Goal: Task Accomplishment & Management: Complete application form

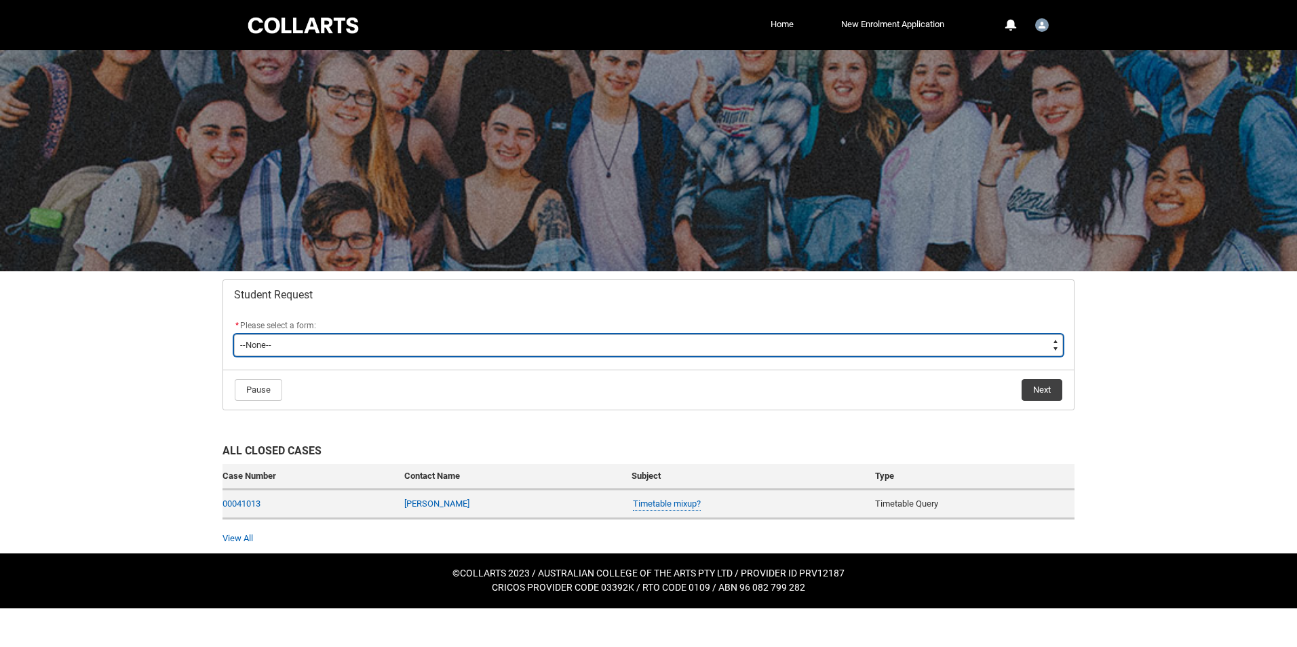
click at [274, 351] on select "--None-- Academic Transcript Application to Appeal Assignment Extension Change …" at bounding box center [648, 345] width 829 height 22
type lightning-select "Special_Consideration_Choice"
click at [234, 334] on select "--None-- Academic Transcript Application to Appeal Assignment Extension Change …" at bounding box center [648, 345] width 829 height 22
select select "Special_Consideration_Choice"
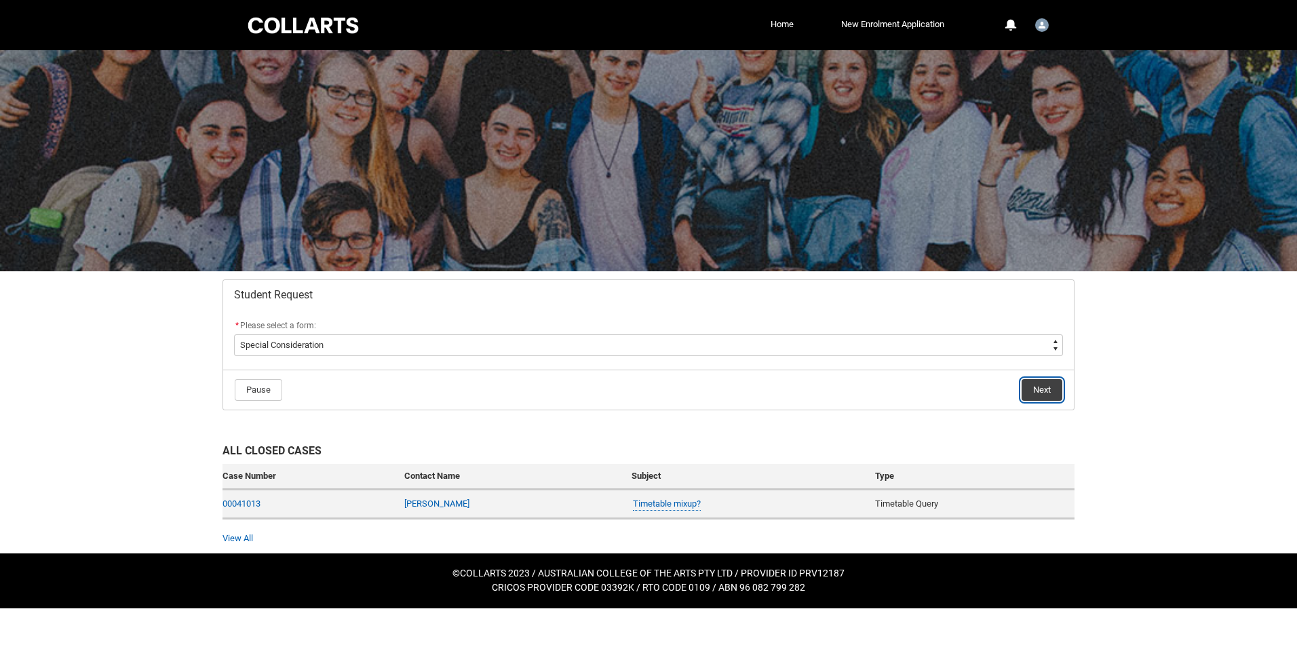
click at [1047, 380] on button "Next" at bounding box center [1041, 390] width 41 height 22
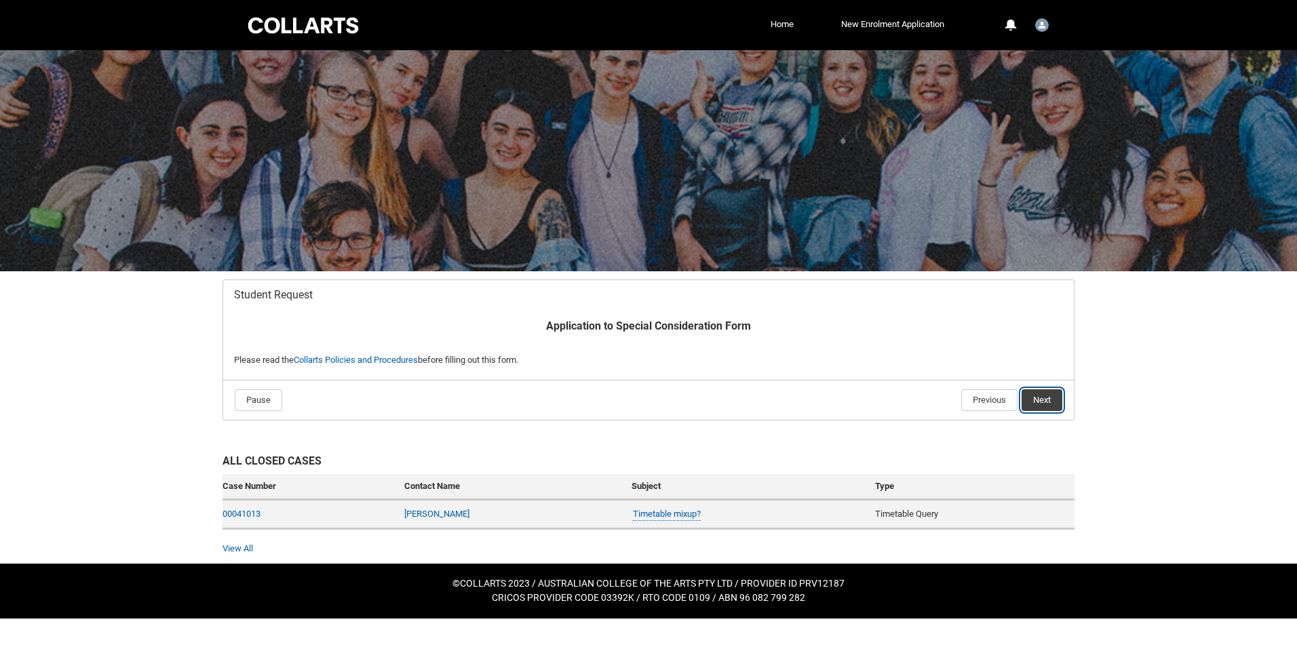
click at [1042, 406] on button "Next" at bounding box center [1041, 400] width 41 height 22
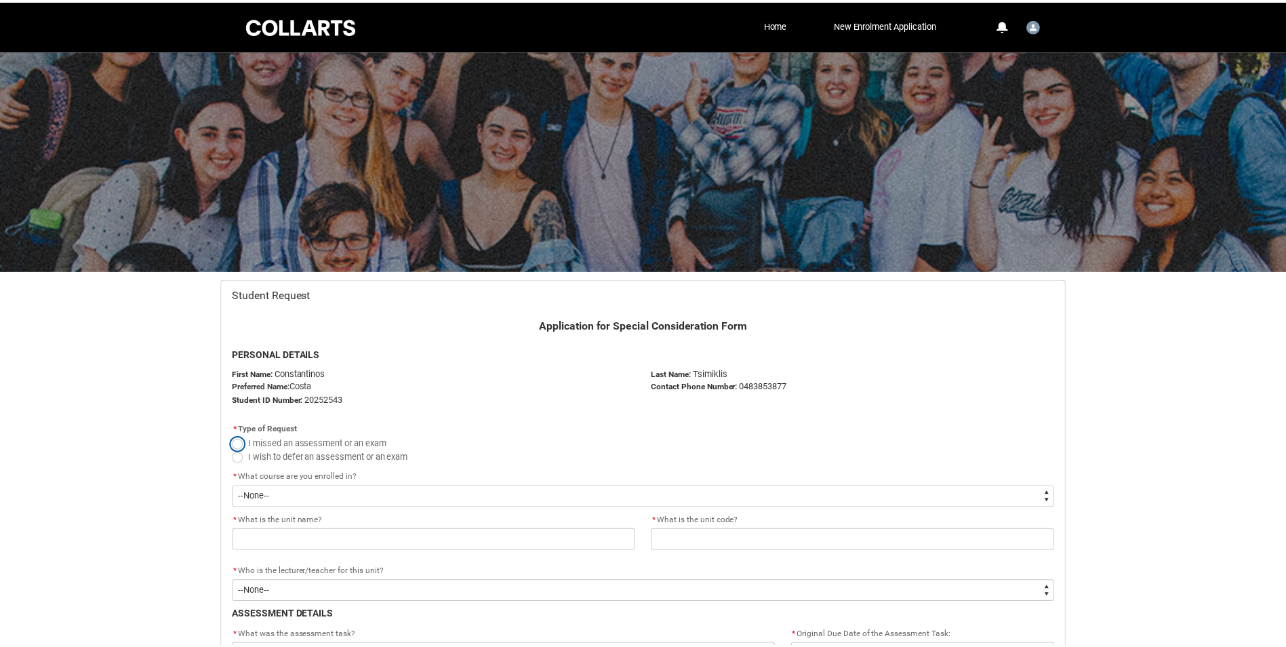
scroll to position [144, 0]
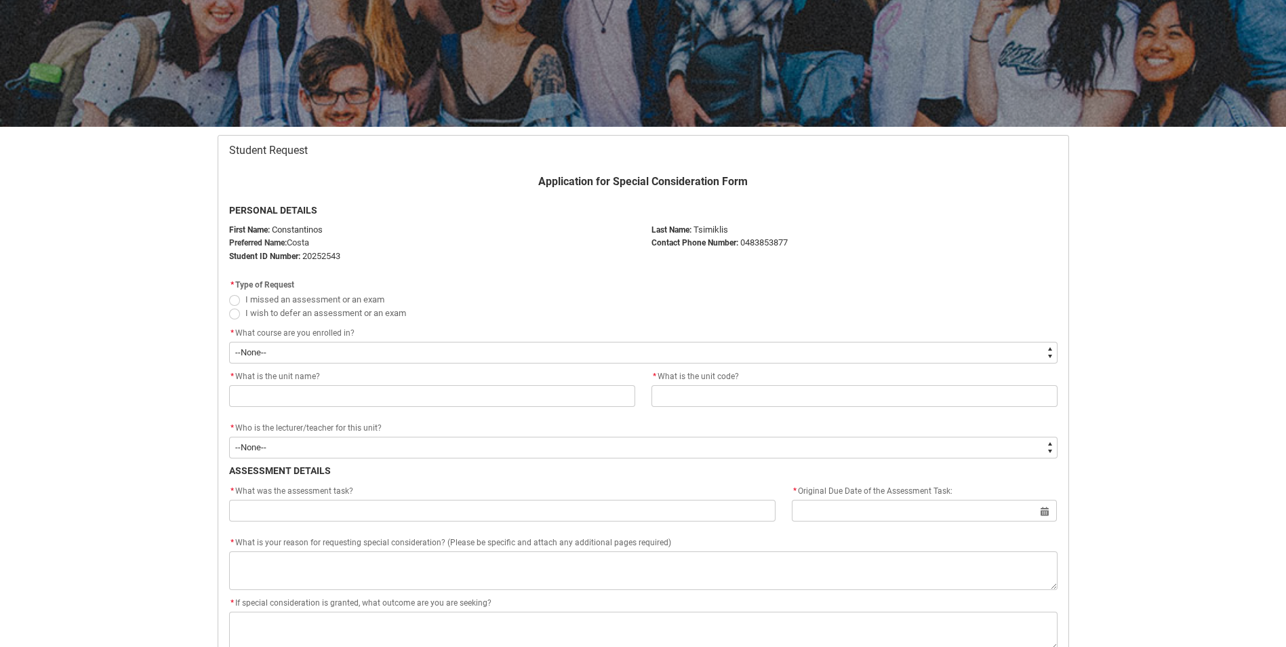
click at [234, 302] on span at bounding box center [234, 300] width 11 height 11
click at [229, 292] on input "I missed an assessment or an exam" at bounding box center [229, 292] width 1 height 1
radio input "true"
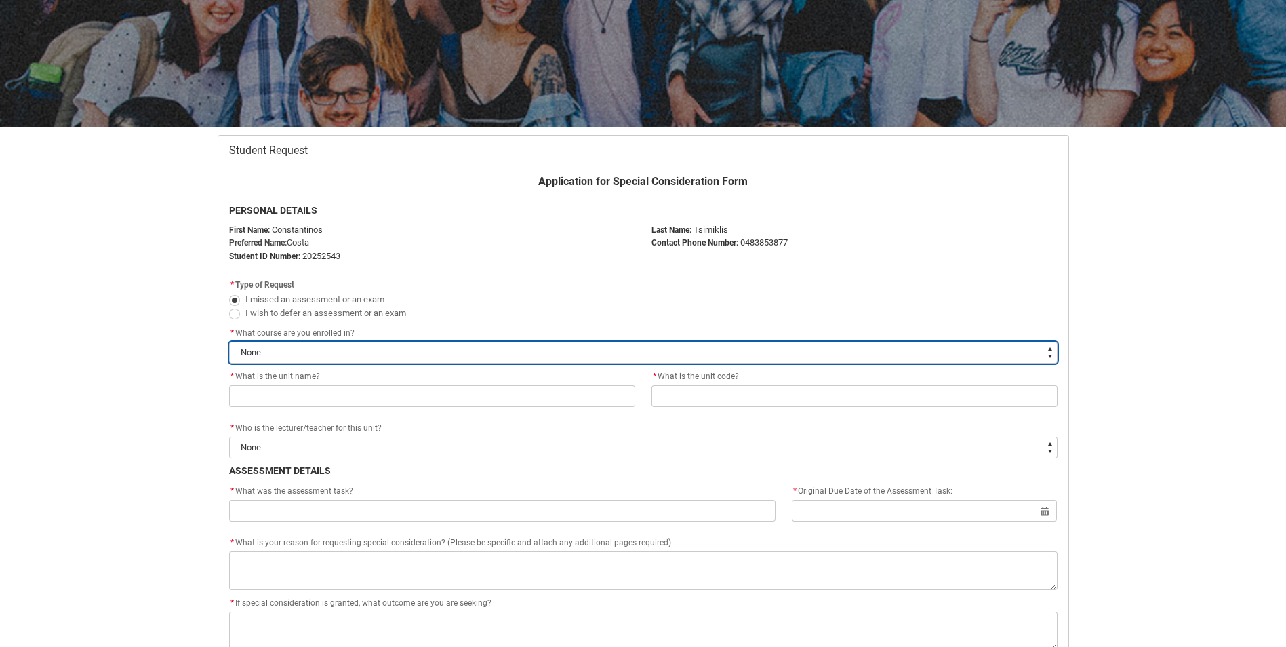
click at [321, 349] on select "--None-- Bachelor of Graphic and Digital Design" at bounding box center [643, 353] width 829 height 22
type lightning-select "recordPicklist_ProgramEnrollment.a0jOZ0000033M2HYAU"
click at [229, 342] on select "--None-- Bachelor of Graphic and Digital Design" at bounding box center [643, 353] width 829 height 22
select select "recordPicklist_ProgramEnrollment.a0jOZ0000033M2HYAU"
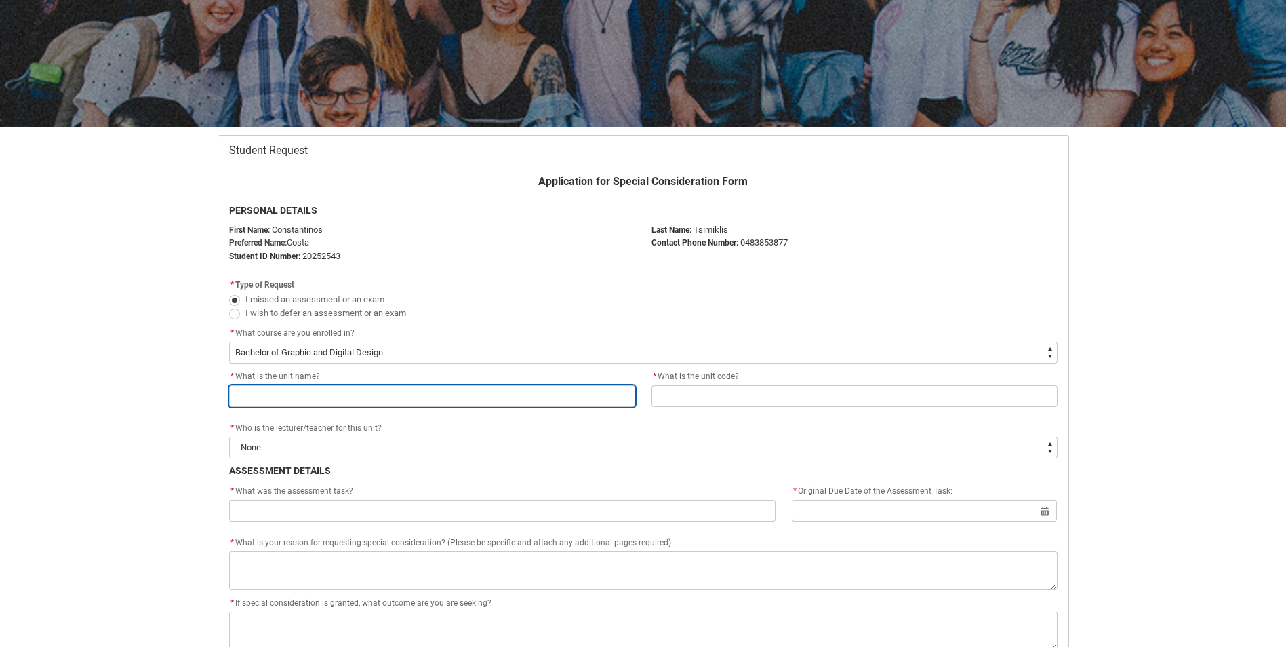
click at [280, 397] on input "text" at bounding box center [432, 396] width 406 height 22
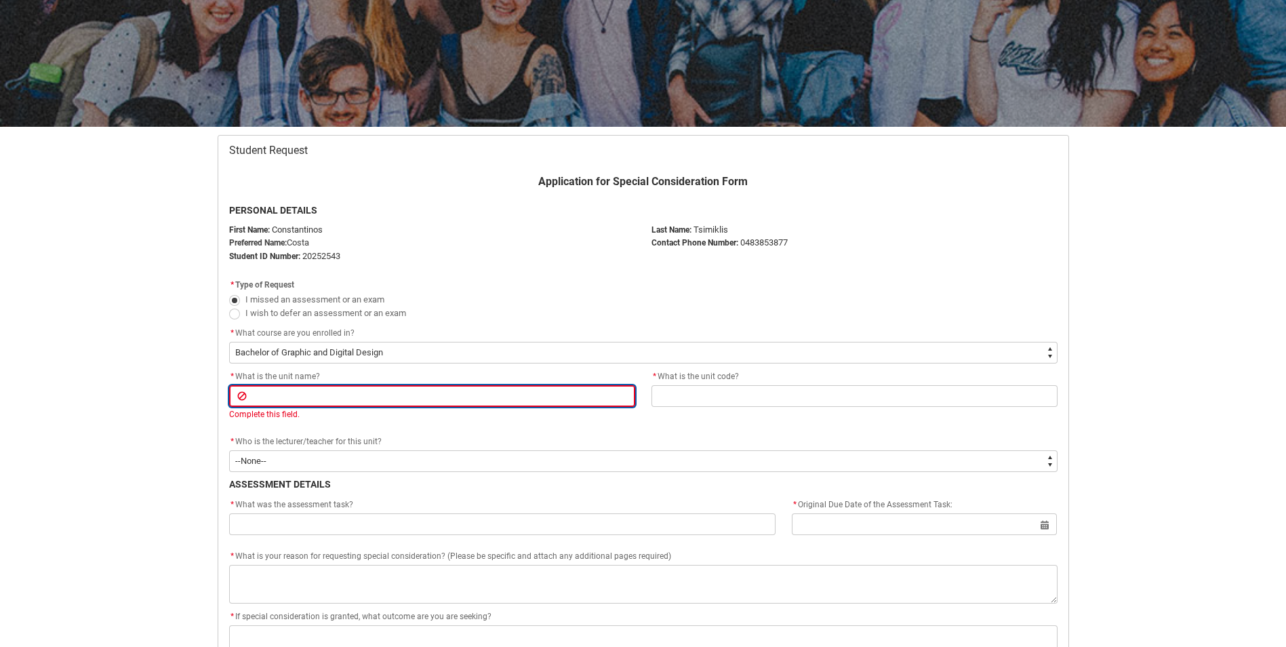
click at [306, 398] on input "text" at bounding box center [432, 396] width 406 height 22
paste input "Publication Design"
type lightning-primitive-input-simple "Publication Design"
type input "Publication Design"
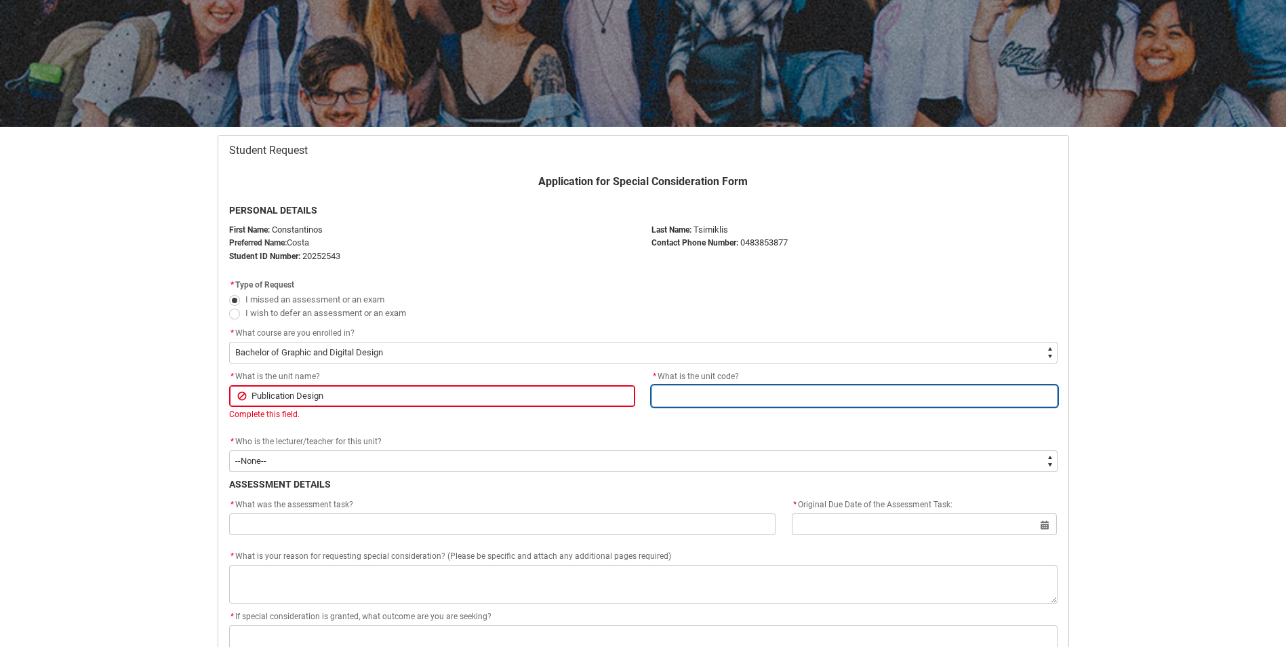
click at [677, 404] on input "text" at bounding box center [855, 396] width 406 height 22
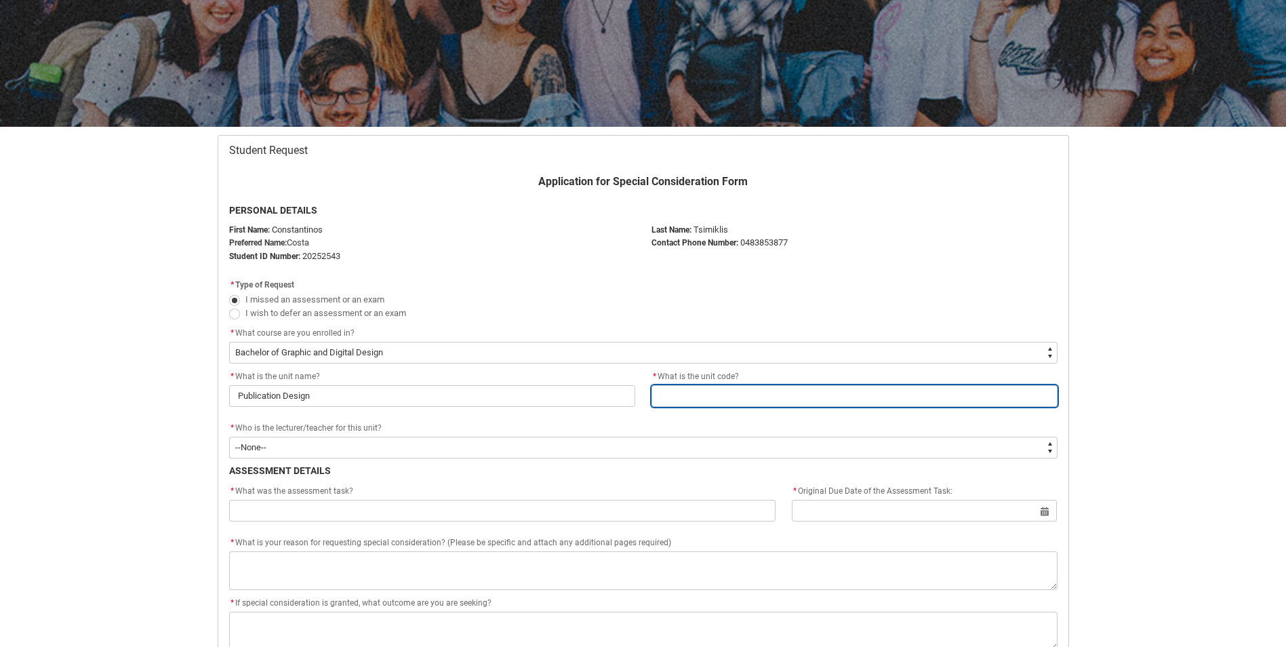
type lightning-primitive-input-simple "[GDDP1]"
type input "[GDDP1]"
click at [690, 394] on input "[GDDP1]" at bounding box center [855, 396] width 406 height 22
type lightning-primitive-input-simple "[GDDP]"
type input "[GDDP]"
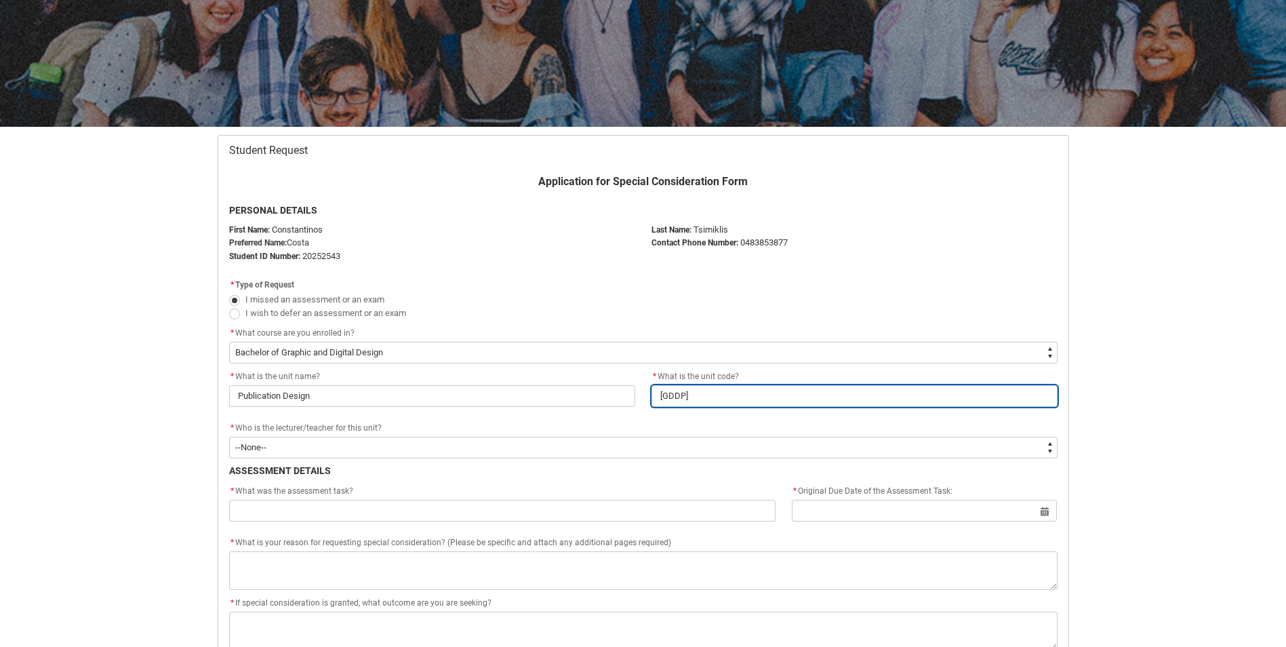
type lightning-primitive-input-simple "[GDDP3]"
type input "[GDDP3]"
click at [680, 396] on input "[GDDP3]" at bounding box center [855, 396] width 406 height 22
type lightning-primitive-input-simple "[GDP3]"
type input "[GDP3]"
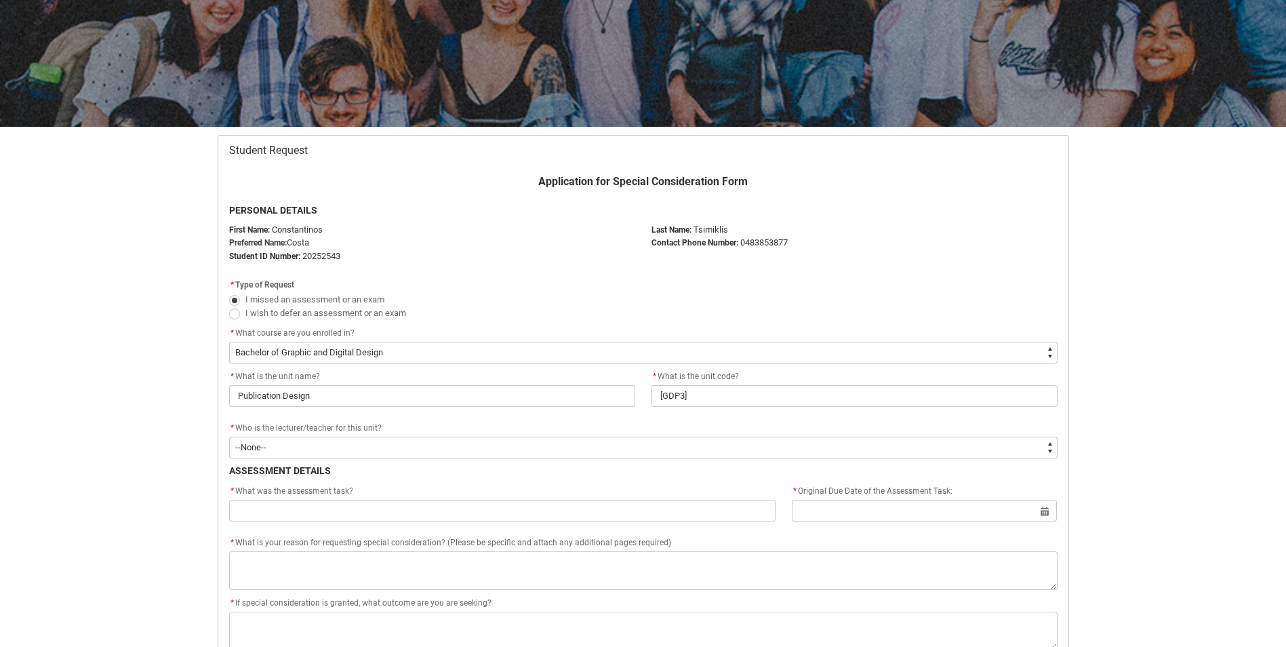
click at [329, 494] on span "* What was the assessment task?" at bounding box center [291, 490] width 124 height 9
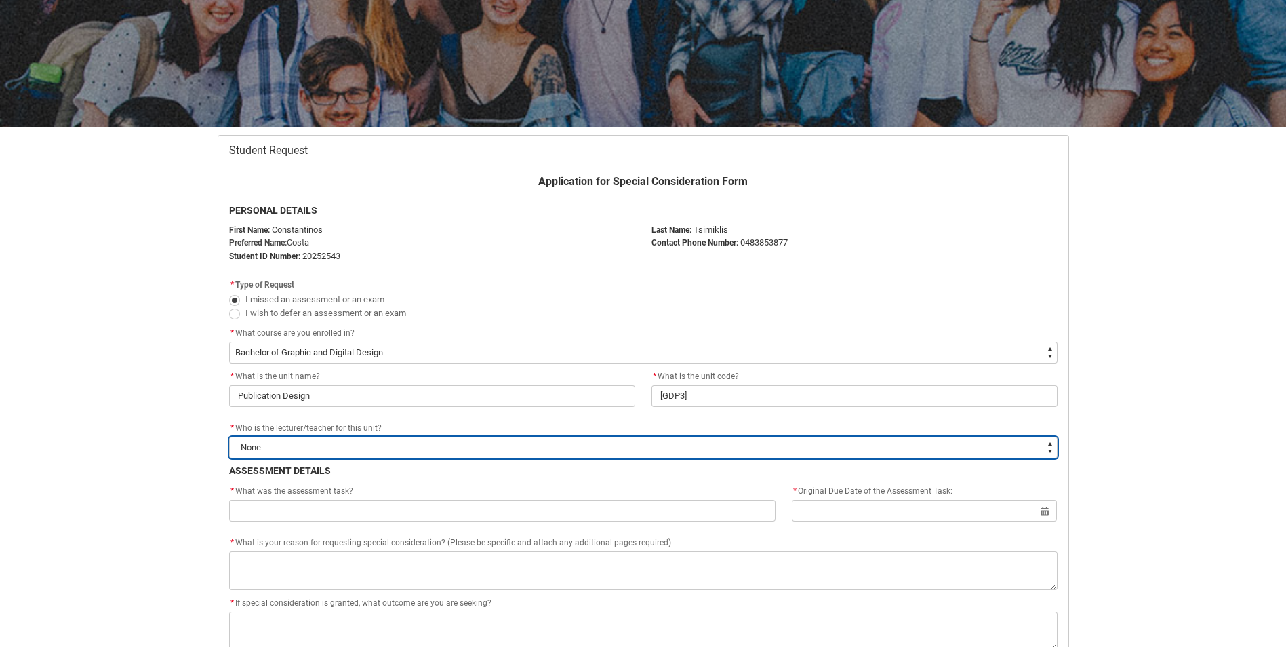
click at [328, 440] on select "--None-- Aaron Walker Adam King Adam McKenzie Adriana Perri Adrienne Couper-Smi…" at bounding box center [643, 448] width 829 height 22
type lightning-select "Faculty_NamefromAtoM.003OZ000008z0hhYAA"
click at [229, 437] on select "--None-- Aaron Walker Adam King Adam McKenzie Adriana Perri Adrienne Couper-Smi…" at bounding box center [643, 448] width 829 height 22
select select "Faculty_NamefromAtoM.003OZ000008z0hhYAA"
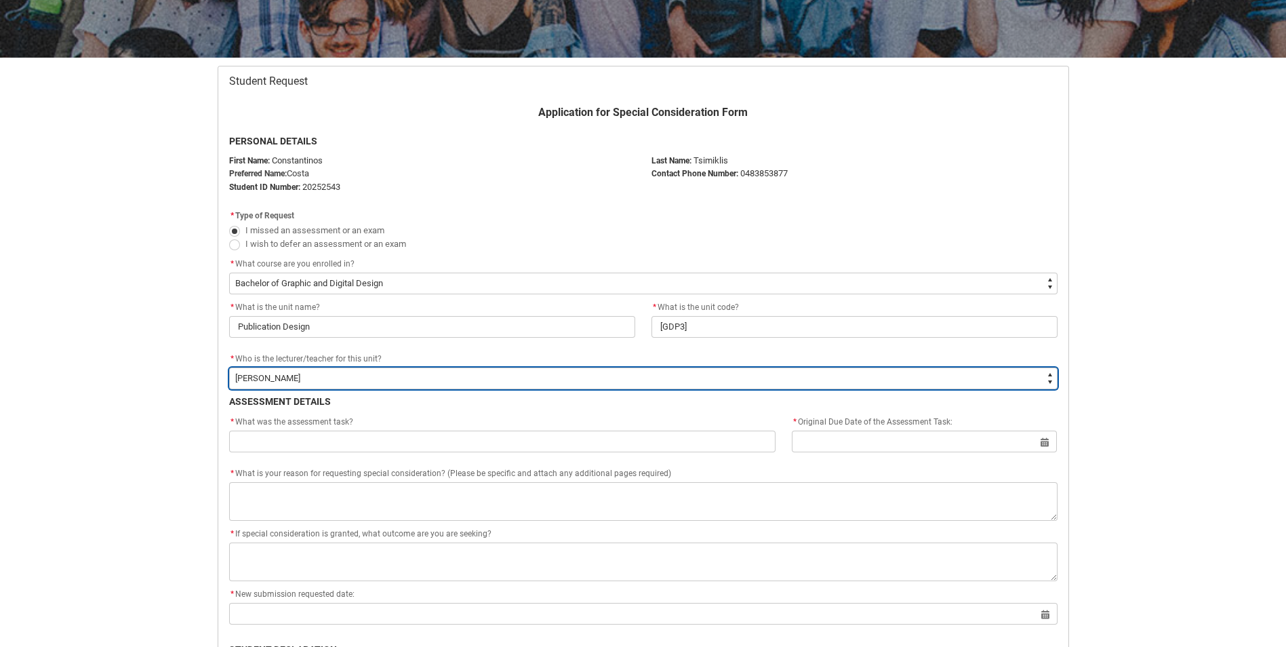
scroll to position [280, 0]
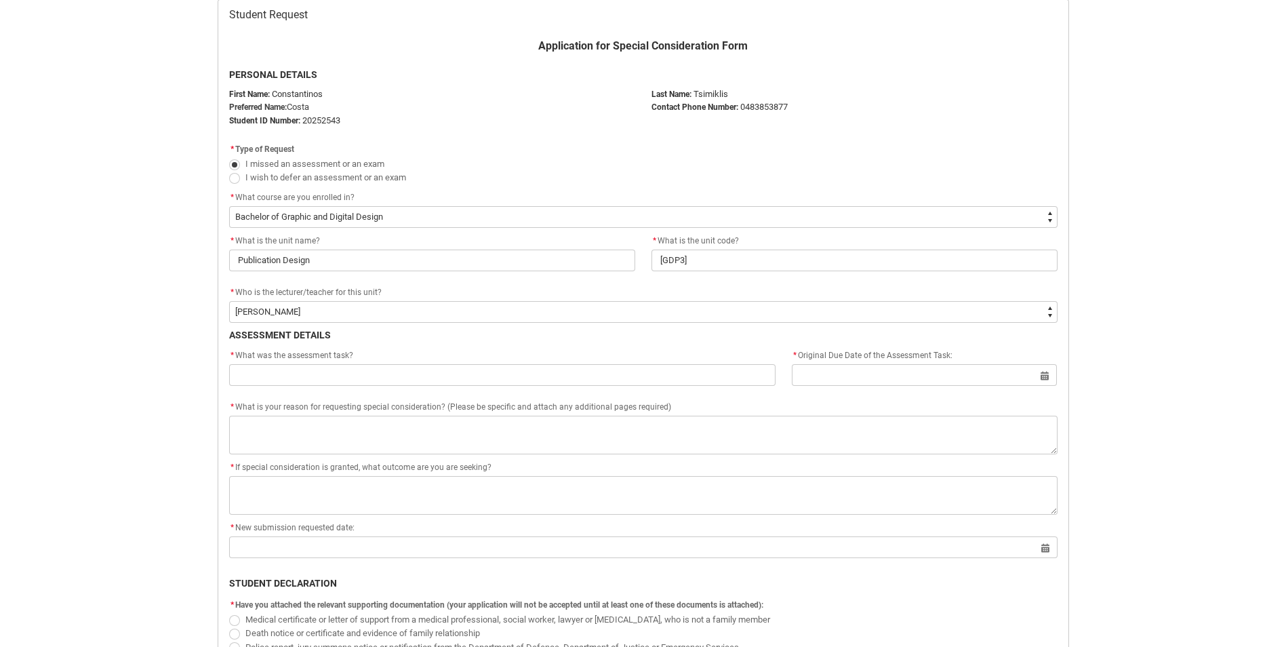
click at [420, 359] on div "* What was the assessment task?" at bounding box center [502, 356] width 547 height 16
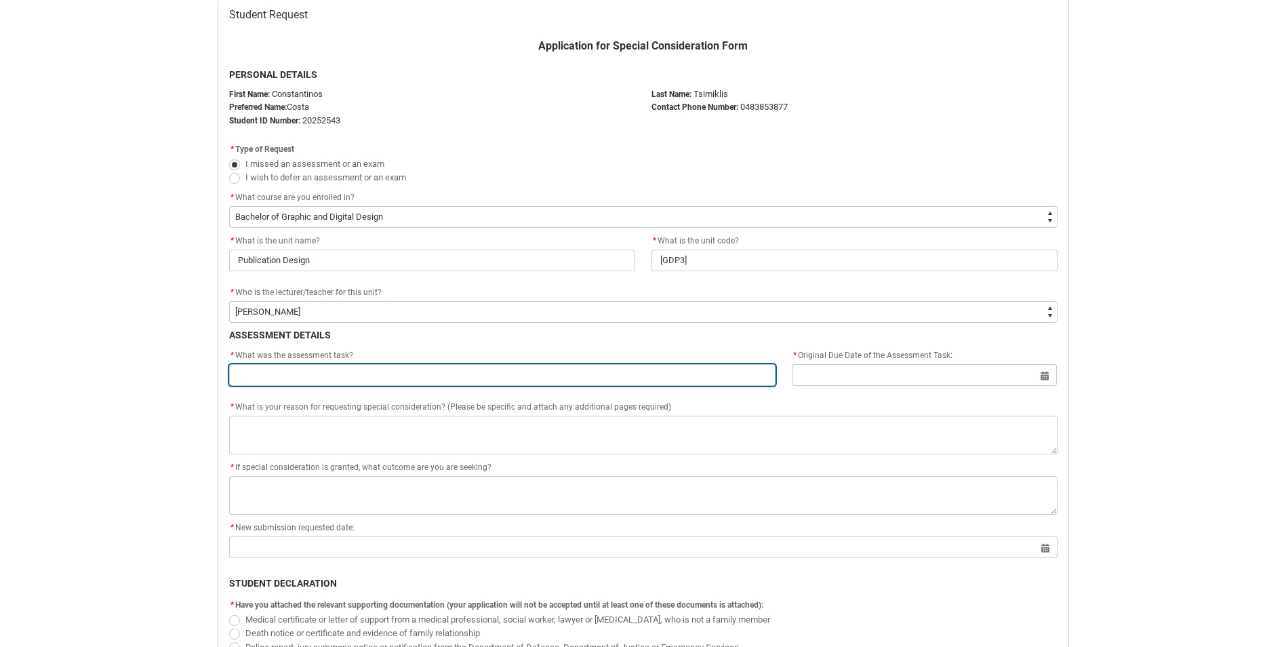
click at [405, 378] on input "text" at bounding box center [502, 375] width 547 height 22
paste input "Assignment 1: Magazine Editorial"
type lightning-primitive-input-simple "Assignment 1: Magazine Editorial"
type input "Assignment 1: Magazine Editorial"
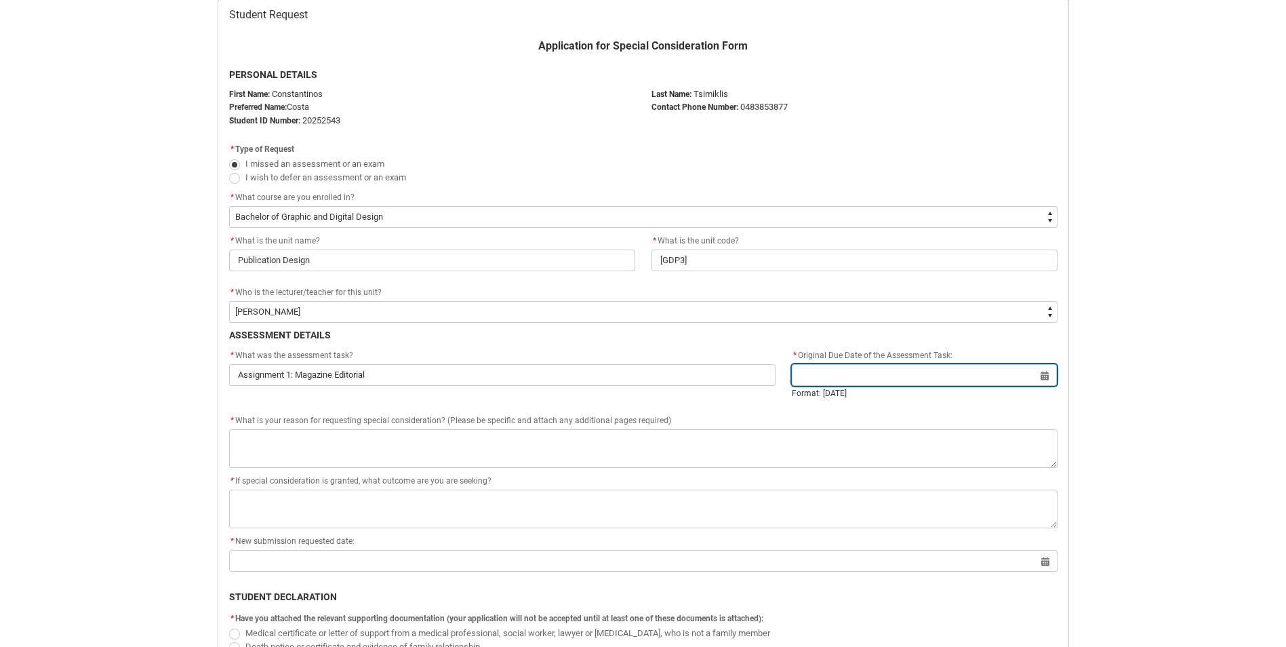
click at [1048, 375] on input "text" at bounding box center [924, 375] width 265 height 22
select select "2025"
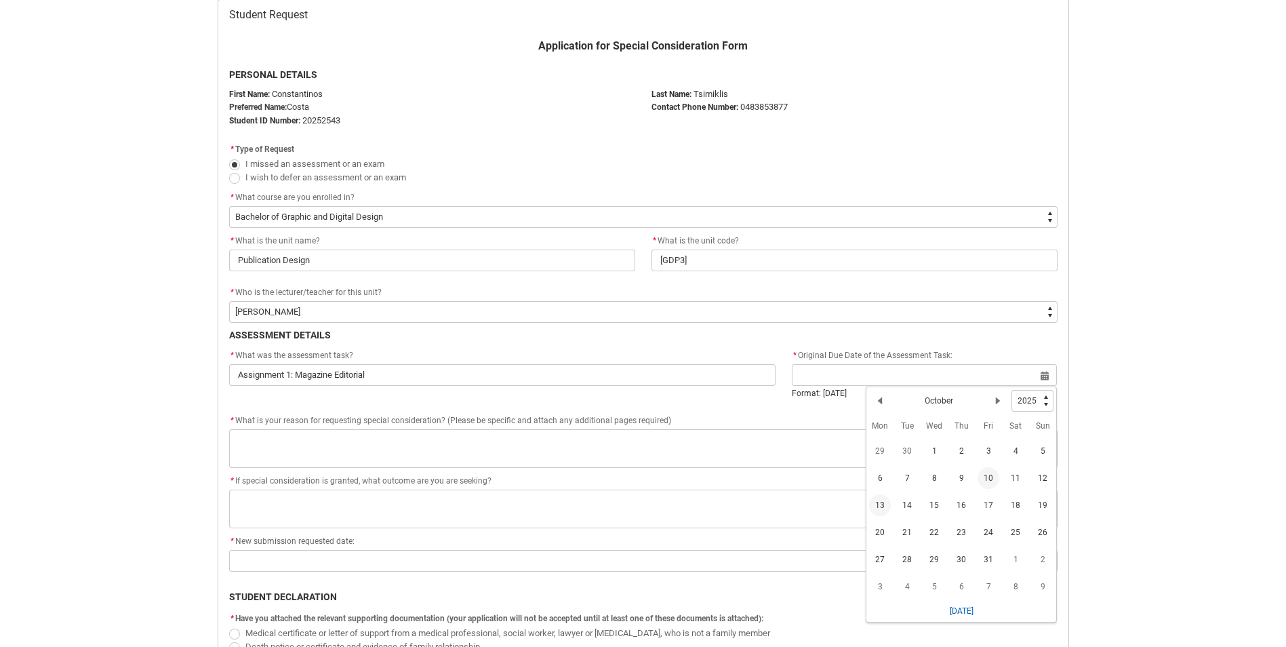
click at [990, 481] on span "10" at bounding box center [989, 478] width 22 height 22
type lightning-datepicker "2025-10-10"
type lightning-input "2025-10-10"
type input "10 Oct 2025"
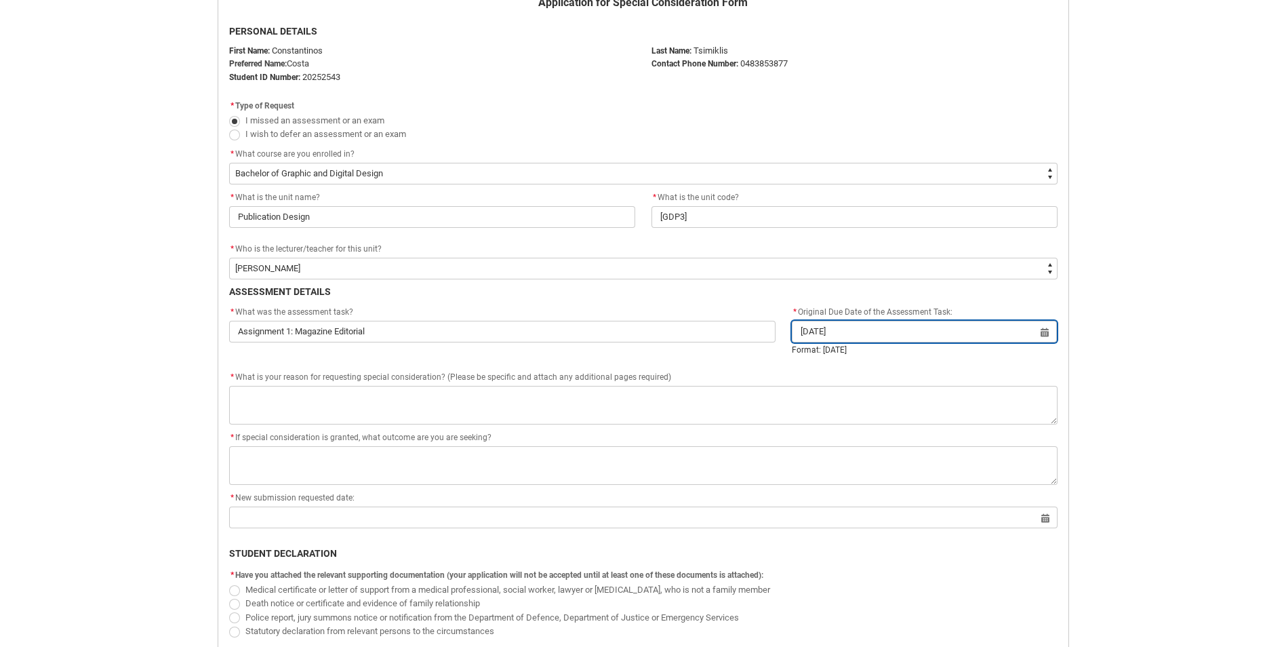
scroll to position [348, 0]
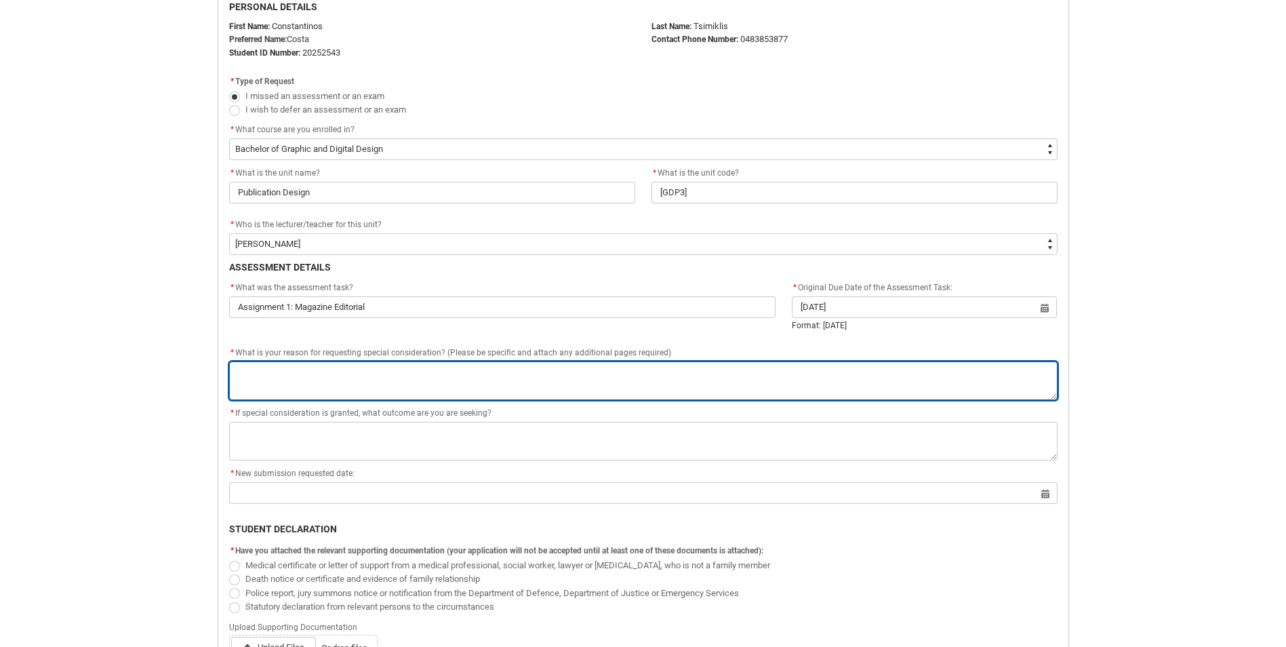
click at [336, 376] on textarea "* What is your reason for requesting special consideration? (Please be specific…" at bounding box center [643, 380] width 829 height 39
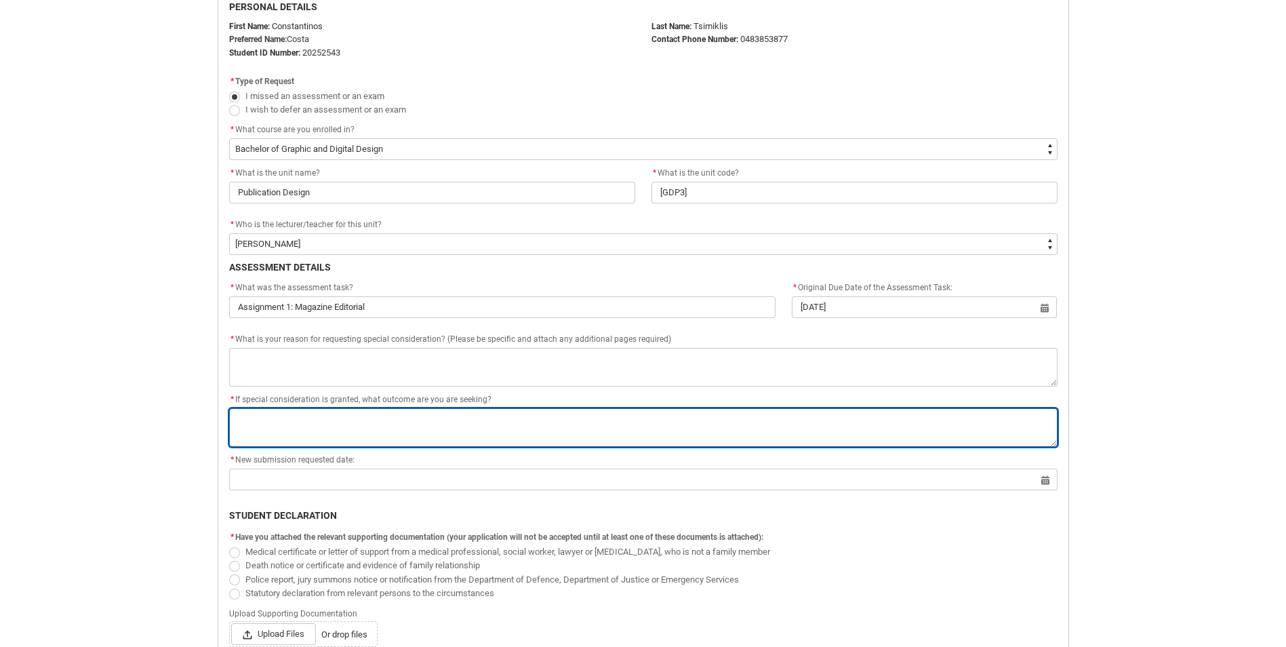
click at [307, 426] on textarea "* If special consideration is granted, what outcome are you are seeking?" at bounding box center [643, 427] width 829 height 39
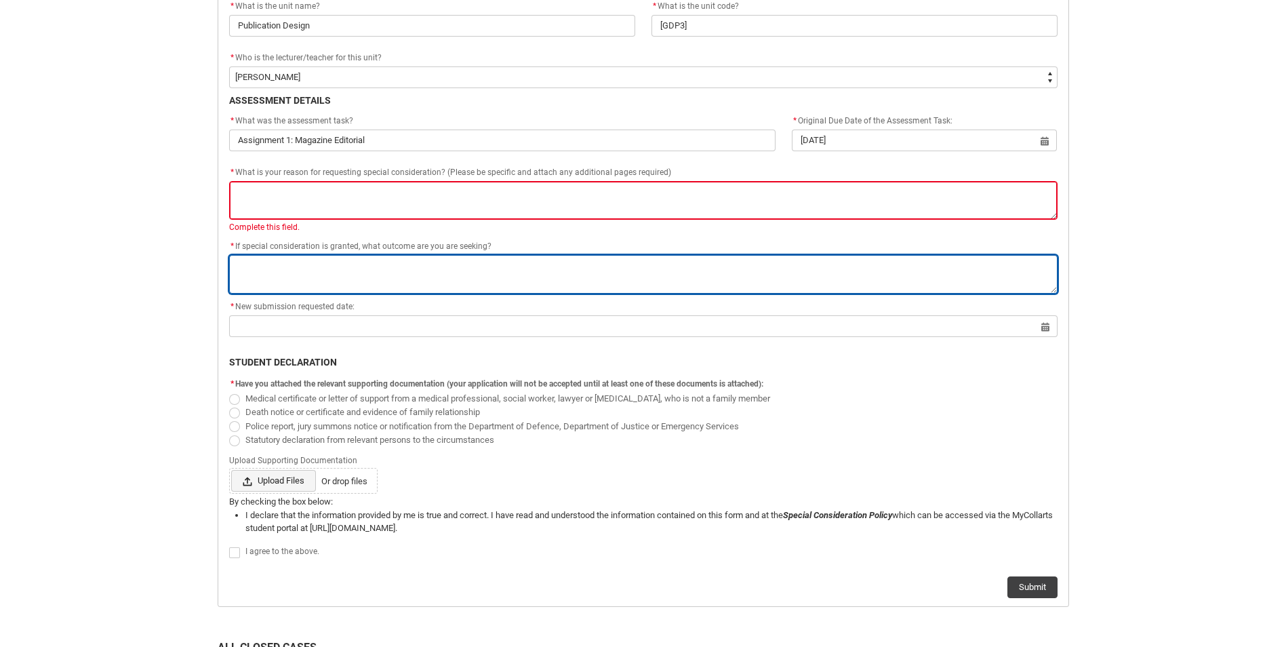
scroll to position [551, 0]
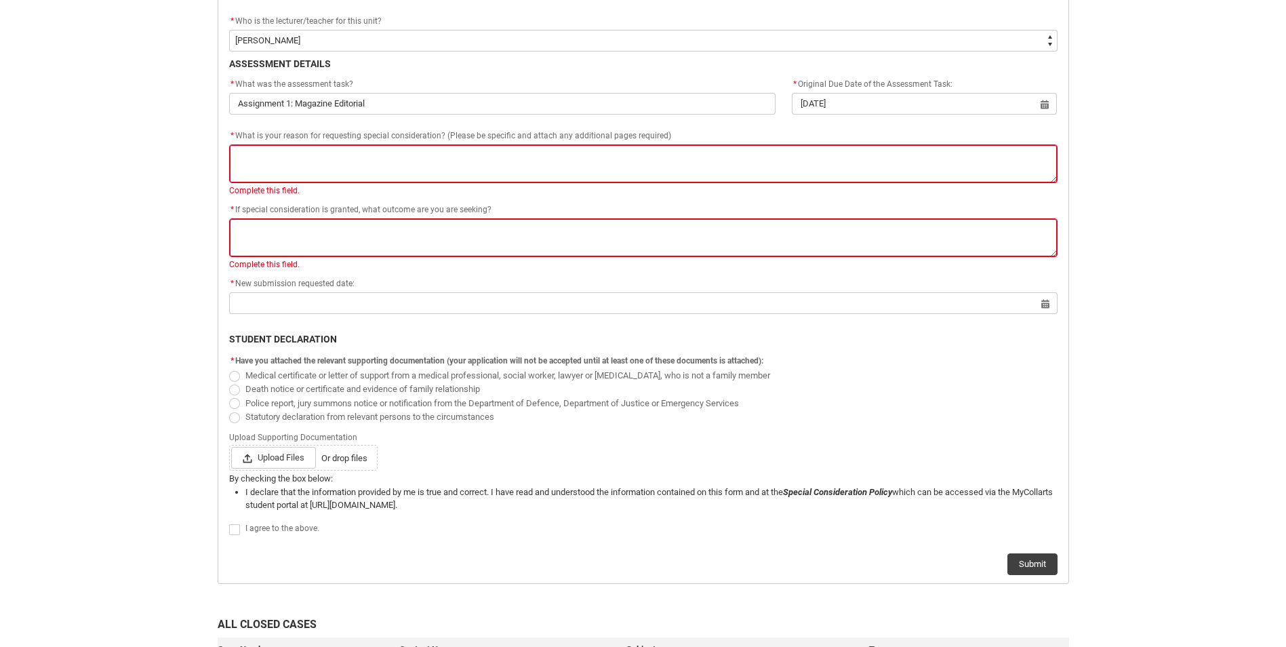
drag, startPoint x: 336, startPoint y: 1, endPoint x: 224, endPoint y: 39, distance: 117.7
click at [224, 39] on flowruntime-screen-field "* Who is the lecturer/teacher for this unit? * Who is the lecturer/teacher for …" at bounding box center [643, 35] width 845 height 43
click at [237, 370] on label "Medical certificate or letter of support from a medical professional, social wo…" at bounding box center [502, 375] width 547 height 10
click at [229, 368] on input "Medical certificate or letter of support from a medical professional, social wo…" at bounding box center [229, 368] width 1 height 1
radio input "true"
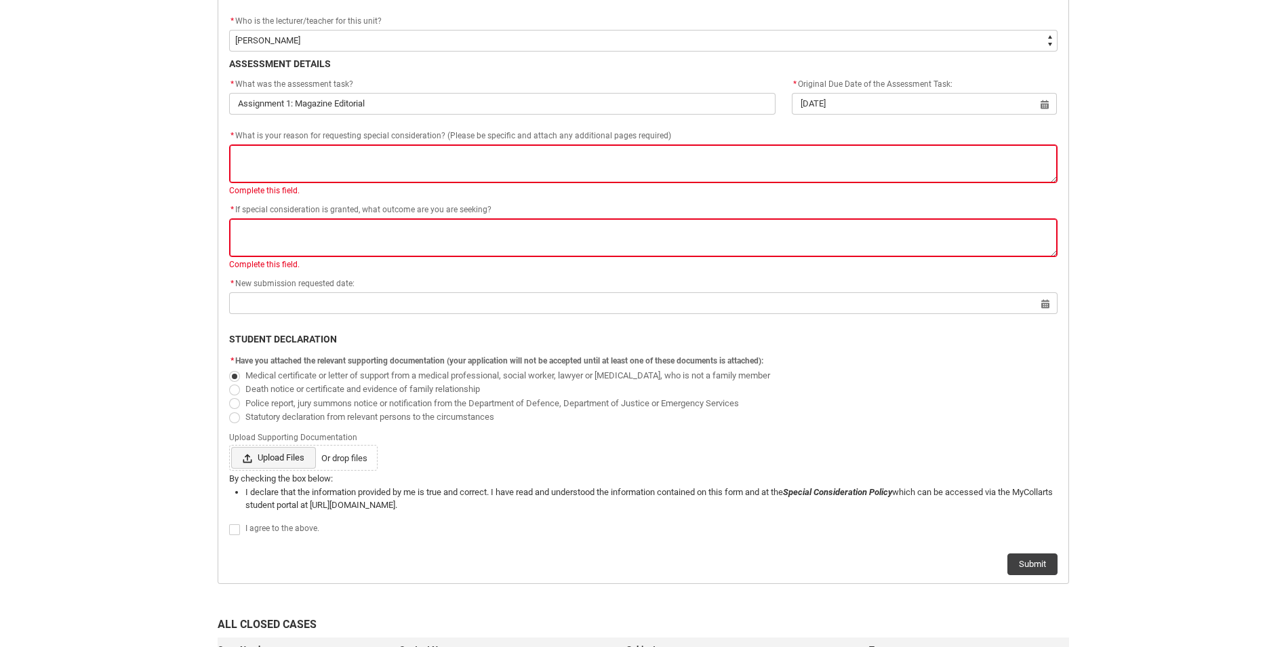
click at [254, 452] on lightning-primitive-icon at bounding box center [250, 458] width 15 height 20
click at [231, 447] on input "Upload Files Or drop files" at bounding box center [231, 446] width 1 height 1
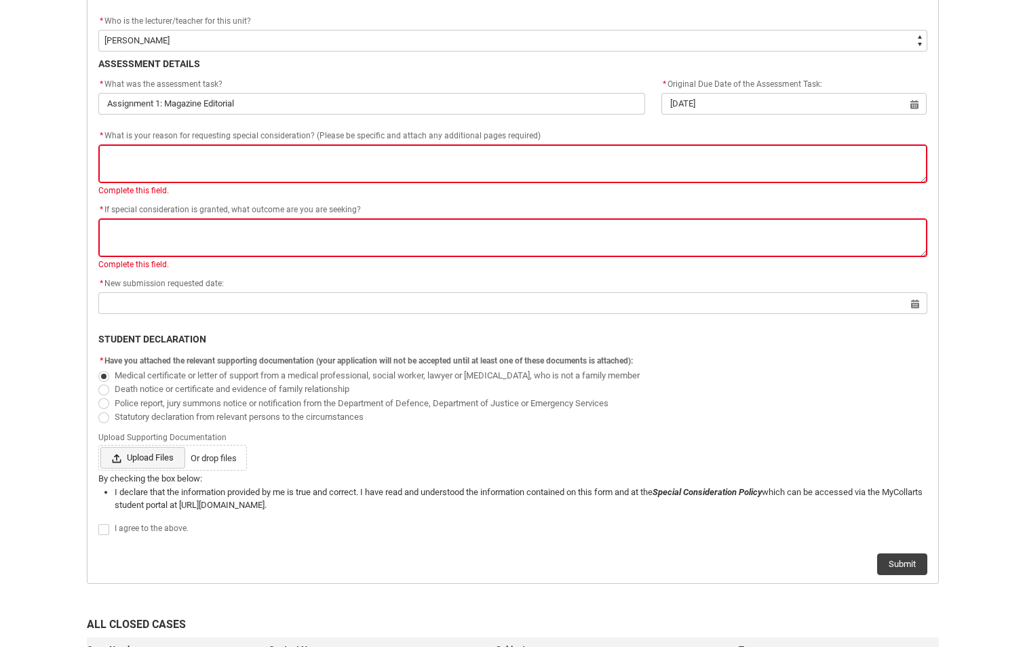
click at [145, 463] on span "Upload Files" at bounding box center [142, 458] width 85 height 22
click at [100, 447] on input "Upload Files Or drop files" at bounding box center [100, 446] width 1 height 1
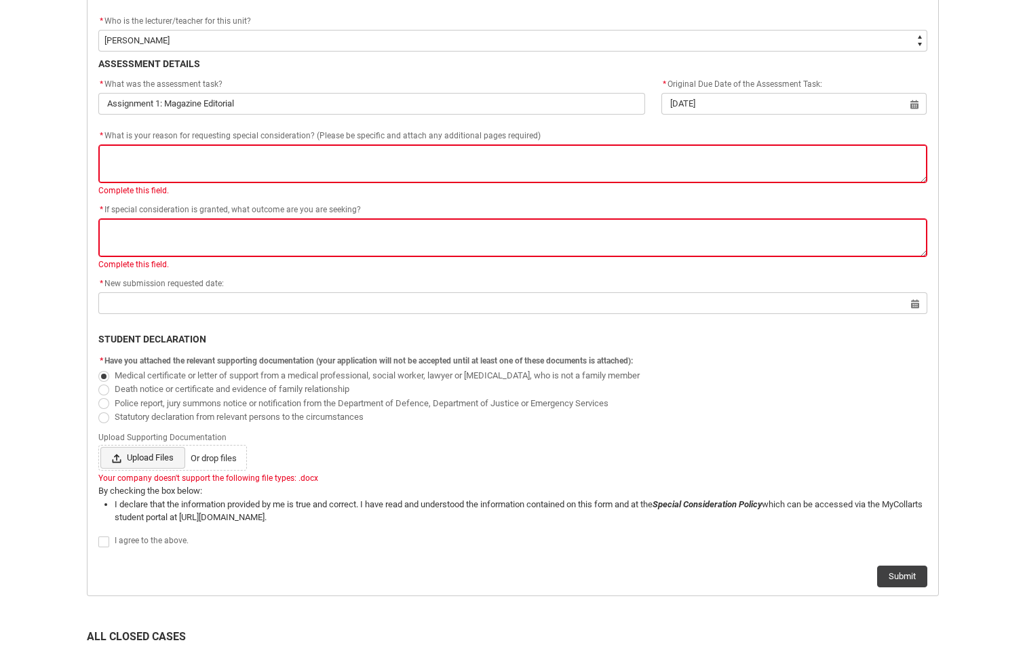
click at [143, 456] on span "Upload Files" at bounding box center [142, 458] width 85 height 22
click at [100, 447] on input "Upload Files Or drop files" at bounding box center [100, 446] width 1 height 1
type lightning-input "C:\fakepath\DRAFT Student Access Plan - Constantinos Tsimiklis.pdf"
type input "C:\fakepath\DRAFT Student Access Plan - Constantinos Tsimiklis.pdf"
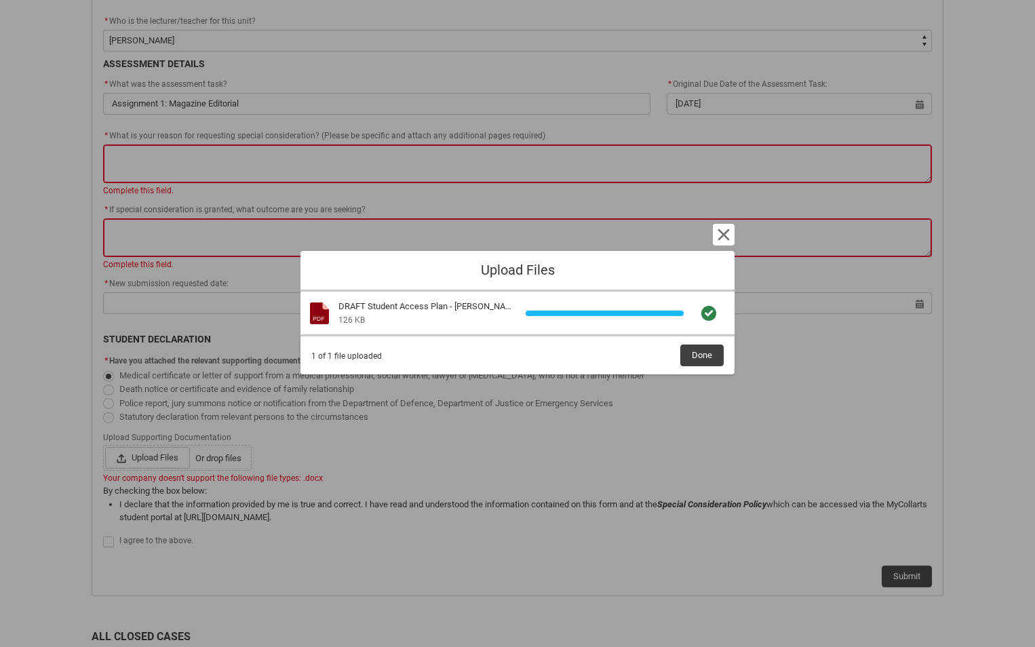
click at [726, 362] on div "1 of 1 file uploaded Done" at bounding box center [517, 354] width 434 height 39
click at [717, 361] on button "Done" at bounding box center [701, 356] width 43 height 22
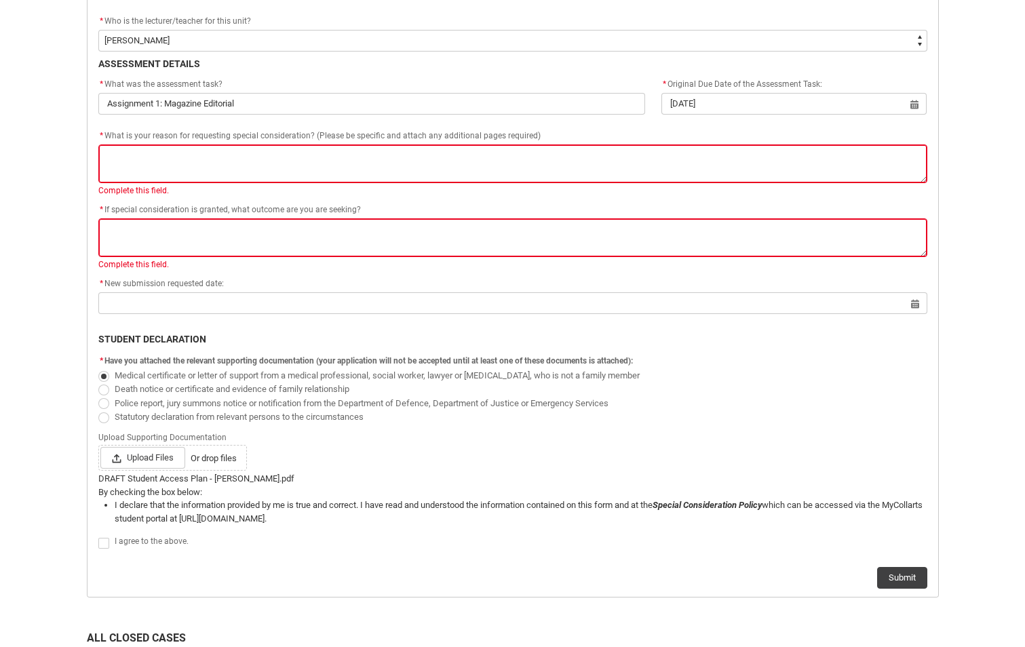
click at [203, 481] on div "DRAFT Student Access Plan - Constantinos Tsimiklis.pdf" at bounding box center [512, 479] width 829 height 14
click at [614, 196] on div "What is your reason for requesting special consideration? (Please be specific a…" at bounding box center [512, 190] width 829 height 12
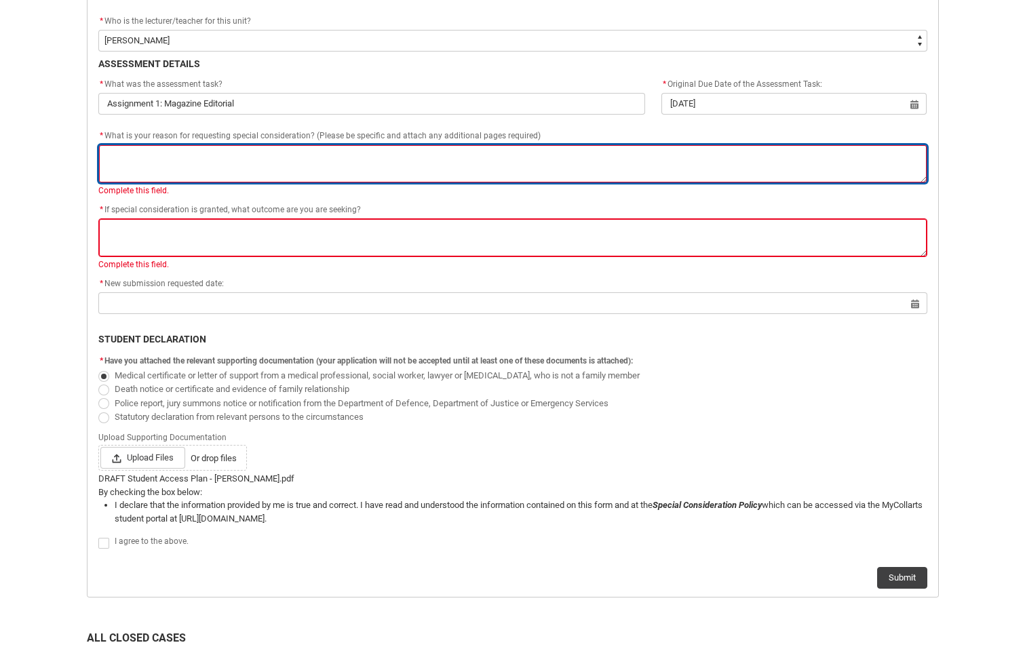
click at [211, 174] on textarea "* What is your reason for requesting special consideration? (Please be specific…" at bounding box center [512, 163] width 829 height 39
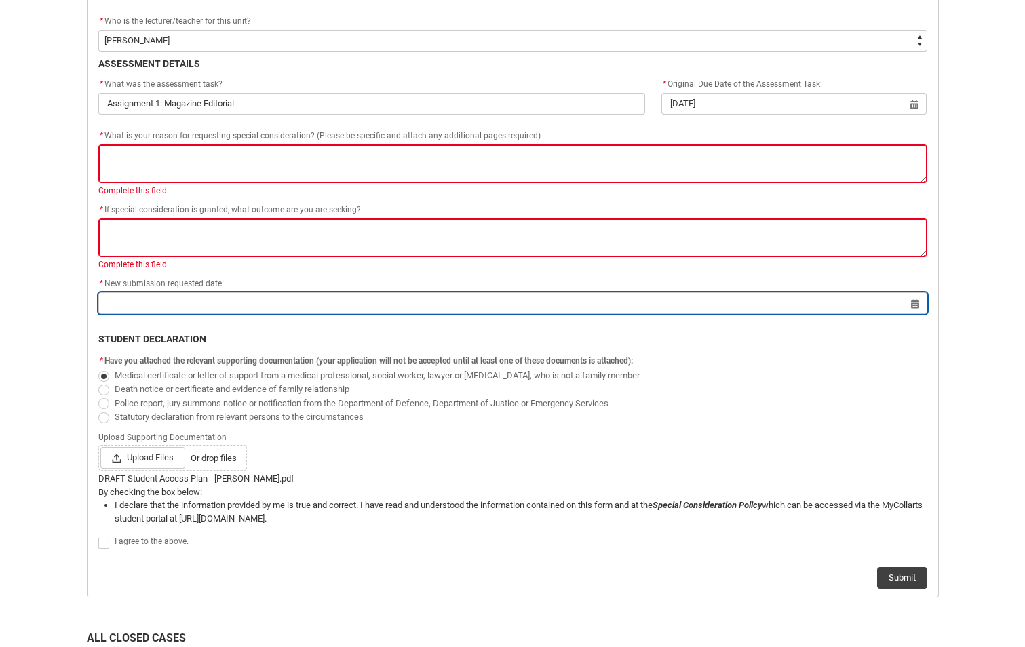
click at [913, 297] on input "text" at bounding box center [512, 303] width 829 height 22
select select "2025"
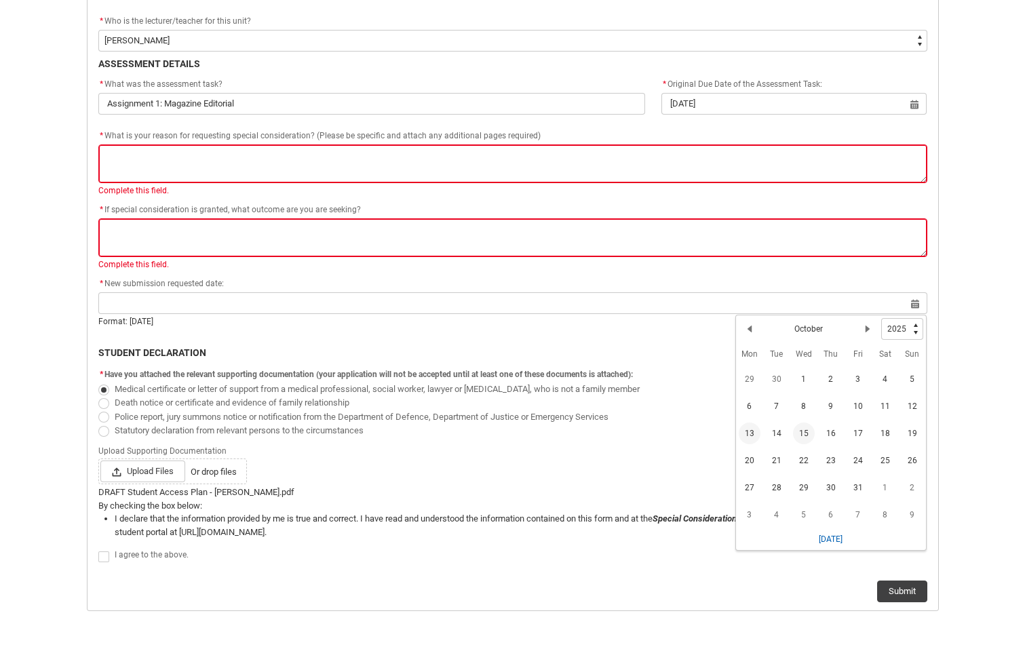
click at [797, 431] on span "15" at bounding box center [804, 433] width 22 height 22
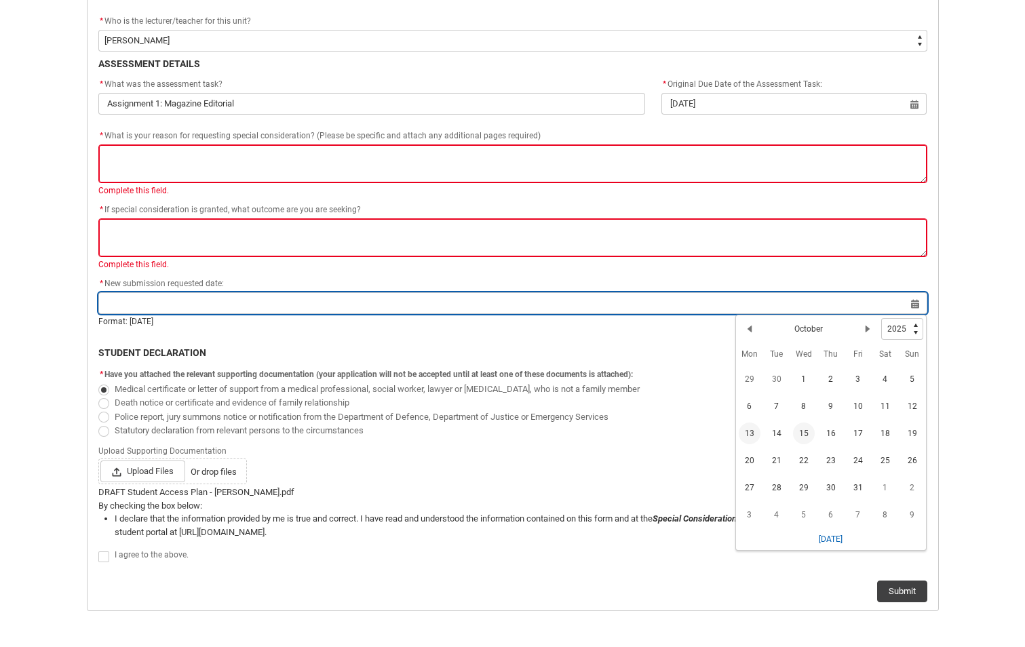
type lightning-datepicker "2025-10-15"
type lightning-input "2025-10-15"
type input "15 Oct 2025"
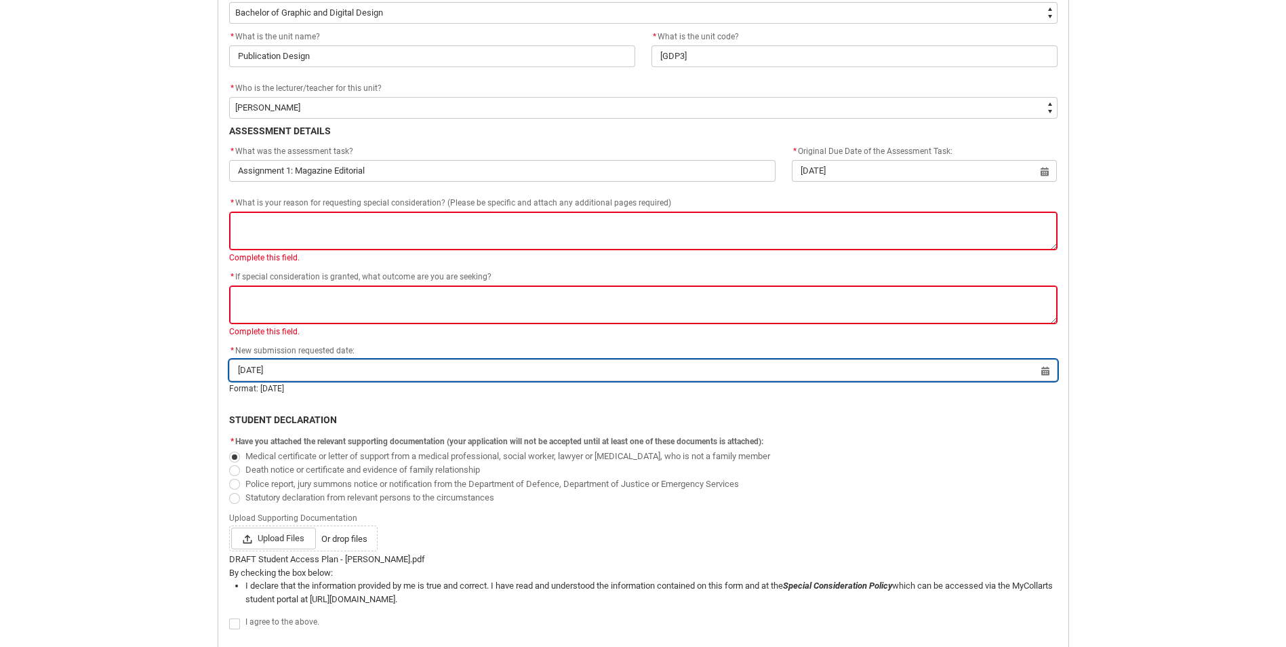
scroll to position [484, 0]
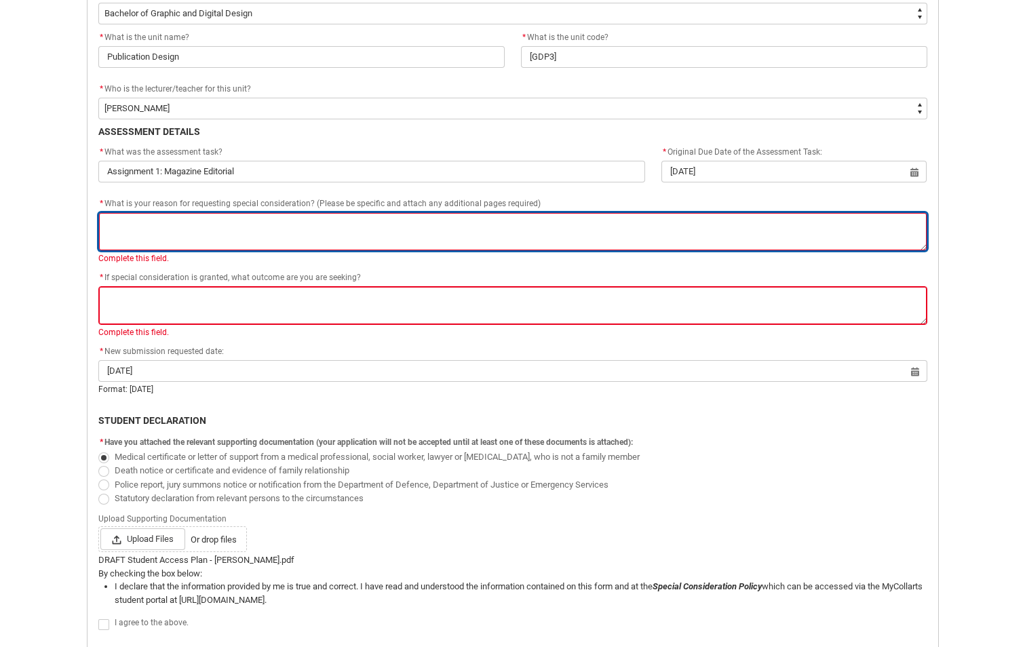
click at [149, 231] on textarea "* What is your reason for requesting special consideration? (Please be specific…" at bounding box center [512, 231] width 829 height 39
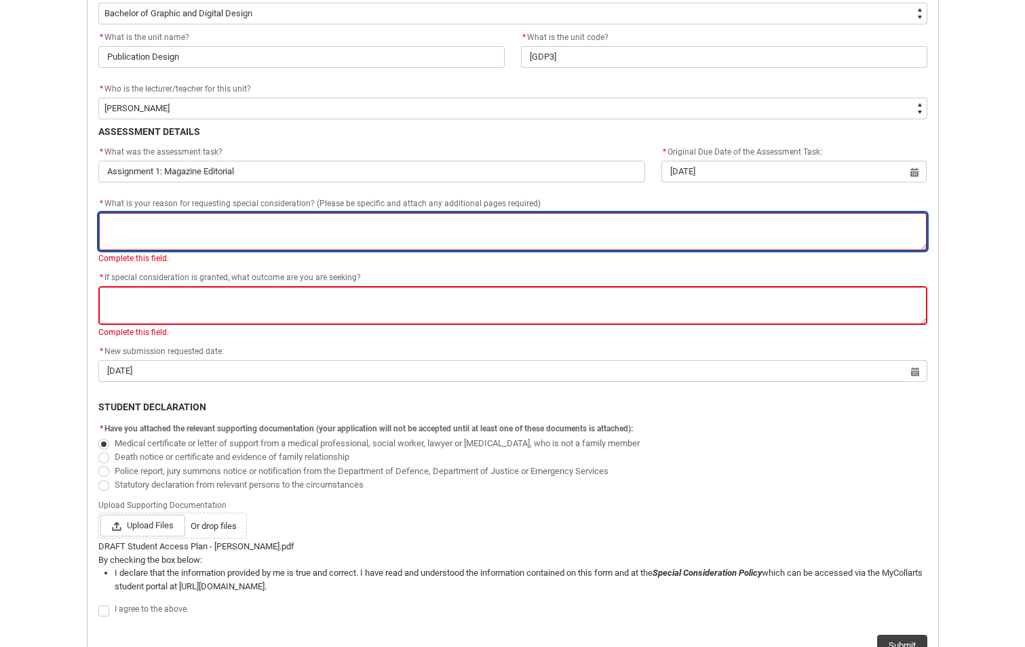
type lightning-textarea "C"
type textarea "C"
type lightning-textarea "Cl"
type textarea "Cl"
type lightning-textarea "C"
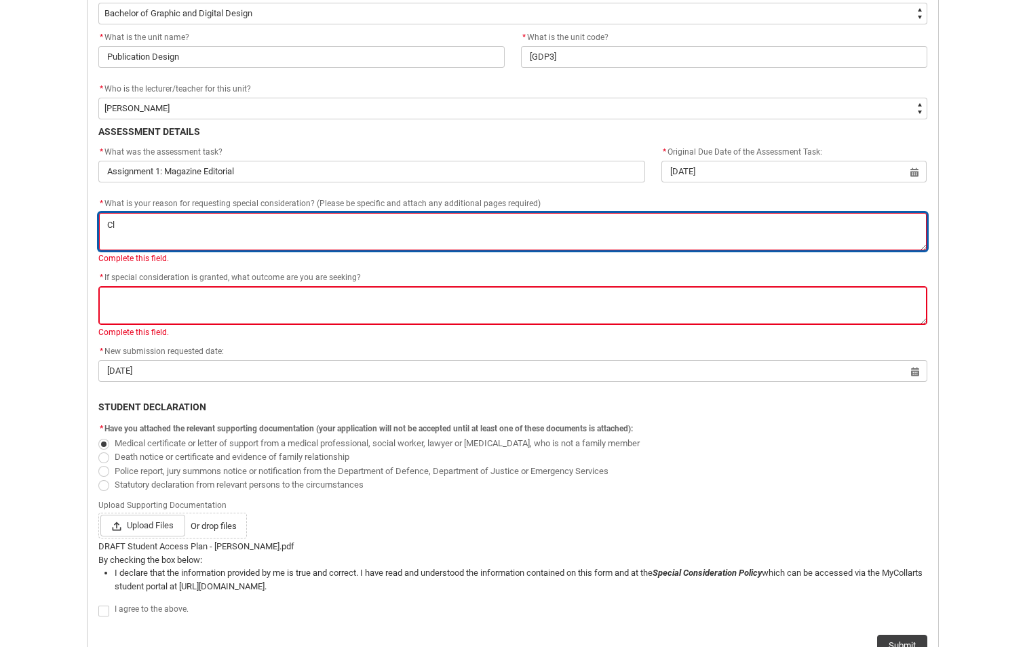
type textarea "C"
type lightning-textarea "B"
type textarea "B"
type lightning-textarea "Be"
type textarea "Be"
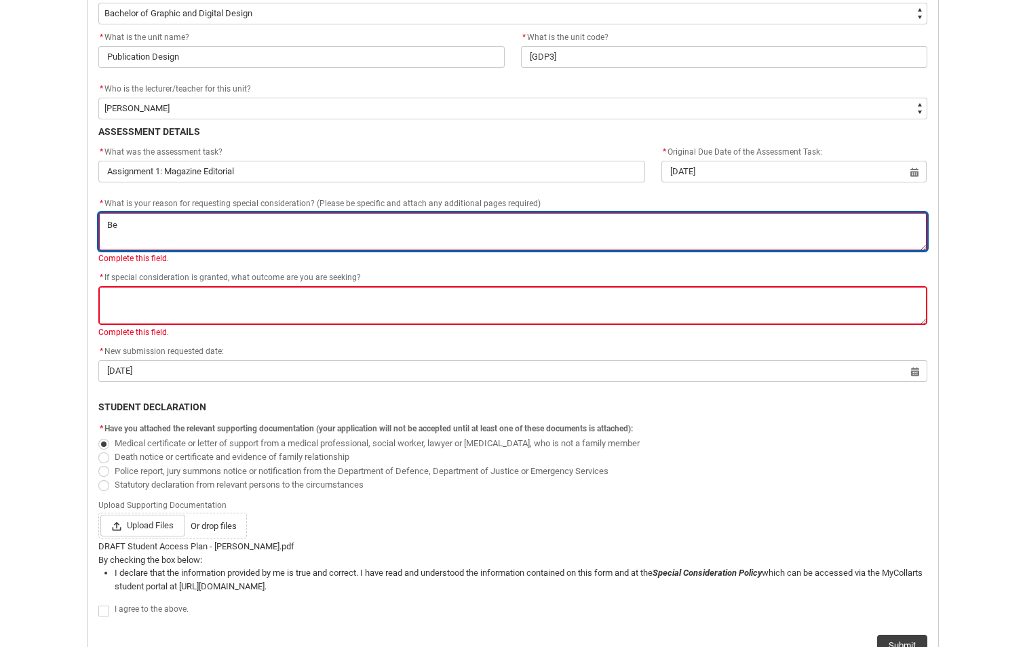
type lightning-textarea "Ben"
type textarea "Ben"
type lightning-textarea "Benn"
type textarea "Benn"
type lightning-textarea "Benn"
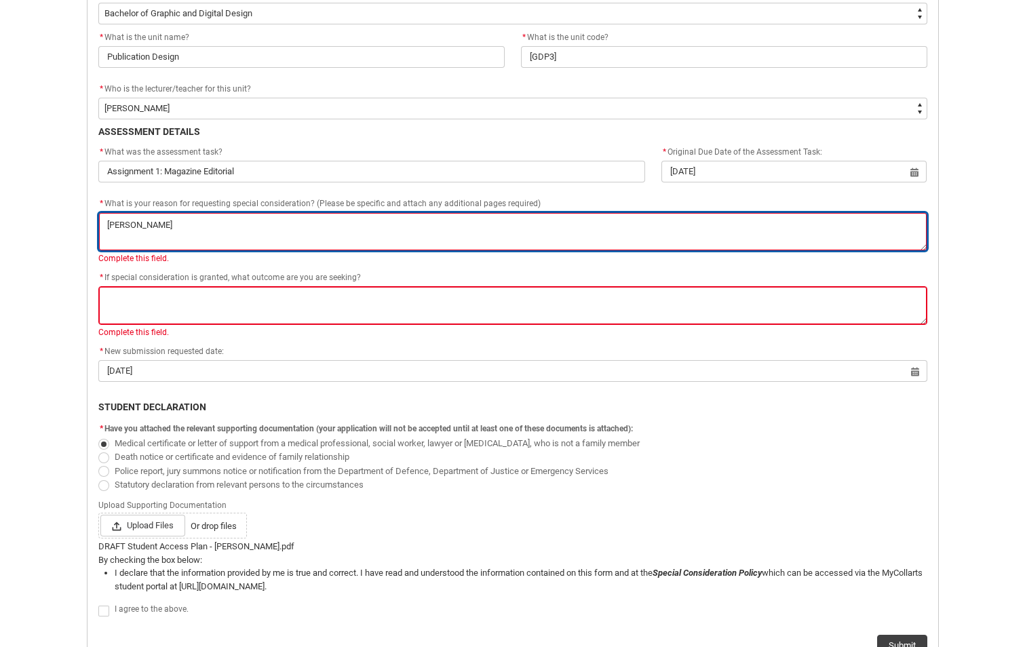
type textarea "Benn"
type lightning-textarea "Benn"
type textarea "Benn"
type lightning-textarea "Ben"
type textarea "Ben"
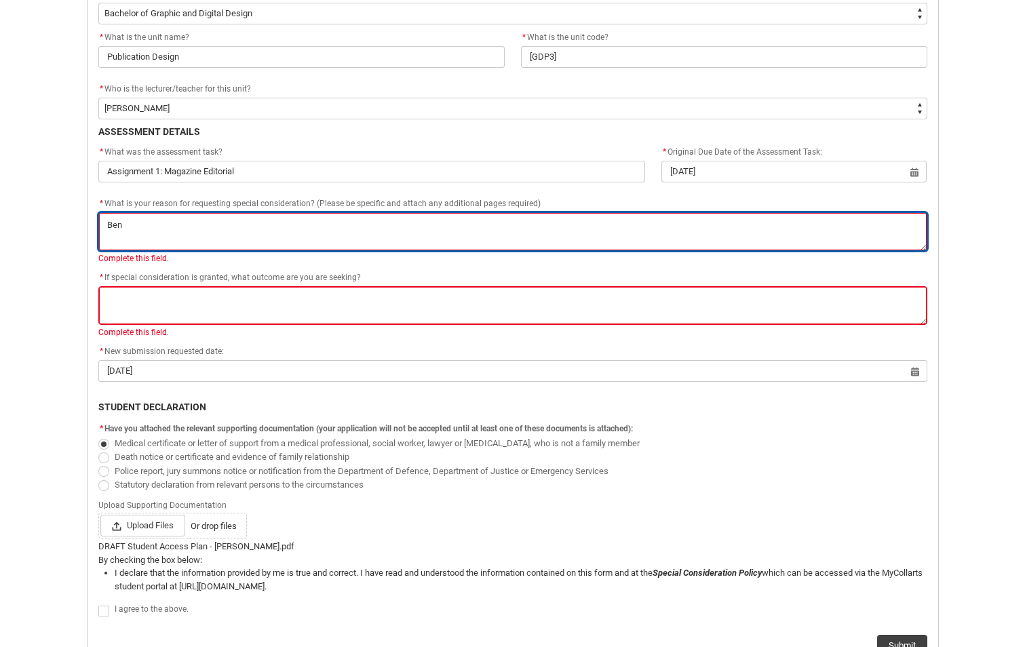
type lightning-textarea "Be"
type textarea "Be"
type lightning-textarea "Bee"
type textarea "Bee"
type lightning-textarea "Been"
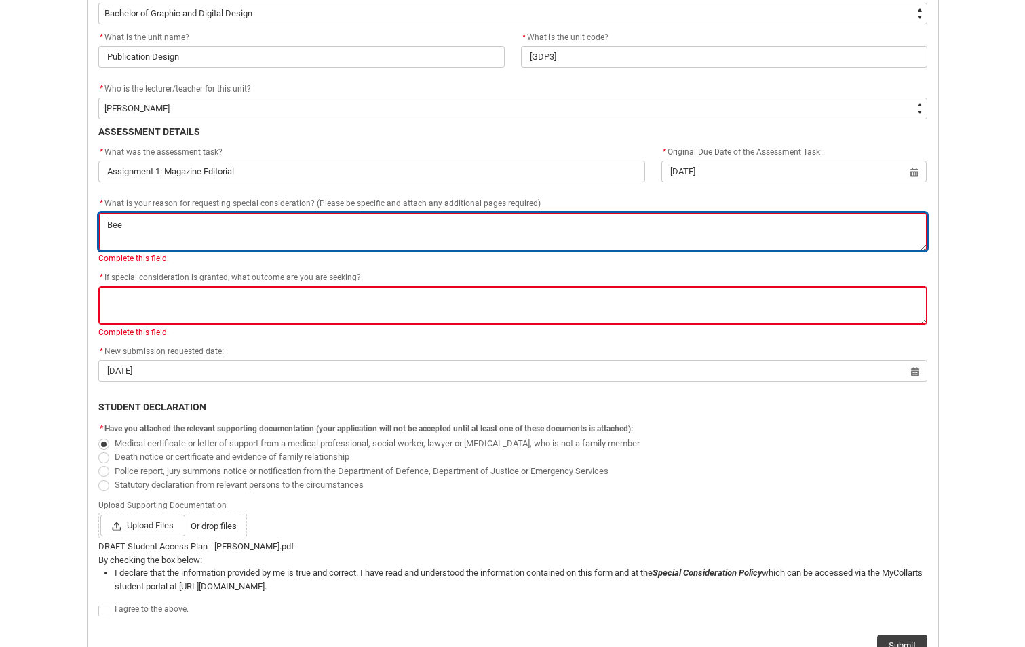
type textarea "Been"
type lightning-textarea "Been"
type textarea "Been"
type lightning-textarea "Been s"
type textarea "Been s"
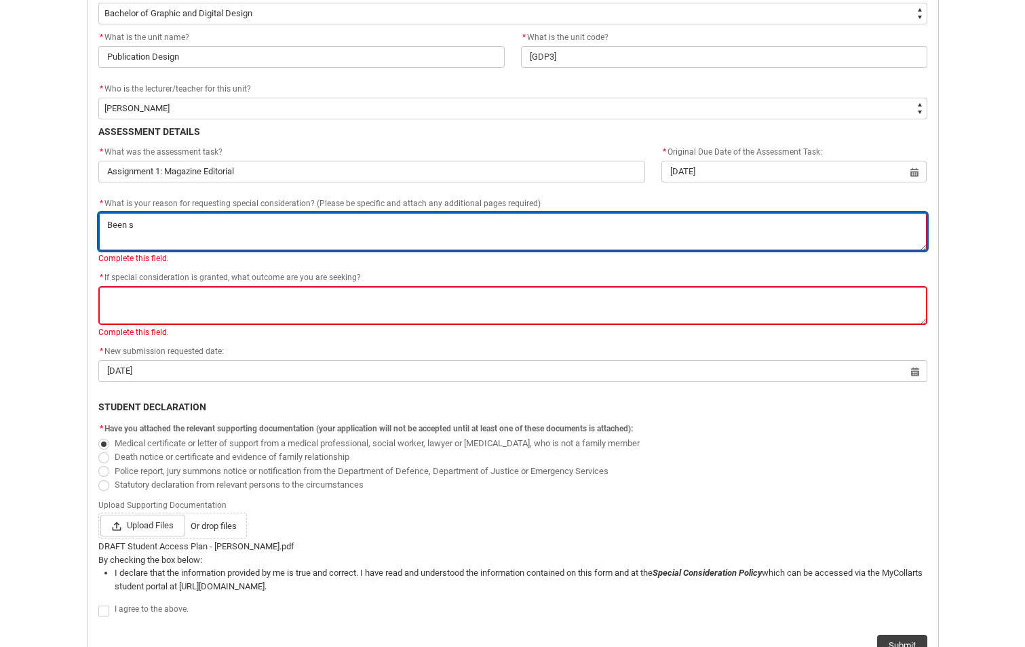
type lightning-textarea "Been st"
type textarea "Been st"
type lightning-textarea "Been str"
type textarea "Been str"
type lightning-textarea "Been stru"
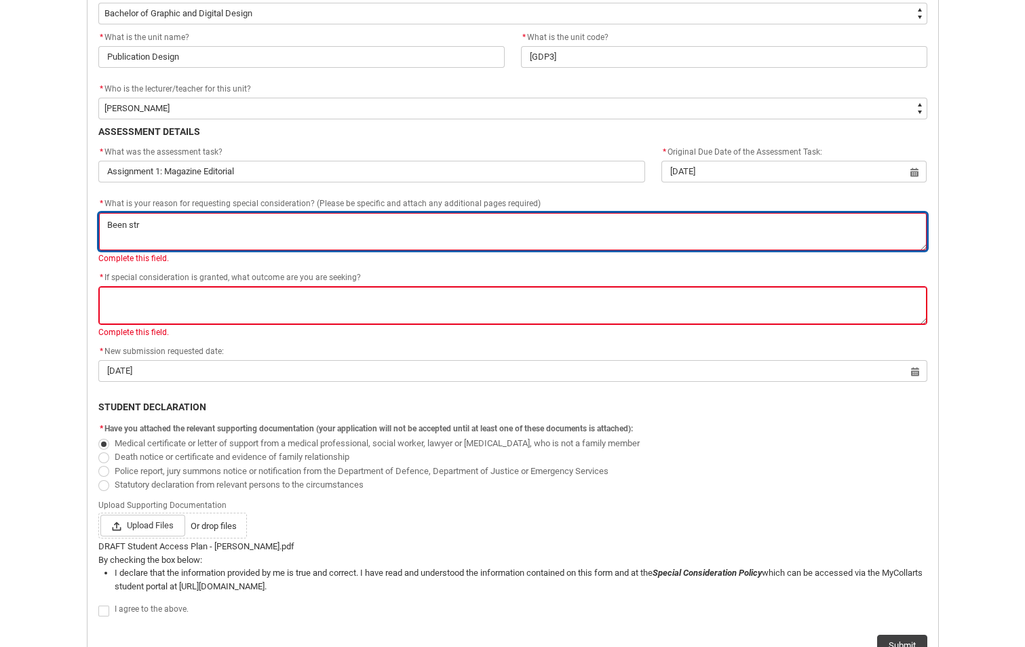
type textarea "Been stru"
type lightning-textarea "Been strug"
type textarea "Been strug"
type lightning-textarea "Been strugg"
type textarea "Been strugg"
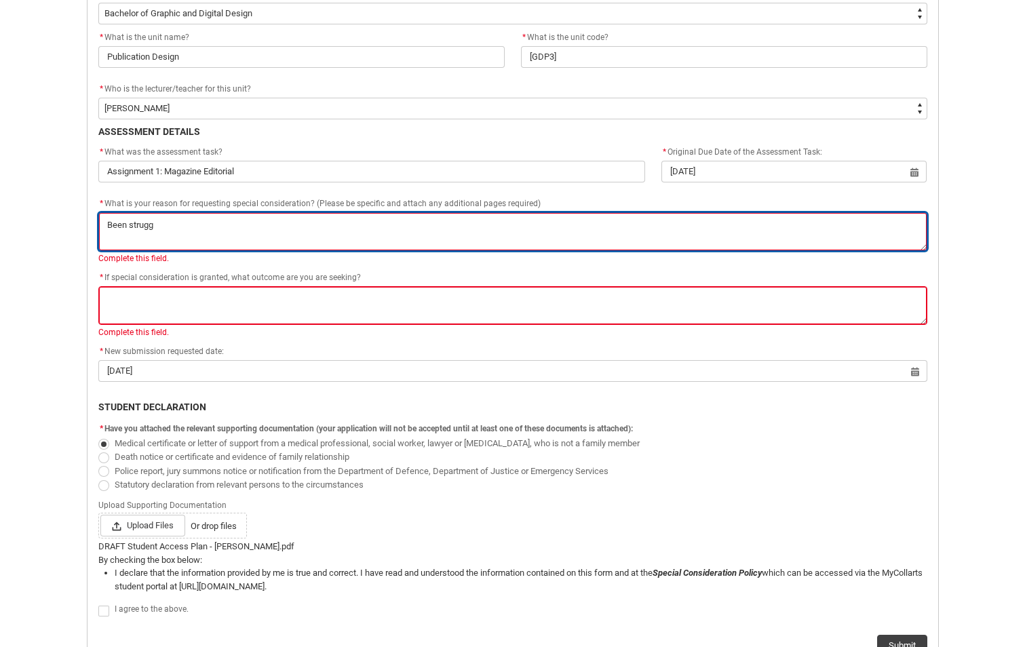
type lightning-textarea "Been struggl"
type textarea "Been struggl"
type lightning-textarea "Been struggli"
type textarea "Been struggli"
type lightning-textarea "Been strugglin"
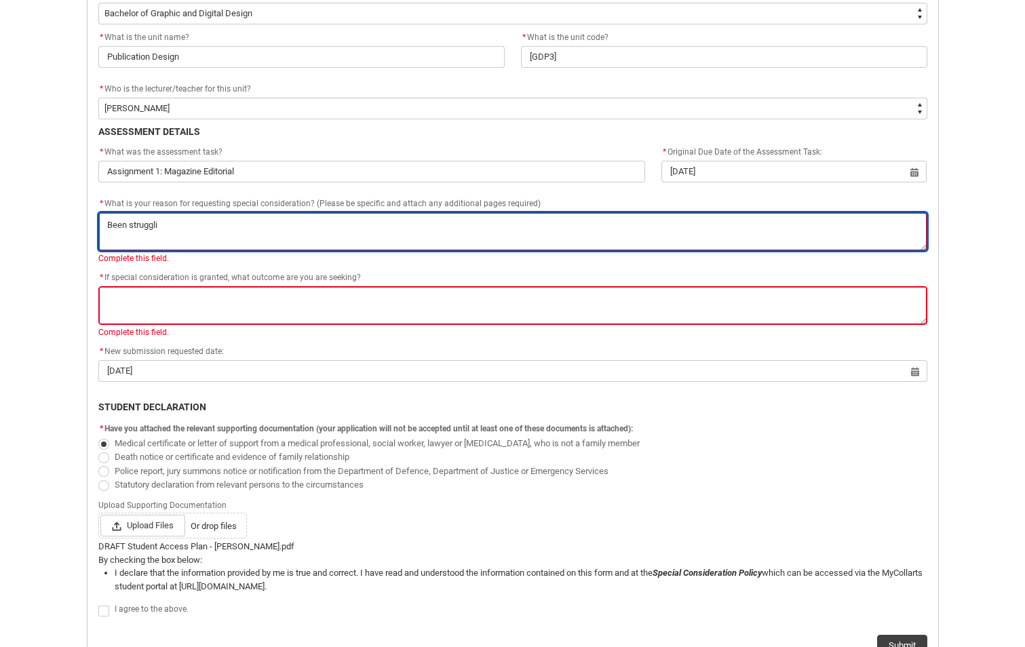
type textarea "Been strugglin"
type lightning-textarea "Been struggling"
type textarea "Been struggling"
type lightning-textarea "Been struggling"
type textarea "Been struggling"
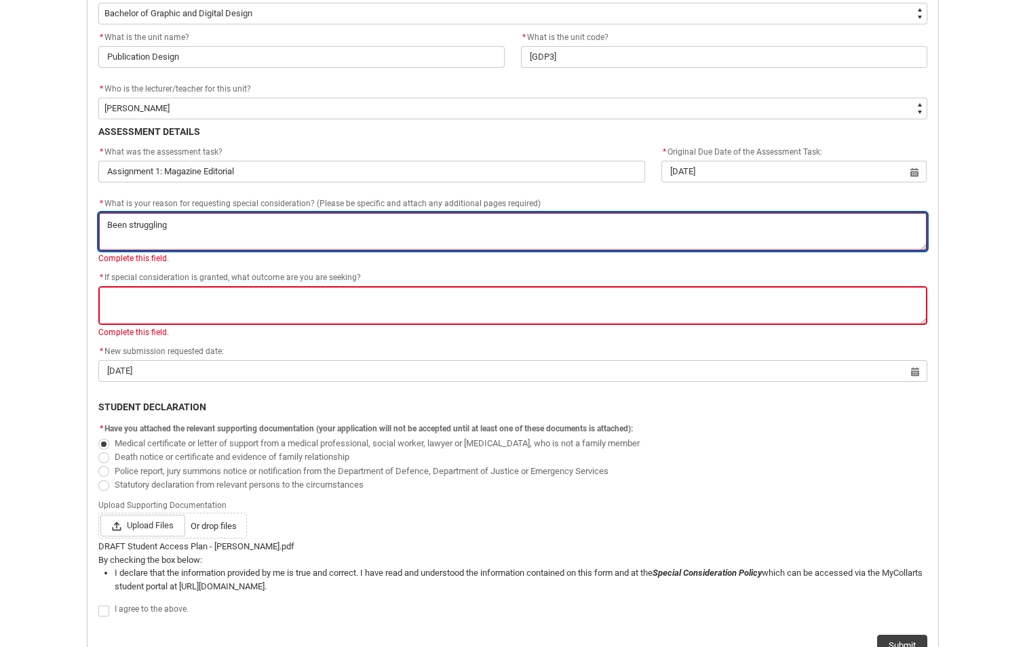
type lightning-textarea "Been struggling t"
type textarea "Been struggling t"
type lightning-textarea "Been struggling to"
type textarea "Been struggling to"
type lightning-textarea "Been struggling to"
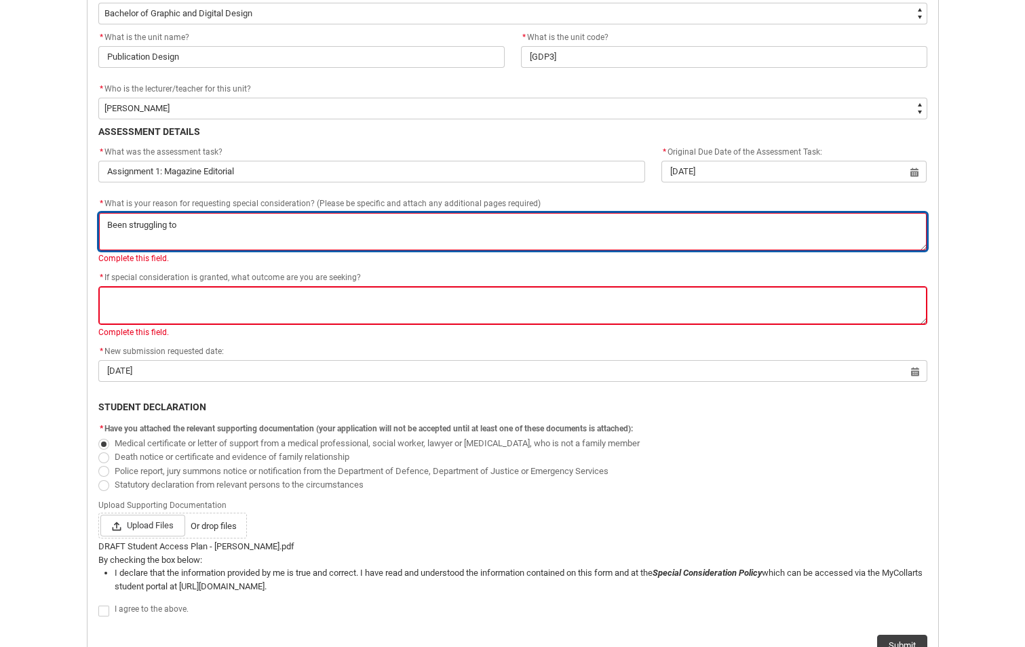
type textarea "Been struggling to"
type lightning-textarea "Been struggling to k"
type textarea "Been struggling to k"
type lightning-textarea "Been struggling to ke"
type textarea "Been struggling to ke"
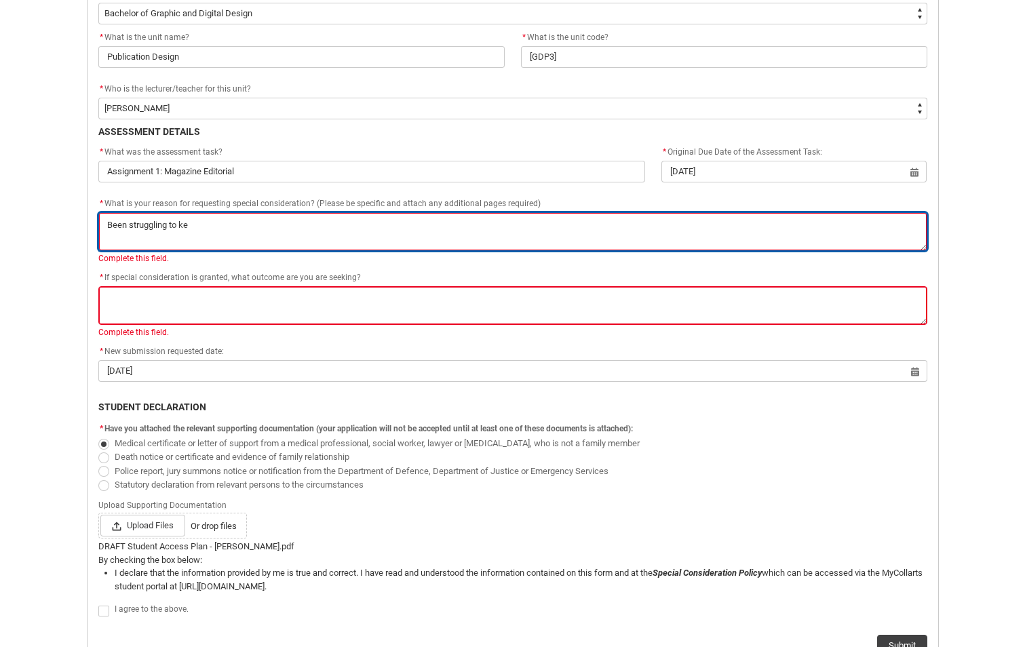
type lightning-textarea "Been struggling to kee"
type textarea "Been struggling to kee"
type lightning-textarea "Been struggling to keep"
type textarea "Been struggling to keep"
type lightning-textarea "Been struggling to keep"
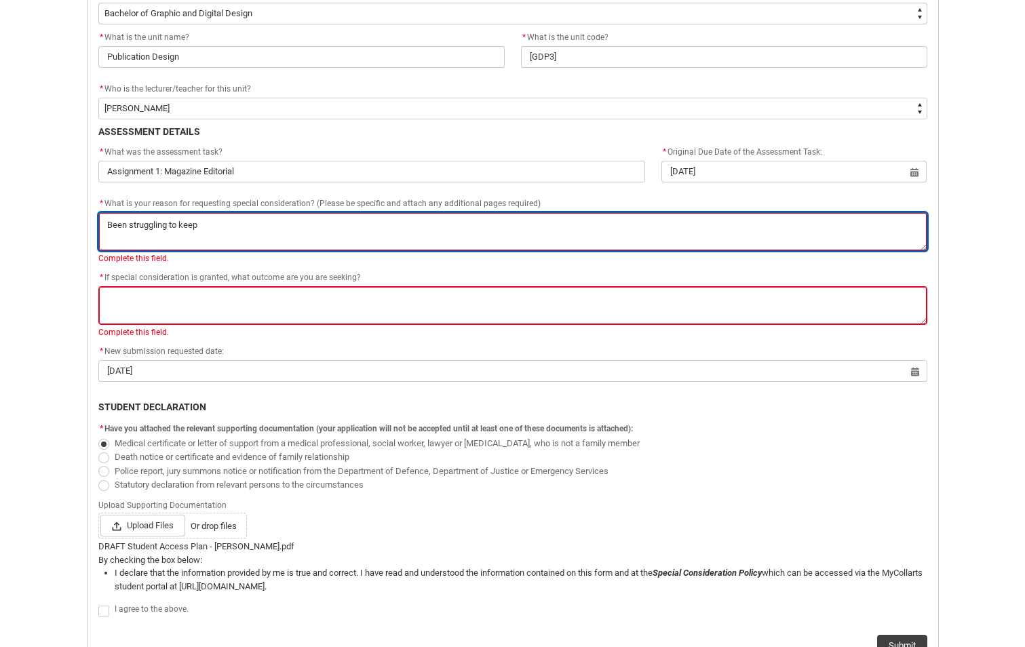
type textarea "Been struggling to keep"
type lightning-textarea "Been struggling to keep m"
type textarea "Been struggling to keep m"
type lightning-textarea "Been struggling to keep my"
type textarea "Been struggling to keep my"
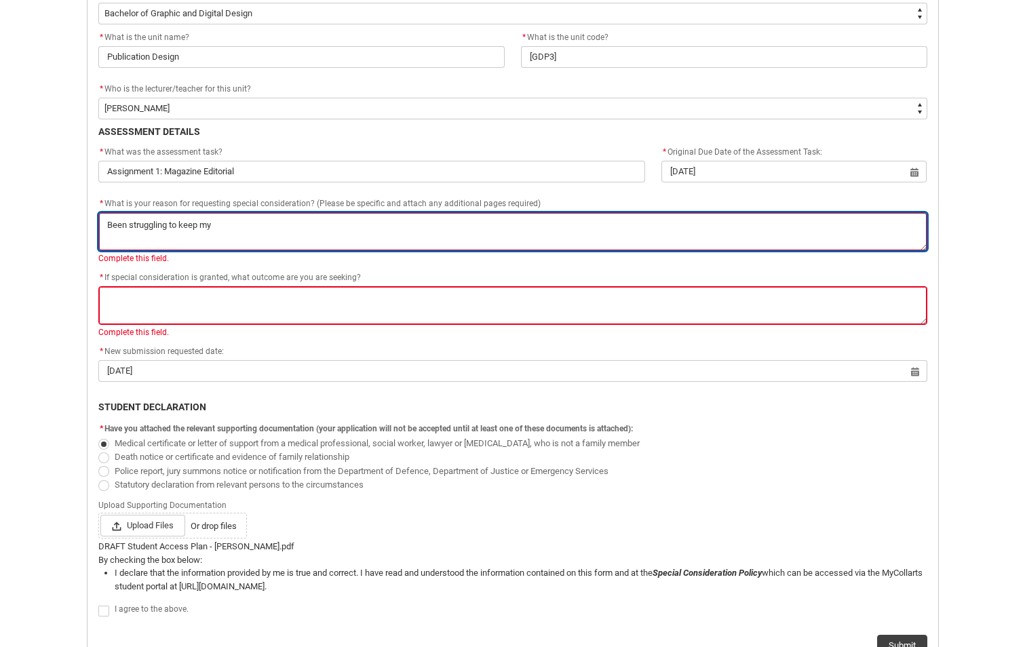
type lightning-textarea "Been struggling to keep mys"
type textarea "Been struggling to keep mys"
type lightning-textarea "Been struggling to keep myse"
type textarea "Been struggling to keep myse"
type lightning-textarea "Been struggling to keep mysel"
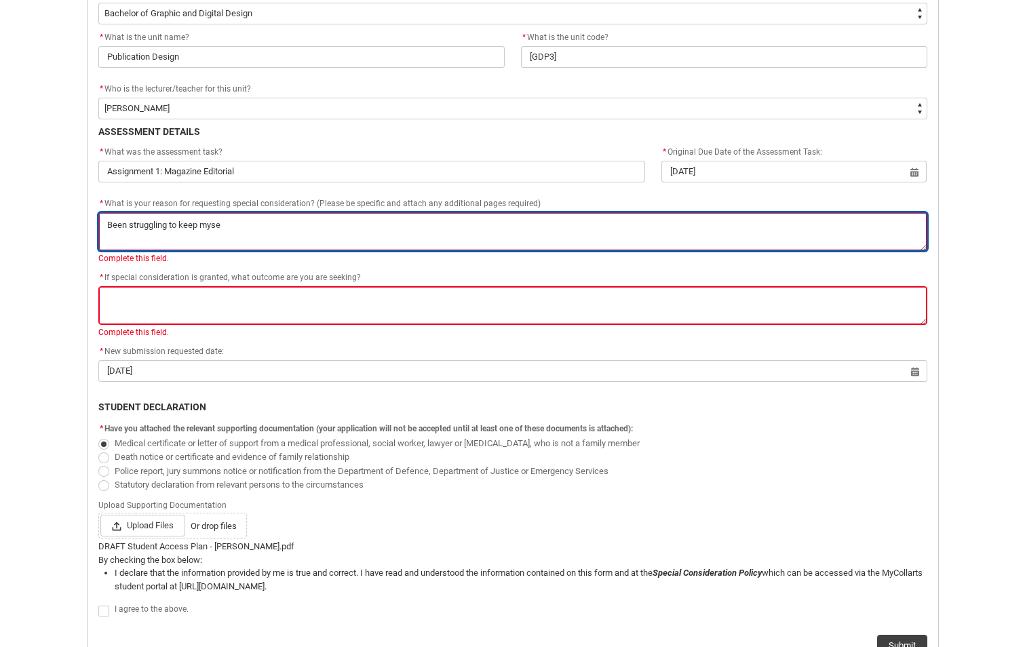
type textarea "Been struggling to keep mysel"
type lightning-textarea "Been struggling to keep myself"
type textarea "Been struggling to keep myself"
type lightning-textarea "Been struggling to keep myself"
type textarea "Been struggling to keep myself"
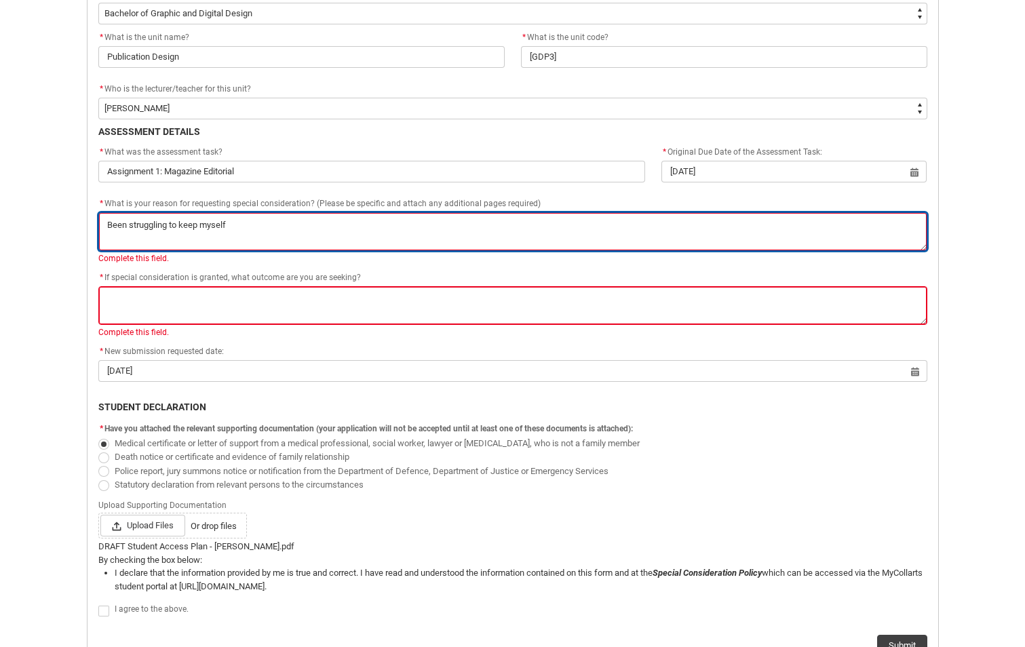
type lightning-textarea "Been struggling to keep myself o"
type textarea "Been struggling to keep myself o"
type lightning-textarea "Been struggling to keep myself on"
type textarea "Been struggling to keep myself on"
type lightning-textarea "Been struggling to keep myself on"
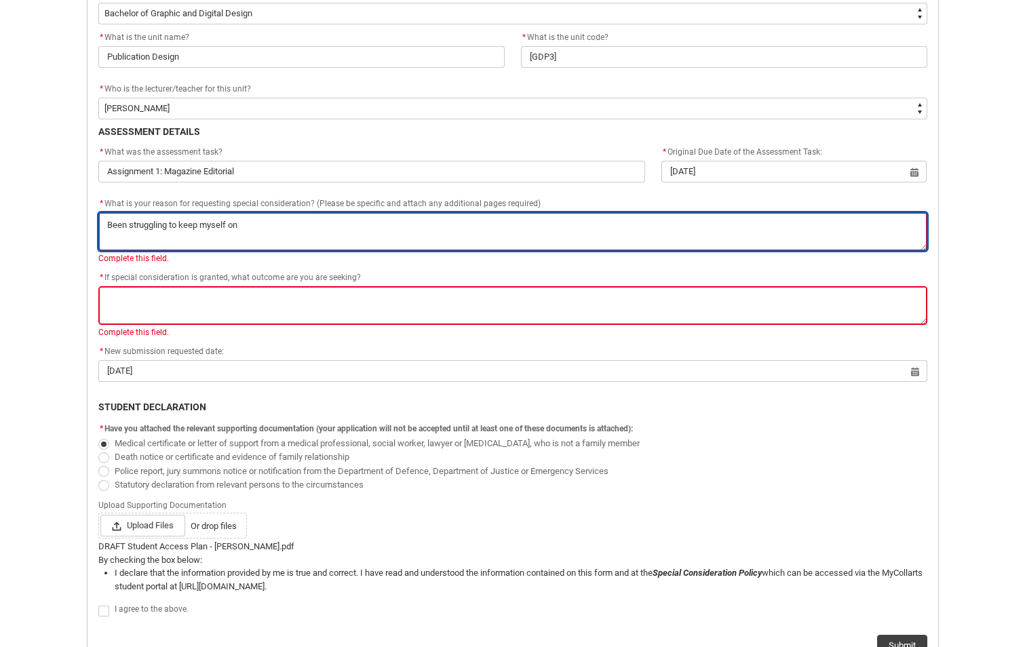
type textarea "Been struggling to keep myself on"
type lightning-textarea "Been struggling to keep myself on t"
type textarea "Been struggling to keep myself on t"
type lightning-textarea "Been struggling to keep myself on tr"
type textarea "Been struggling to keep myself on tr"
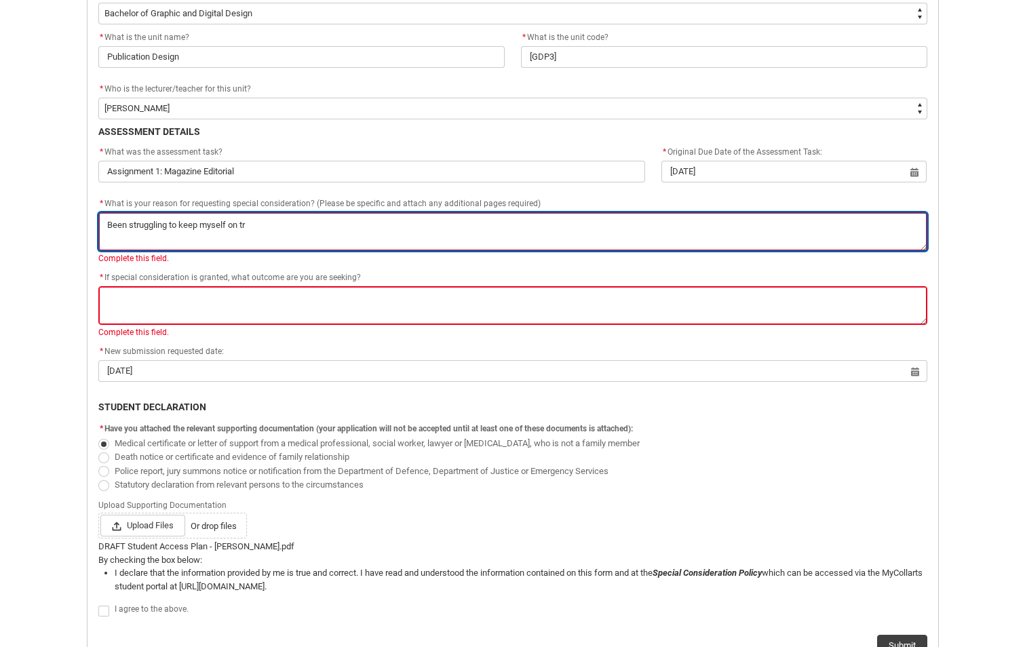
type lightning-textarea "Been struggling to keep myself on tra"
type textarea "Been struggling to keep myself on tra"
type lightning-textarea "Been struggling to keep myself on trac"
type textarea "Been struggling to keep myself on trac"
type lightning-textarea "Been struggling to keep myself on track"
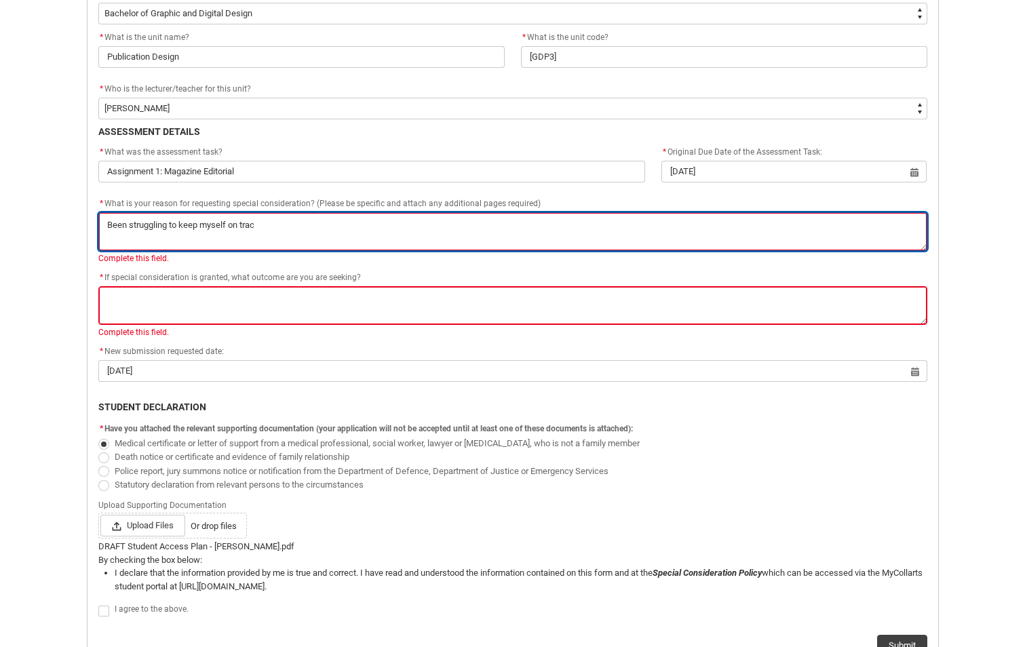
type textarea "Been struggling to keep myself on track"
type lightning-textarea "Been struggling to keep myself on track"
type textarea "Been struggling to keep myself on track"
type lightning-textarea "Been struggling to keep myself on track j"
type textarea "Been struggling to keep myself on track j"
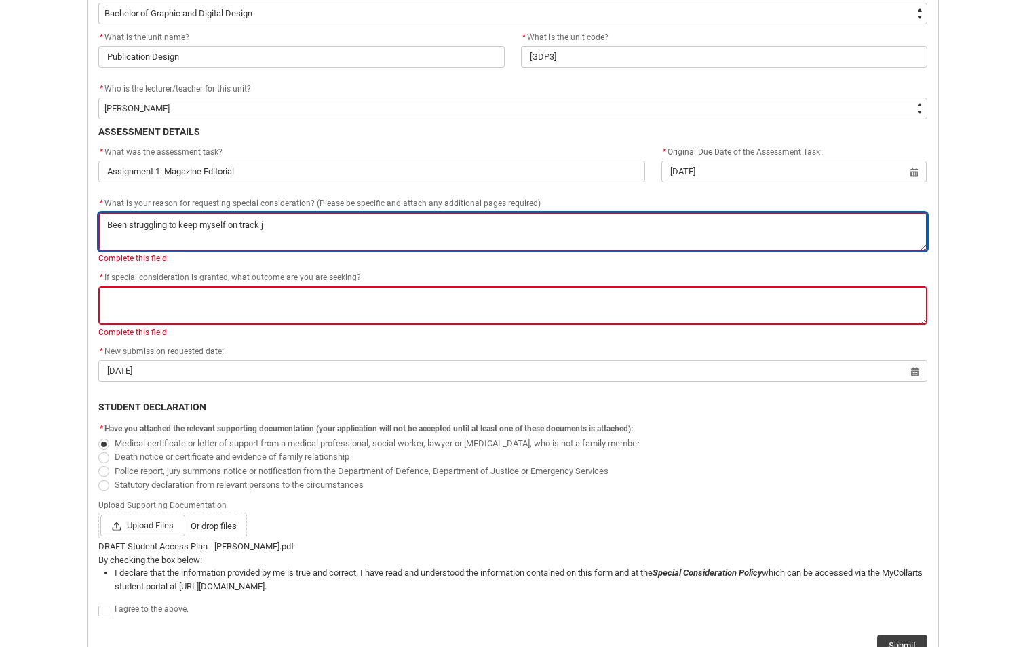
type lightning-textarea "Been struggling to keep myself on track ju"
type textarea "Been struggling to keep myself on track ju"
type lightning-textarea "Been struggling to keep myself on track jud"
type textarea "Been struggling to keep myself on track jud"
type lightning-textarea "Been struggling to keep myself on track ju"
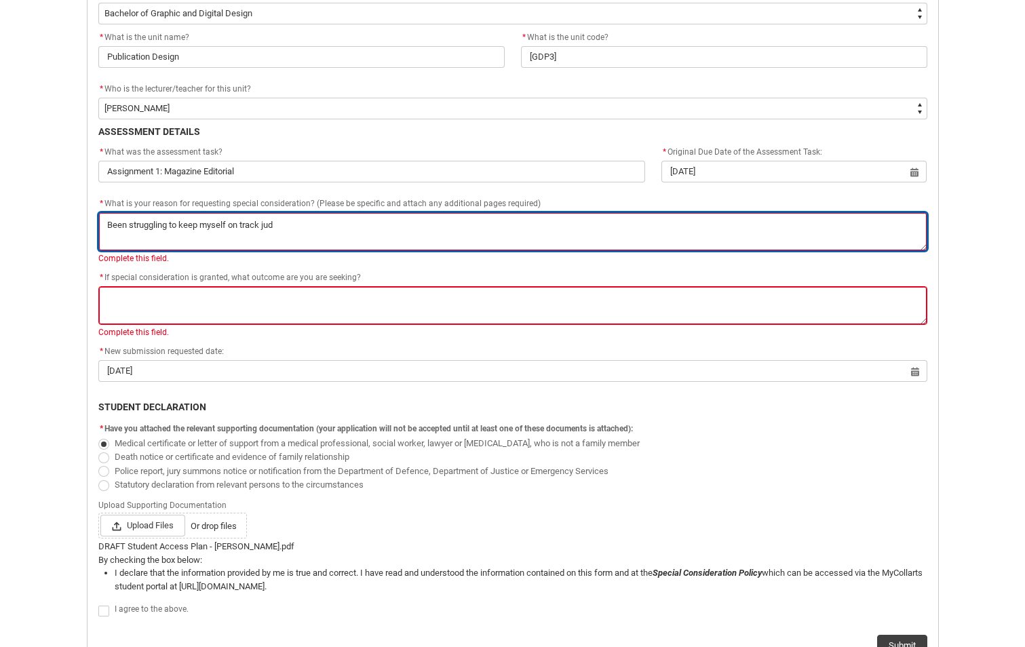
type textarea "Been struggling to keep myself on track ju"
type lightning-textarea "Been struggling to keep myself on track j"
type textarea "Been struggling to keep myself on track j"
type lightning-textarea "Been struggling to keep myself on track js"
type textarea "Been struggling to keep myself on track js"
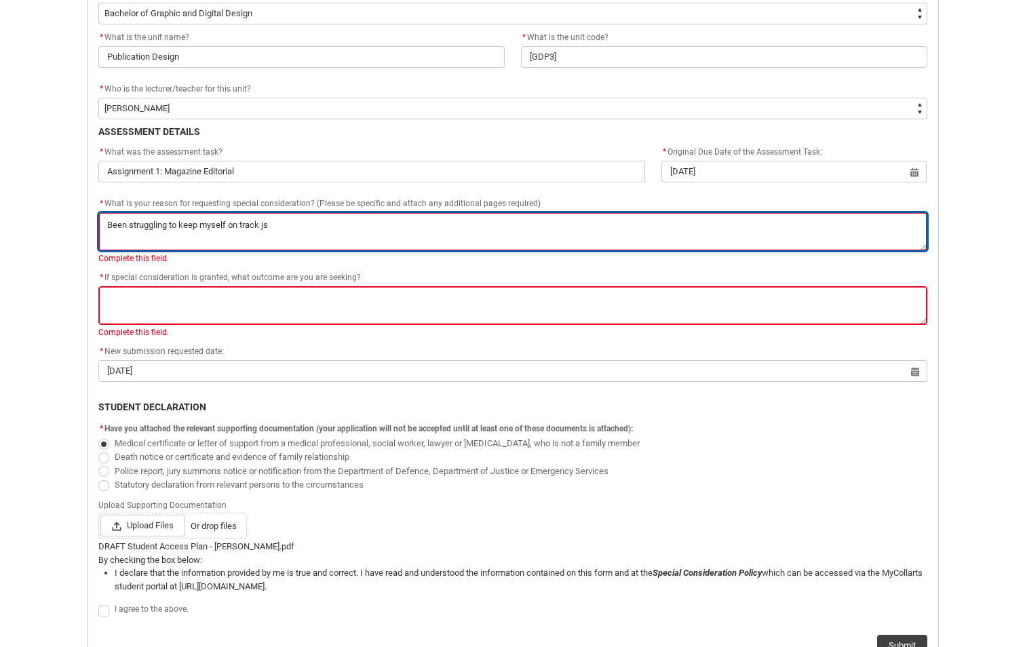
type lightning-textarea "Been struggling to keep myself on track j"
type textarea "Been struggling to keep myself on track j"
type lightning-textarea "Been struggling to keep myself on track jy"
type textarea "Been struggling to keep myself on track jy"
type lightning-textarea "Been struggling to keep myself on track jys"
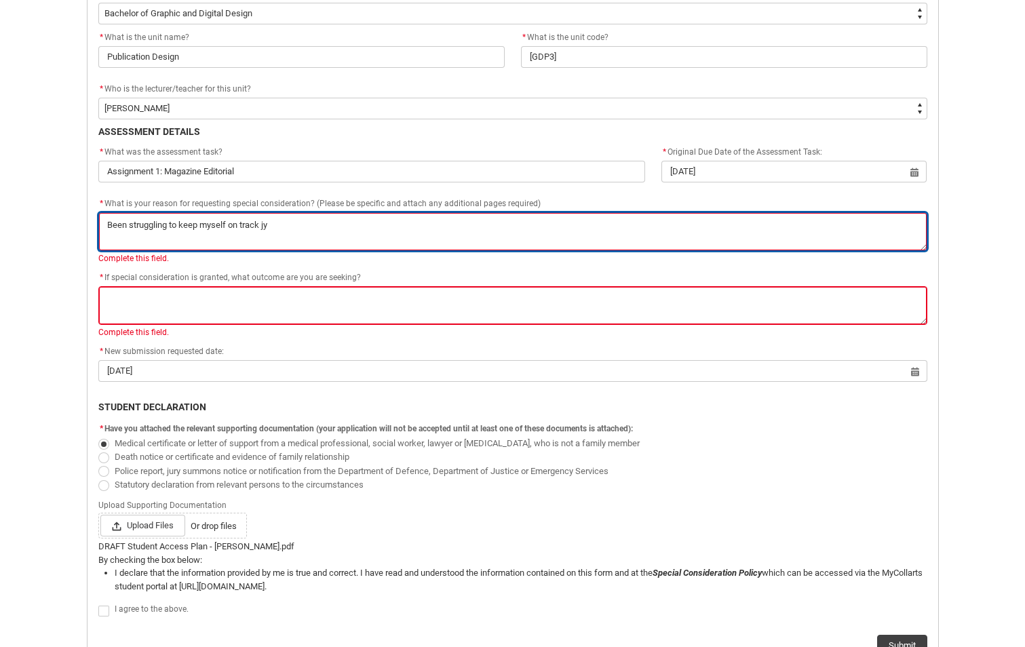
type textarea "Been struggling to keep myself on track jys"
type lightning-textarea "Been struggling to keep myself on track jysu"
type textarea "Been struggling to keep myself on track jysu"
type lightning-textarea "Been struggling to keep myself on track jys"
type textarea "Been struggling to keep myself on track jys"
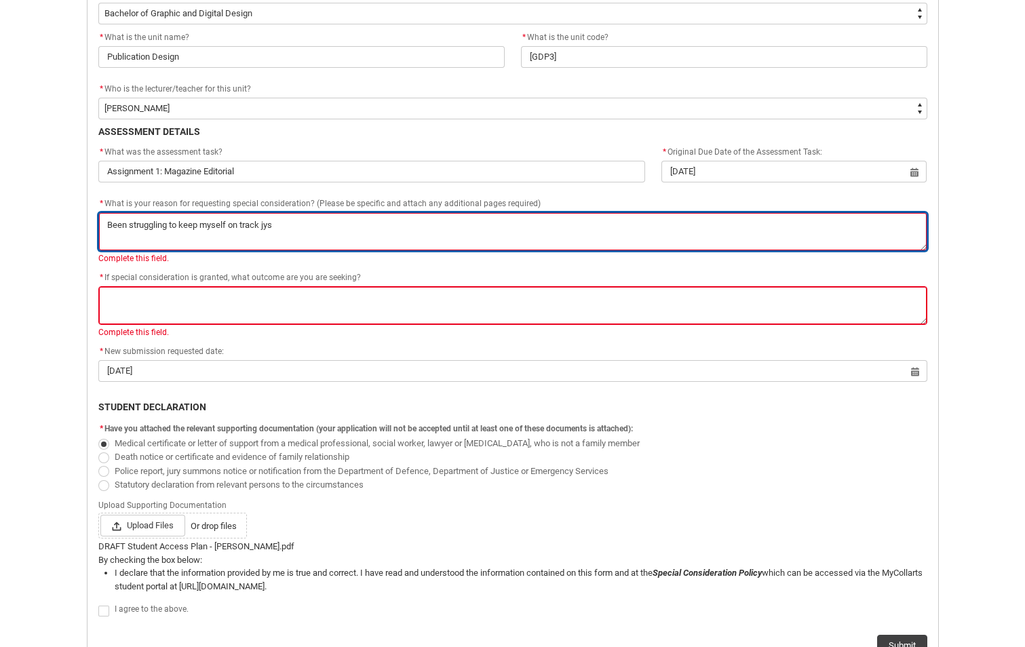
type lightning-textarea "Been struggling to keep myself on track jy"
type textarea "Been struggling to keep myself on track jy"
type lightning-textarea "Been struggling to keep myself on track j"
type textarea "Been struggling to keep myself on track j"
type lightning-textarea "Been struggling to keep myself on track ju"
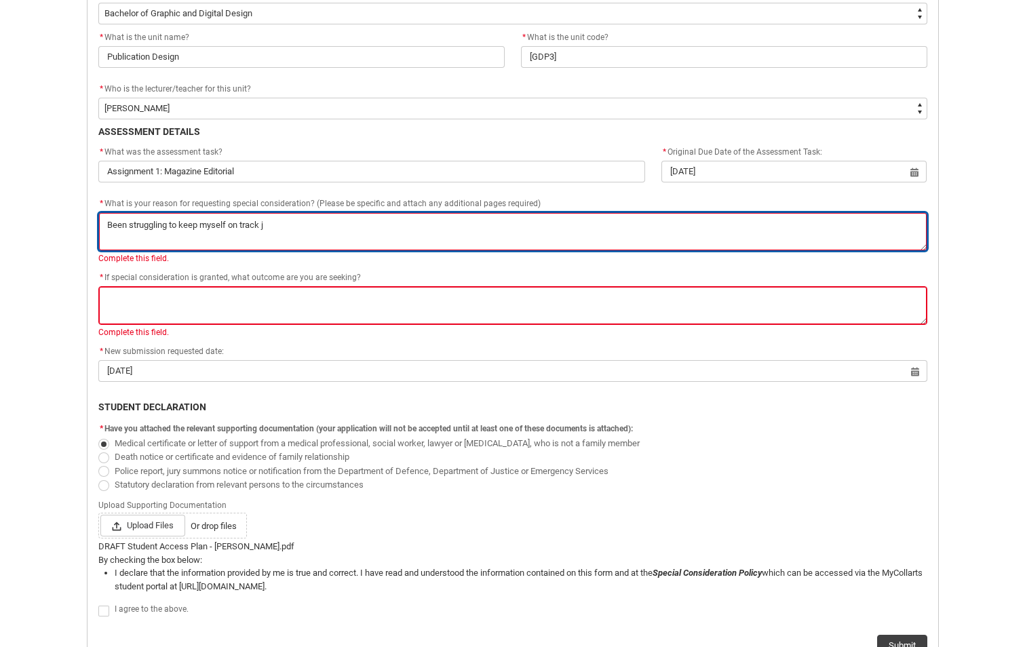
type textarea "Been struggling to keep myself on track ju"
type lightning-textarea "Been struggling to keep myself on track jus"
type textarea "Been struggling to keep myself on track jus"
type lightning-textarea "Been struggling to keep myself on track just"
type textarea "Been struggling to keep myself on track just"
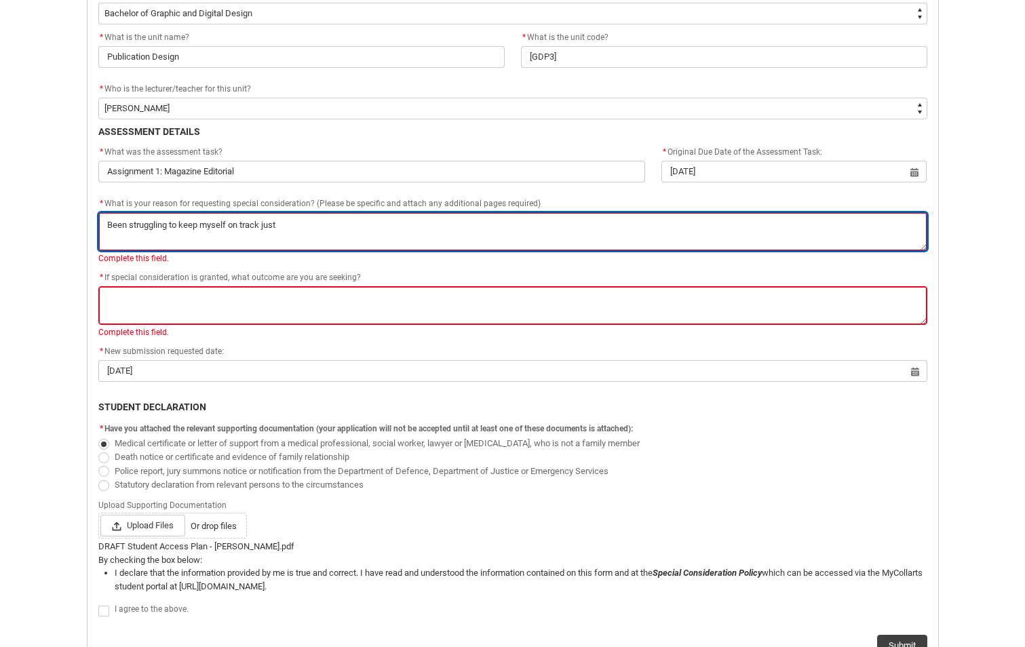
type lightning-textarea "Been struggling to keep myself on track just"
type textarea "Been struggling to keep myself on track just"
type lightning-textarea "Been struggling to keep myself on track just n"
type textarea "Been struggling to keep myself on track just n"
type lightning-textarea "Been struggling to keep myself on track just ne"
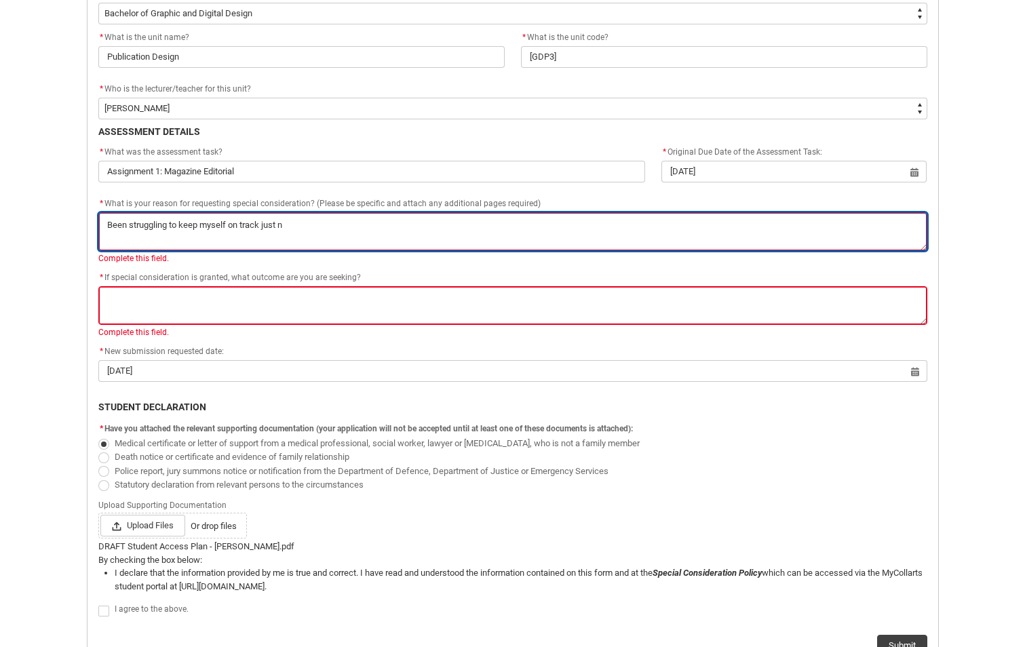
type textarea "Been struggling to keep myself on track just ne"
type lightning-textarea "Been struggling to keep myself on track just nee"
type textarea "Been struggling to keep myself on track just nee"
type lightning-textarea "Been struggling to keep myself on track just need"
type textarea "Been struggling to keep myself on track just need"
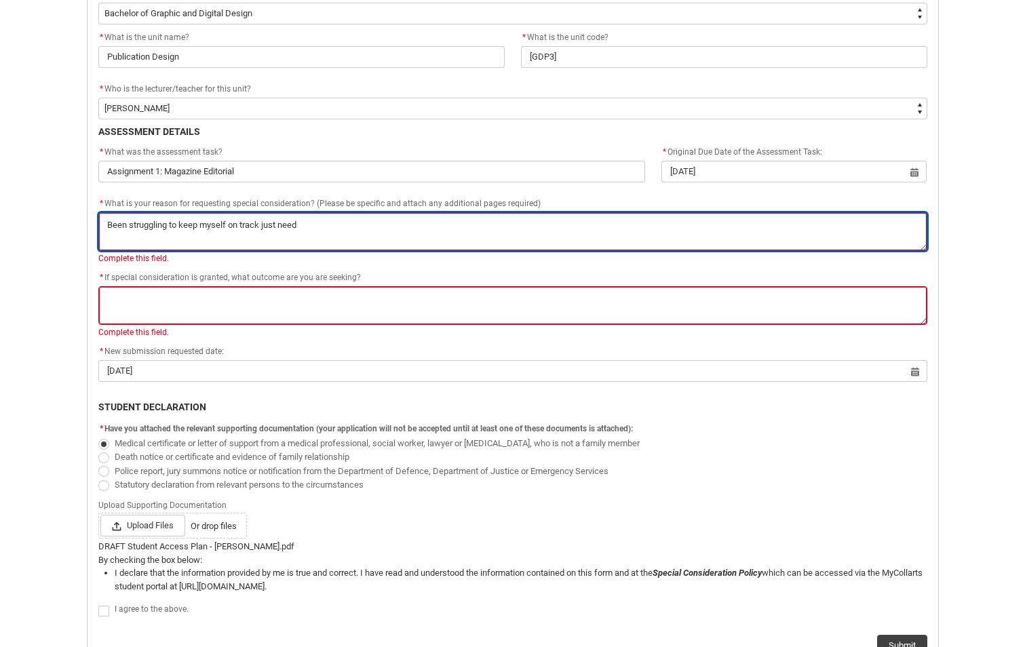
type lightning-textarea "Been struggling to keep myself on track just need"
type textarea "Been struggling to keep myself on track just need"
type lightning-textarea "Been struggling to keep myself on track just need s"
type textarea "Been struggling to keep myself on track just need s"
type lightning-textarea "Been struggling to keep myself on track just need so"
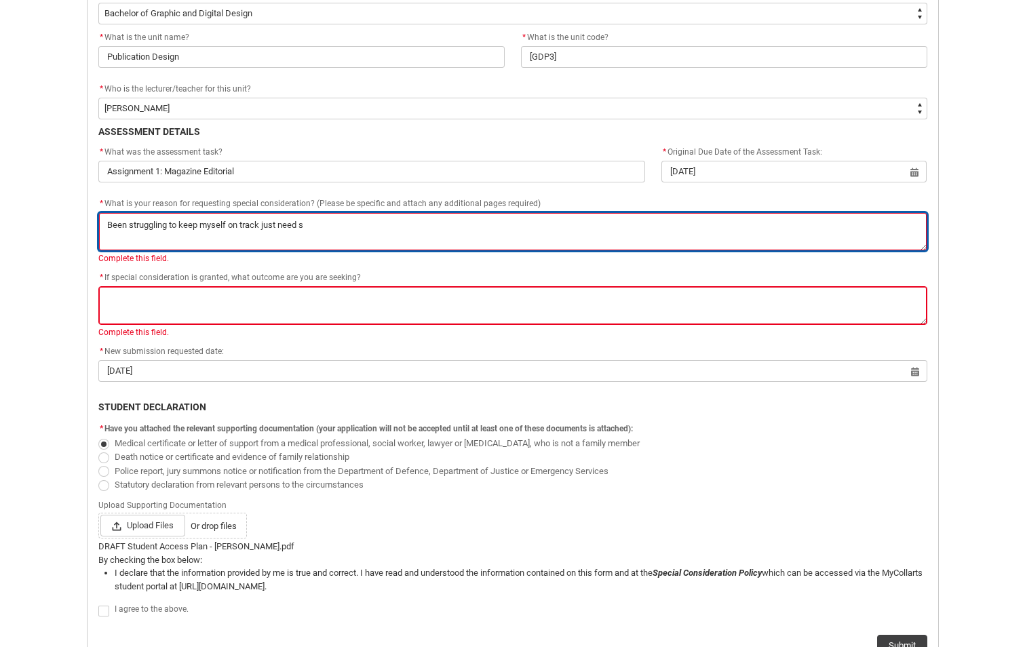
type textarea "Been struggling to keep myself on track just need so"
type lightning-textarea "Been struggling to keep myself on track just need som"
type textarea "Been struggling to keep myself on track just need som"
type lightning-textarea "Been struggling to keep myself on track just need some"
type textarea "Been struggling to keep myself on track just need some"
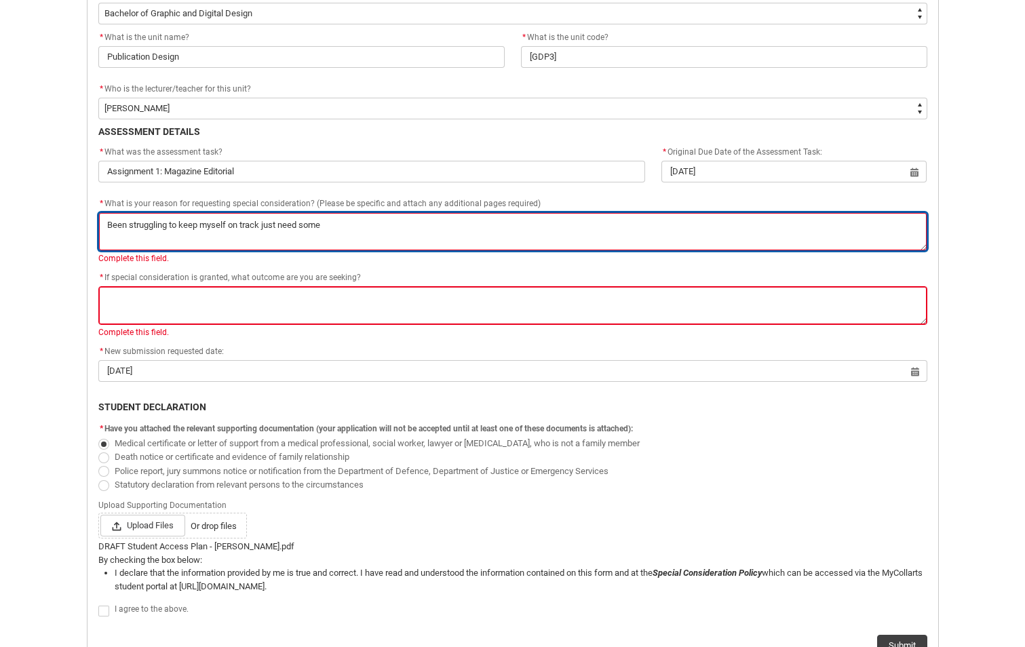
type lightning-textarea "Been struggling to keep myself on track just need some"
type textarea "Been struggling to keep myself on track just need some"
type lightning-textarea "Been struggling to keep myself on track just need some e"
type textarea "Been struggling to keep myself on track just need some e"
type lightning-textarea "Been struggling to keep myself on track just need some ex"
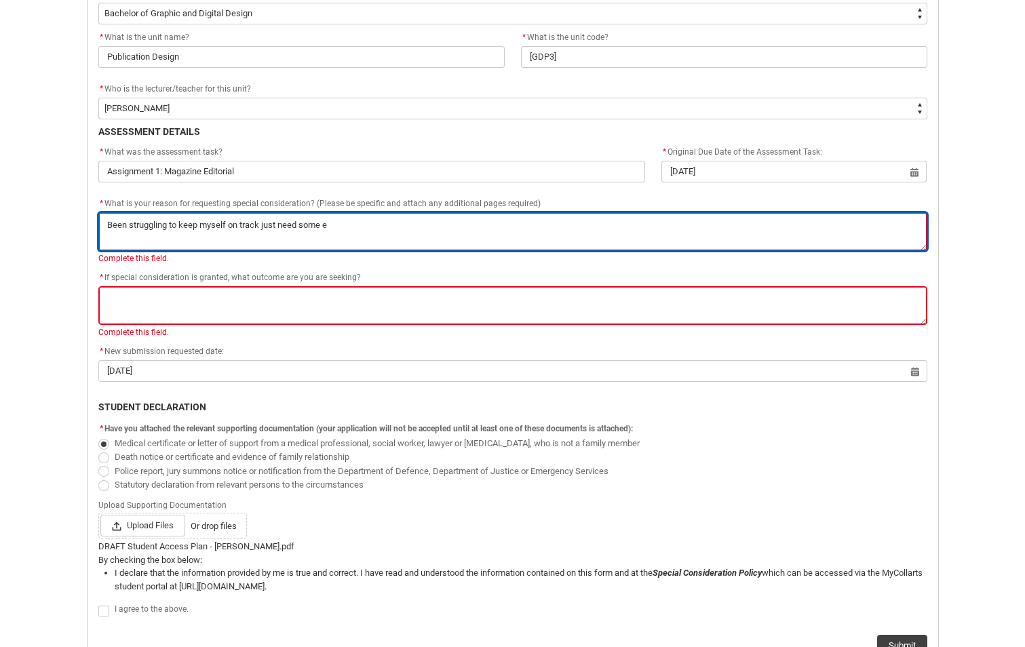
type textarea "Been struggling to keep myself on track just need some ex"
type lightning-textarea "Been struggling to keep myself on track just need some ext"
type textarea "Been struggling to keep myself on track just need some ext"
type lightning-textarea "Been struggling to keep myself on track just need some extr"
type textarea "Been struggling to keep myself on track just need some extr"
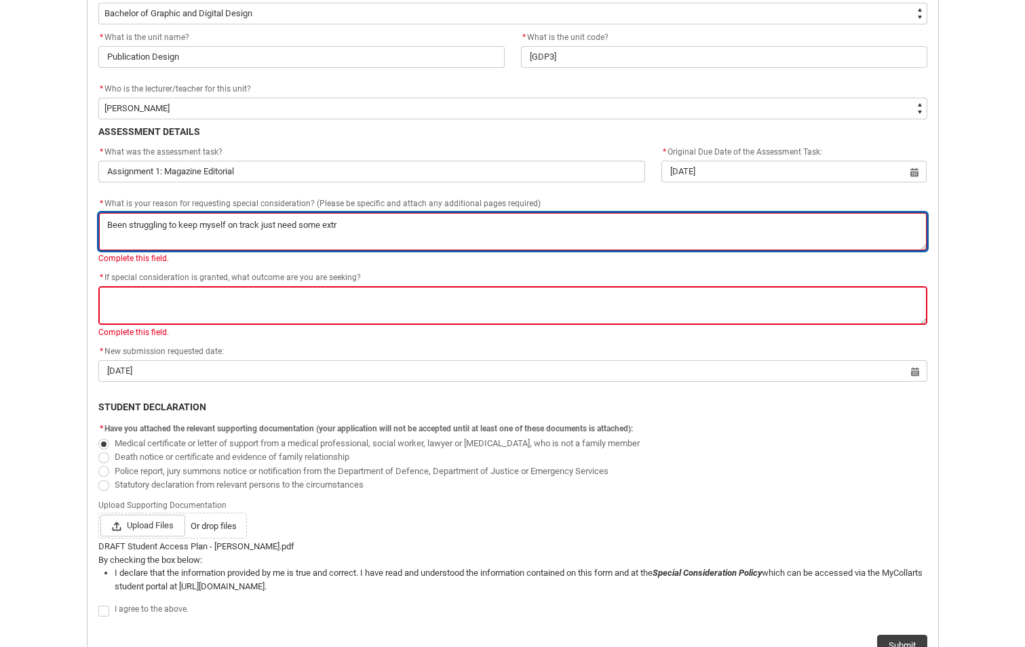
type lightning-textarea "Been struggling to keep myself on track just need some extra"
type textarea "Been struggling to keep myself on track just need some extra"
type lightning-textarea "Been struggling to keep myself on track just need some extra"
type textarea "Been struggling to keep myself on track just need some extra"
type lightning-textarea "Been struggling to keep myself on track just need some extra r"
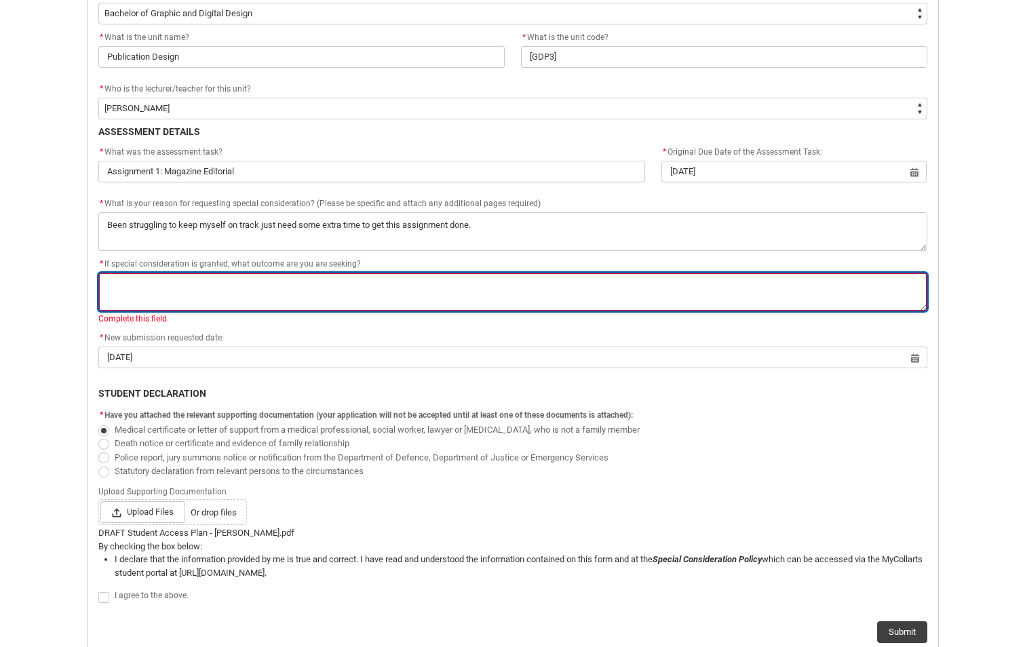
click at [308, 276] on textarea "* If special consideration is granted, what outcome are you are seeking?" at bounding box center [512, 292] width 829 height 39
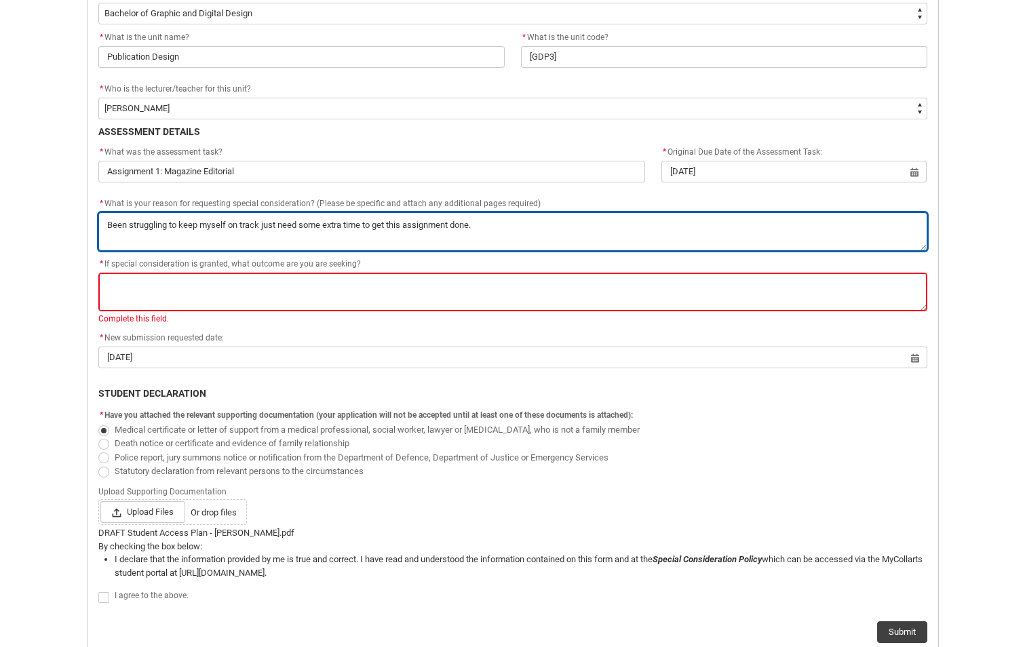
click at [257, 225] on textarea "* What is your reason for requesting special consideration? (Please be specific…" at bounding box center [512, 231] width 829 height 39
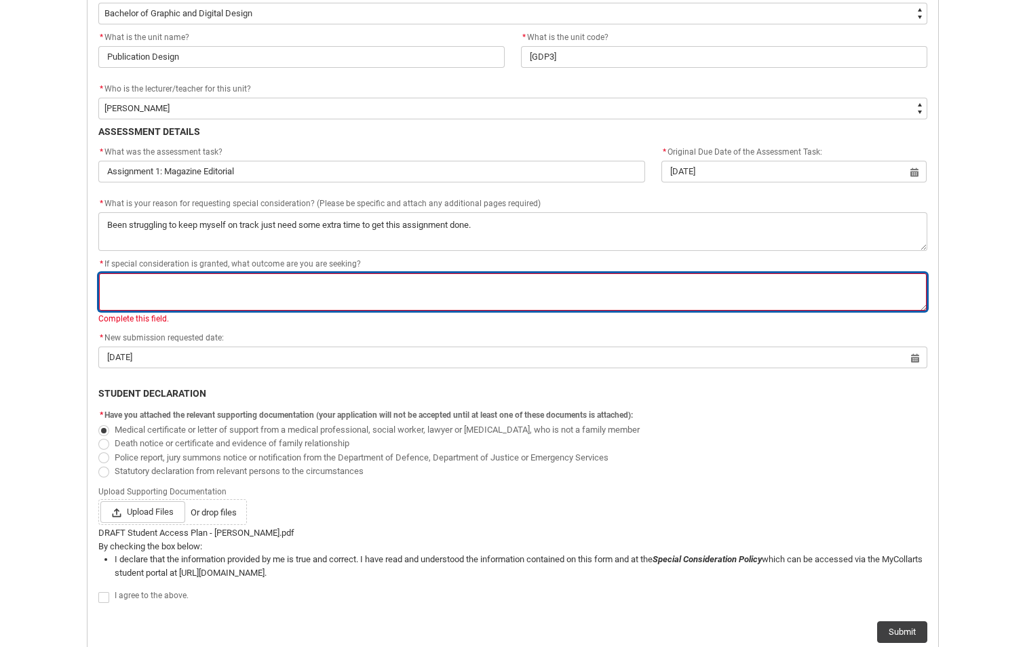
click at [205, 297] on textarea "* If special consideration is granted, what outcome are you are seeking?" at bounding box center [512, 292] width 829 height 39
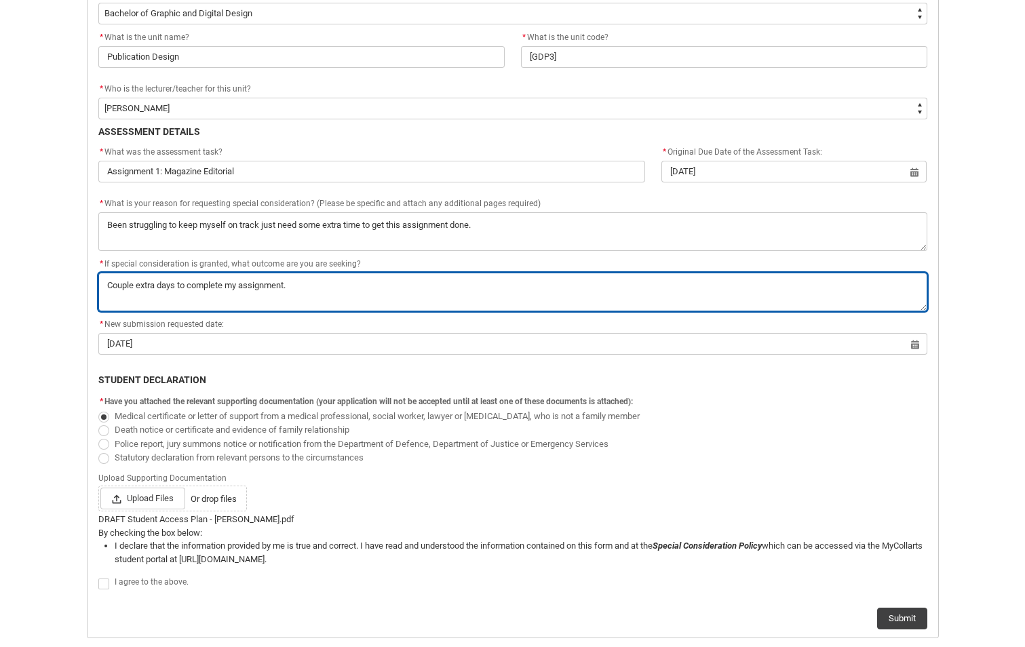
click at [285, 285] on textarea "* If special consideration is granted, what outcome are you are seeking?" at bounding box center [512, 292] width 829 height 39
click at [286, 283] on textarea "* If special consideration is granted, what outcome are you are seeking?" at bounding box center [512, 292] width 829 height 39
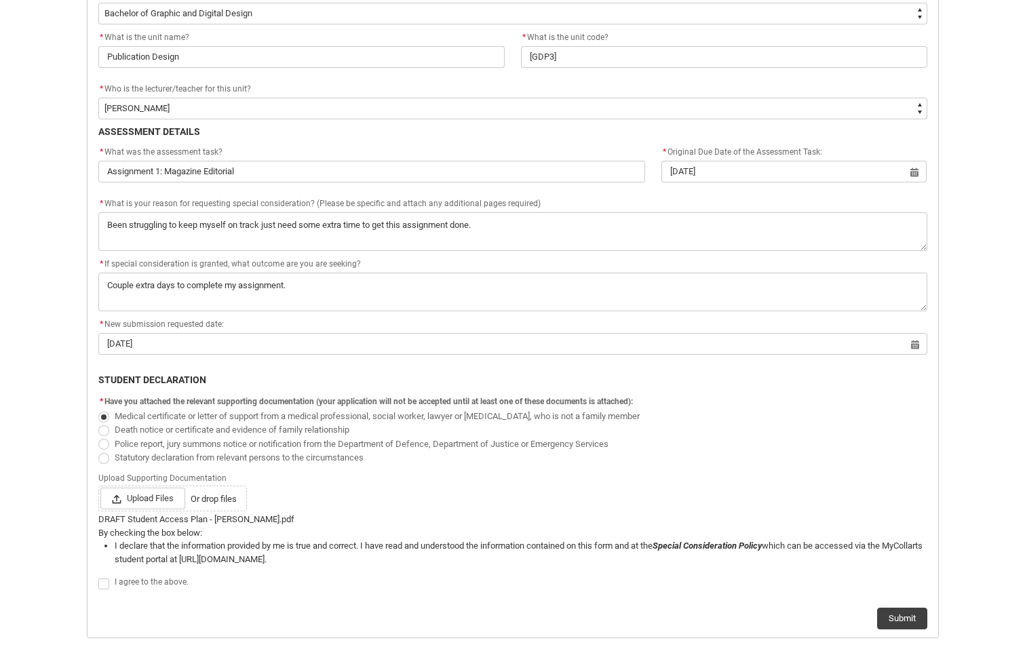
click at [743, 422] on span "Medical certificate or letter of support from a medical professional, social wo…" at bounding box center [512, 416] width 829 height 14
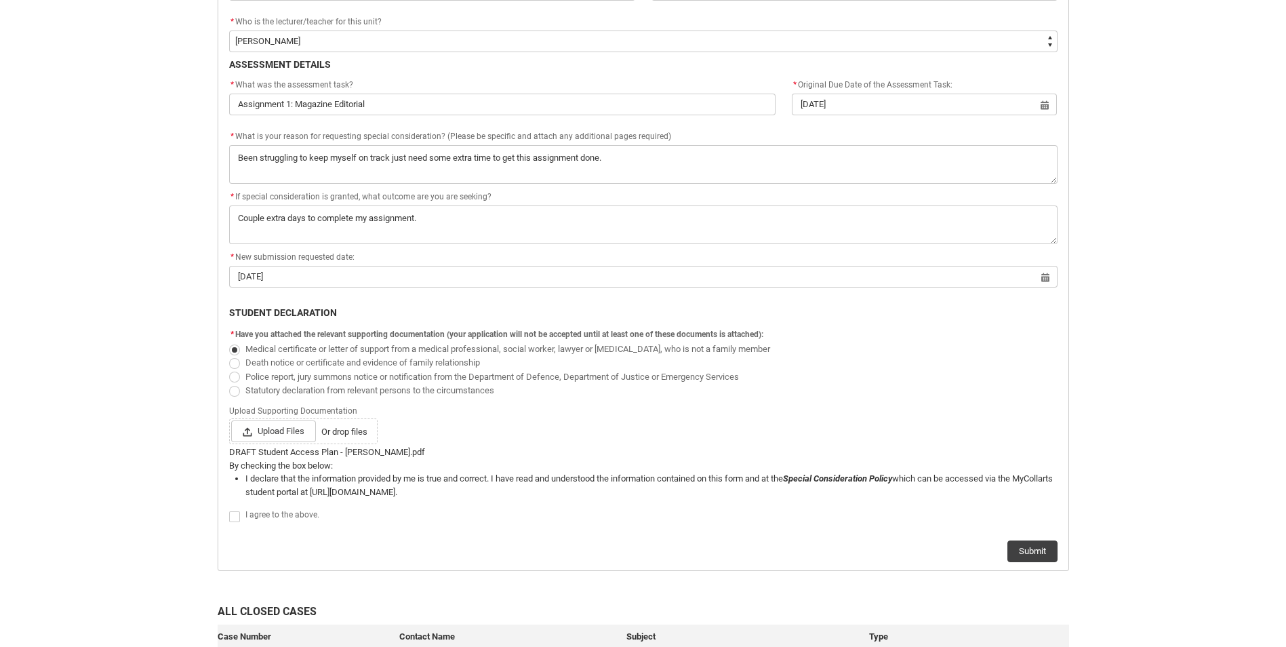
scroll to position [551, 0]
click at [238, 508] on lightning-input "I agree to the above." at bounding box center [237, 515] width 16 height 18
click at [232, 513] on span at bounding box center [234, 516] width 11 height 11
click at [229, 509] on input "I agree to the above." at bounding box center [229, 508] width 1 height 1
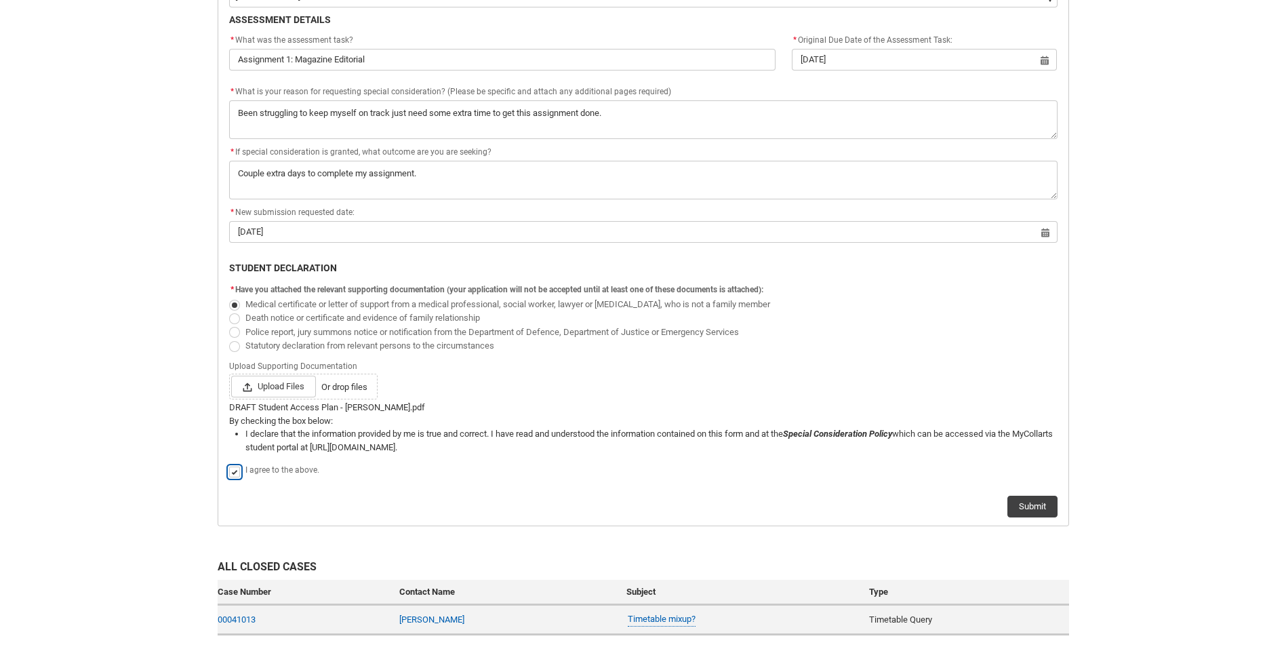
scroll to position [669, 0]
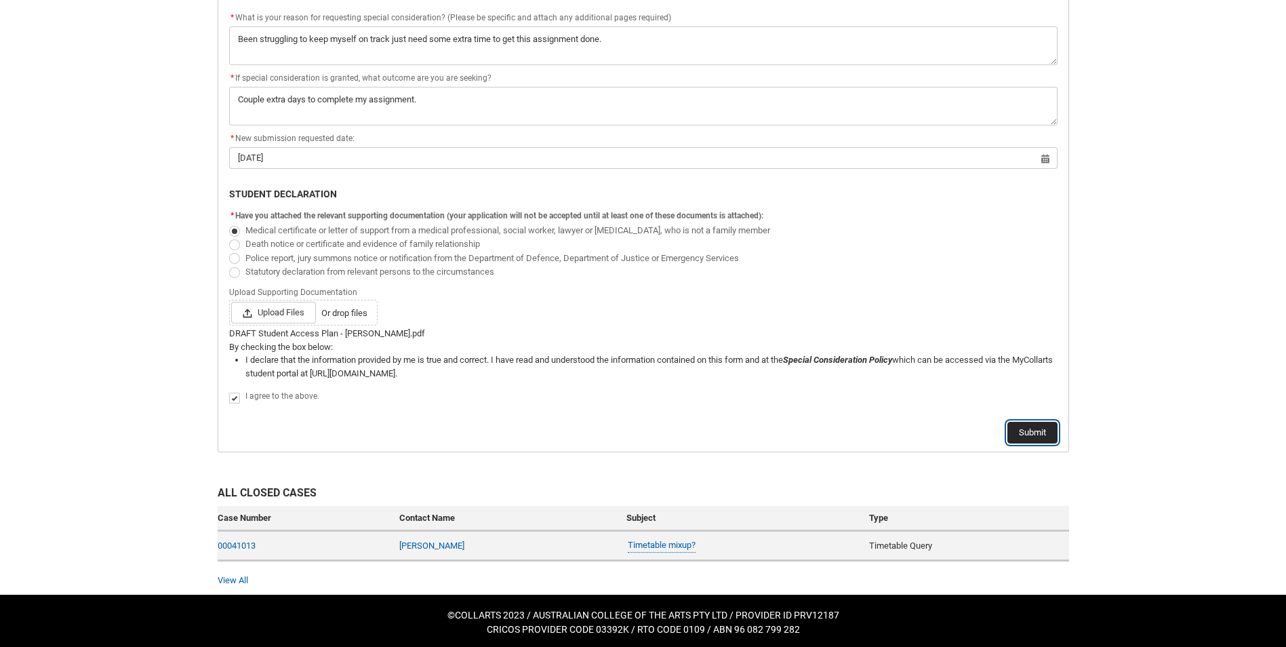
click at [1032, 428] on button "Submit" at bounding box center [1033, 433] width 50 height 22
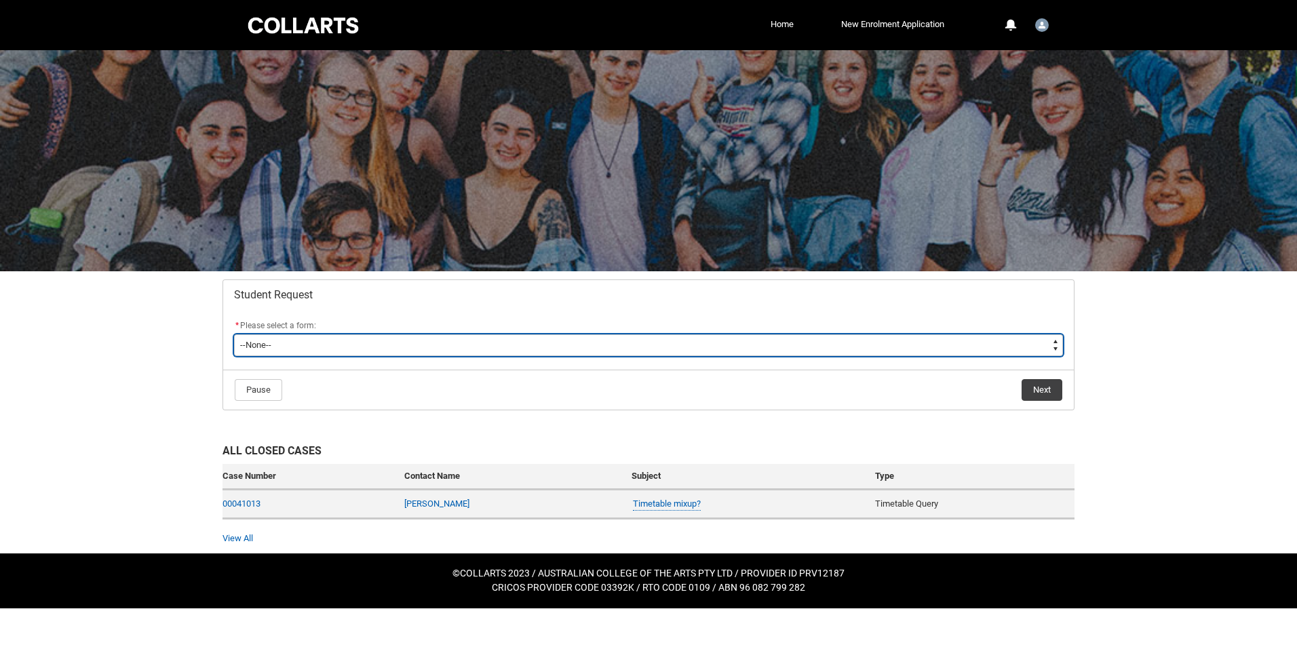
click at [296, 353] on select "--None-- Academic Transcript Application to Appeal Assignment Extension Change …" at bounding box center [648, 345] width 829 height 22
type lightning-select "Assignment_Extension_Choice"
click at [234, 334] on select "--None-- Academic Transcript Application to Appeal Assignment Extension Change …" at bounding box center [648, 345] width 829 height 22
select select "Assignment_Extension_Choice"
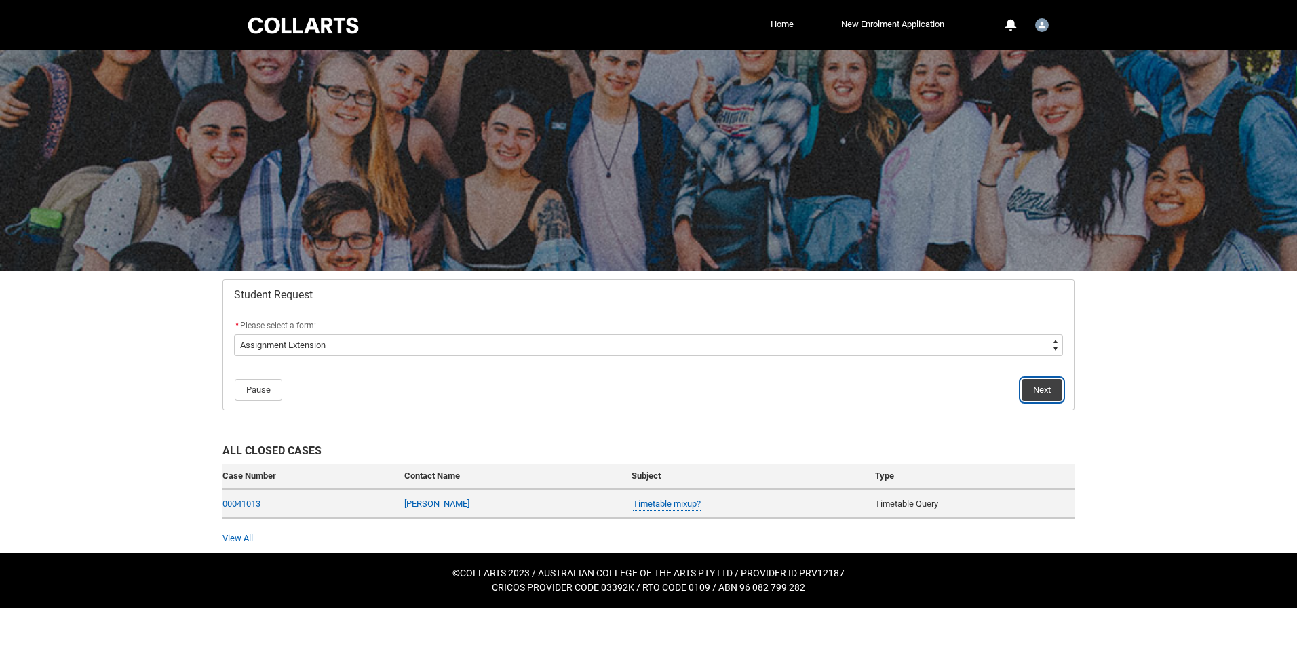
click at [1033, 387] on button "Next" at bounding box center [1041, 390] width 41 height 22
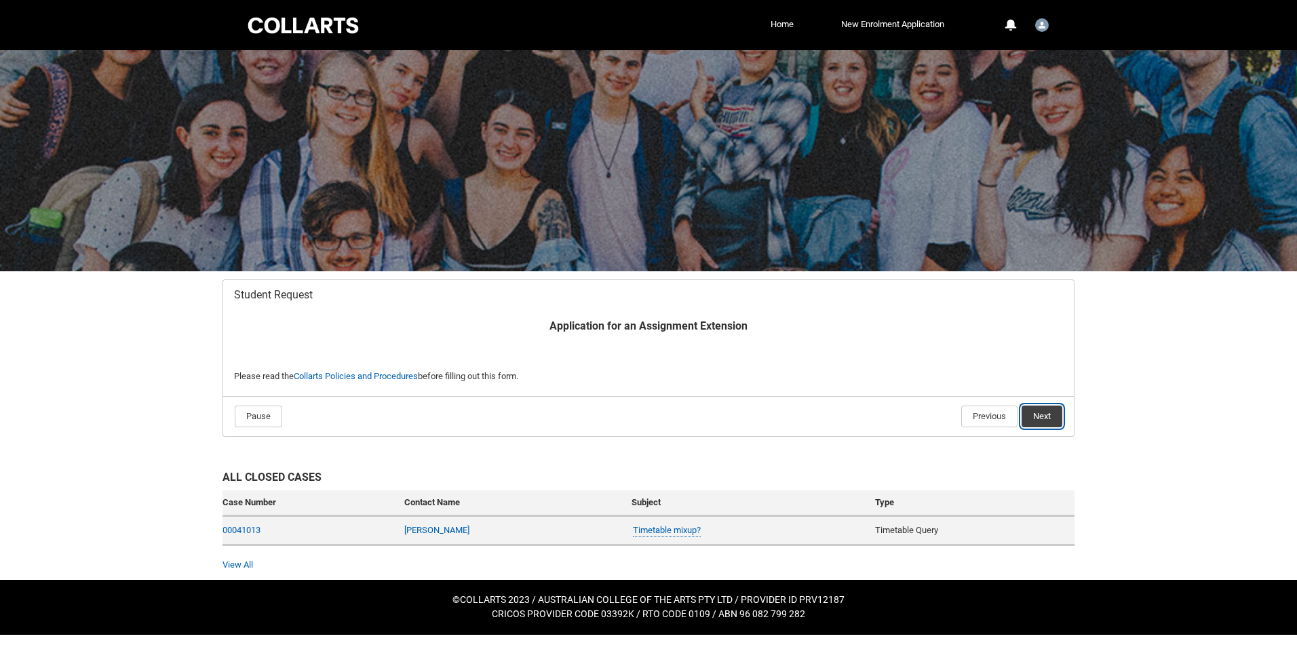
click at [1040, 421] on button "Next" at bounding box center [1041, 417] width 41 height 22
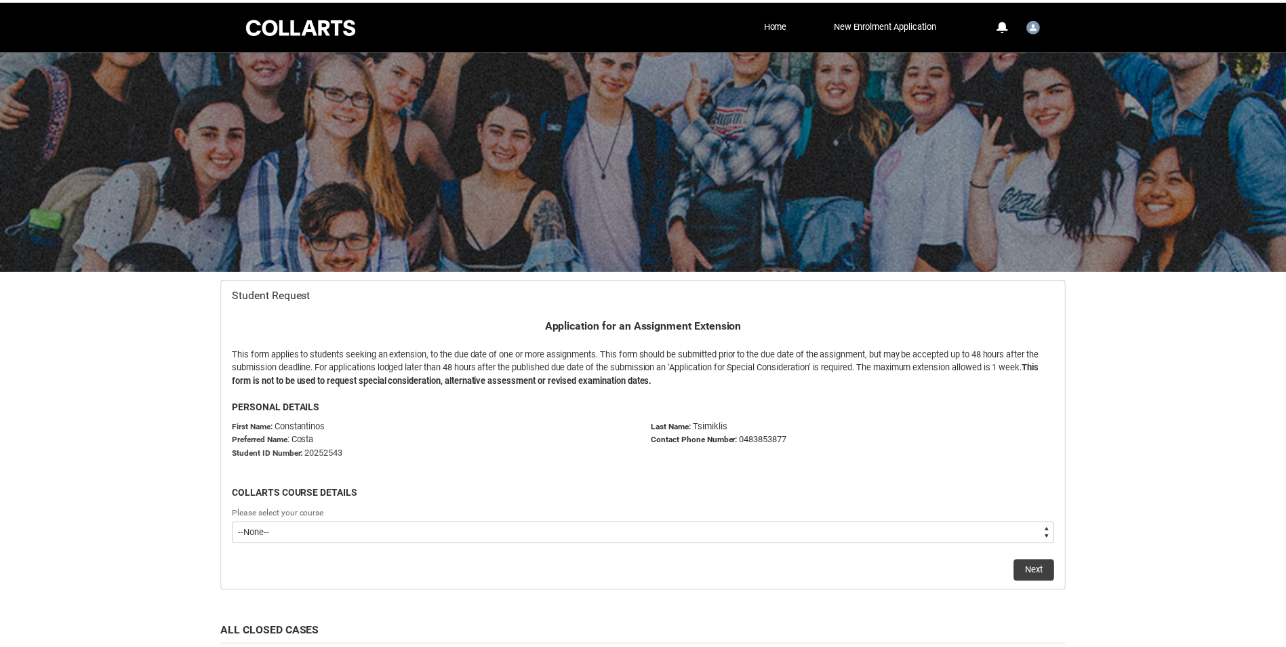
scroll to position [139, 0]
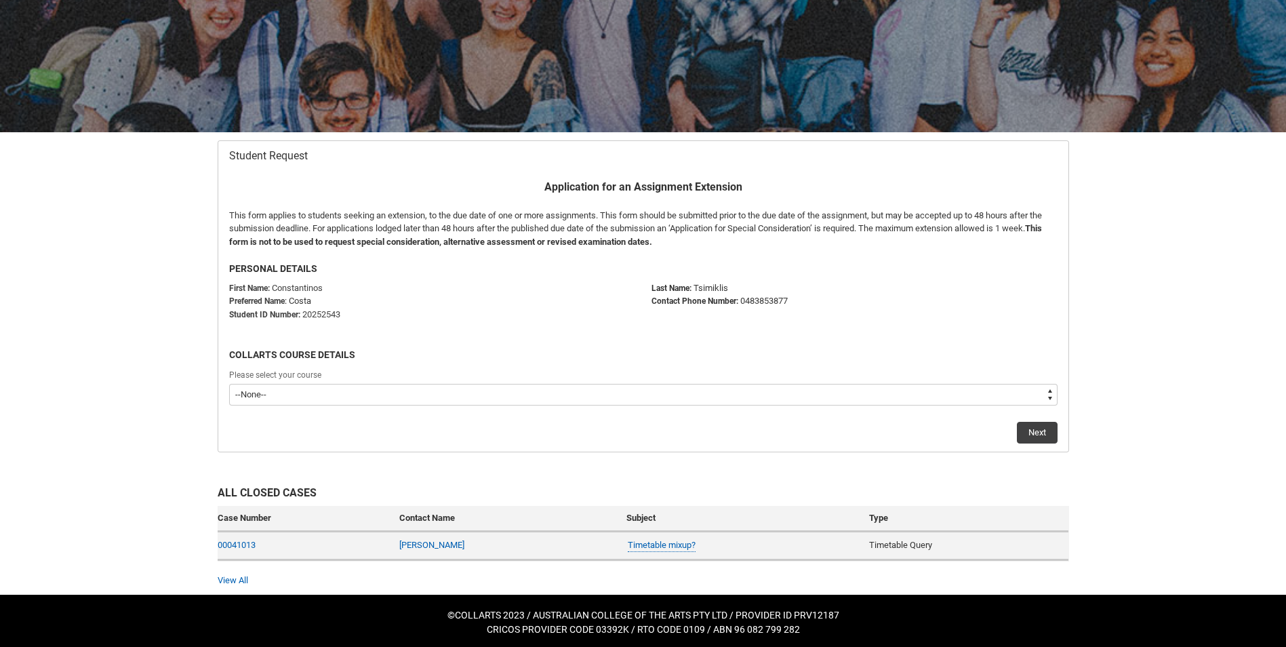
click at [317, 404] on select "--None-- Bachelor of Graphic and Digital Design" at bounding box center [643, 395] width 829 height 22
type lightning-select "recordPicklist_ProgramEnrollment.a0jOZ0000033M2HYAU"
click at [229, 384] on select "--None-- Bachelor of Graphic and Digital Design" at bounding box center [643, 395] width 829 height 22
select select "recordPicklist_ProgramEnrollment.a0jOZ0000033M2HYAU"
click at [1038, 429] on button "Next" at bounding box center [1037, 433] width 41 height 22
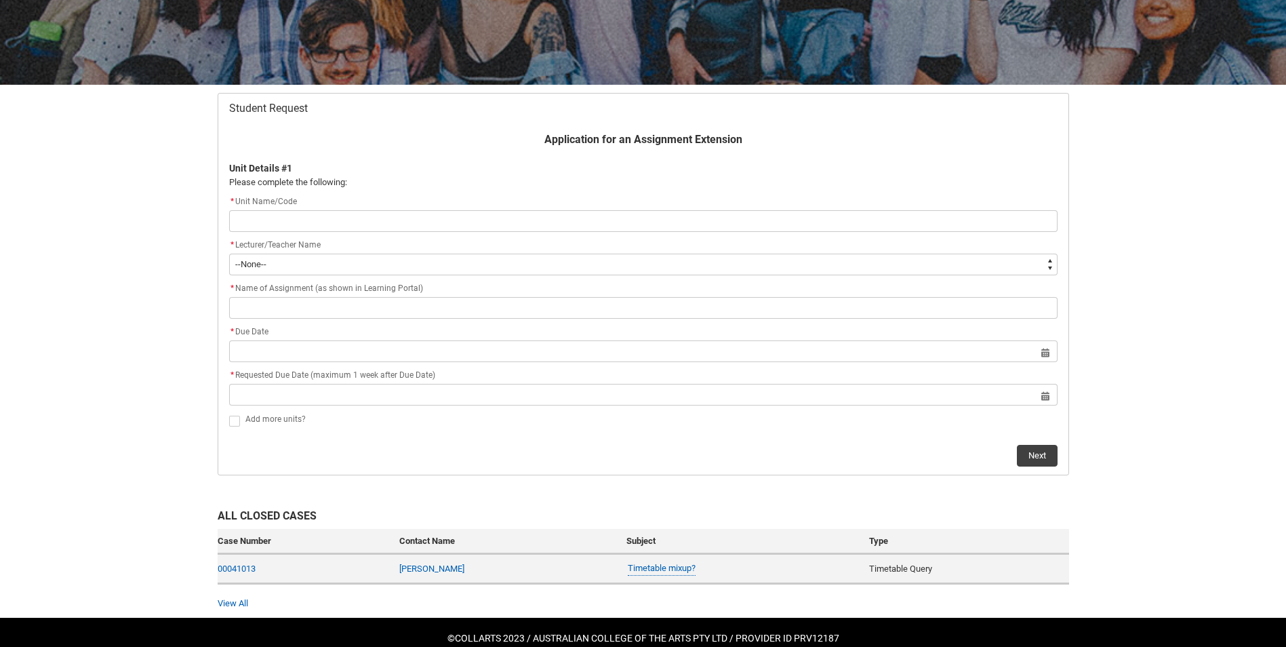
scroll to position [210, 0]
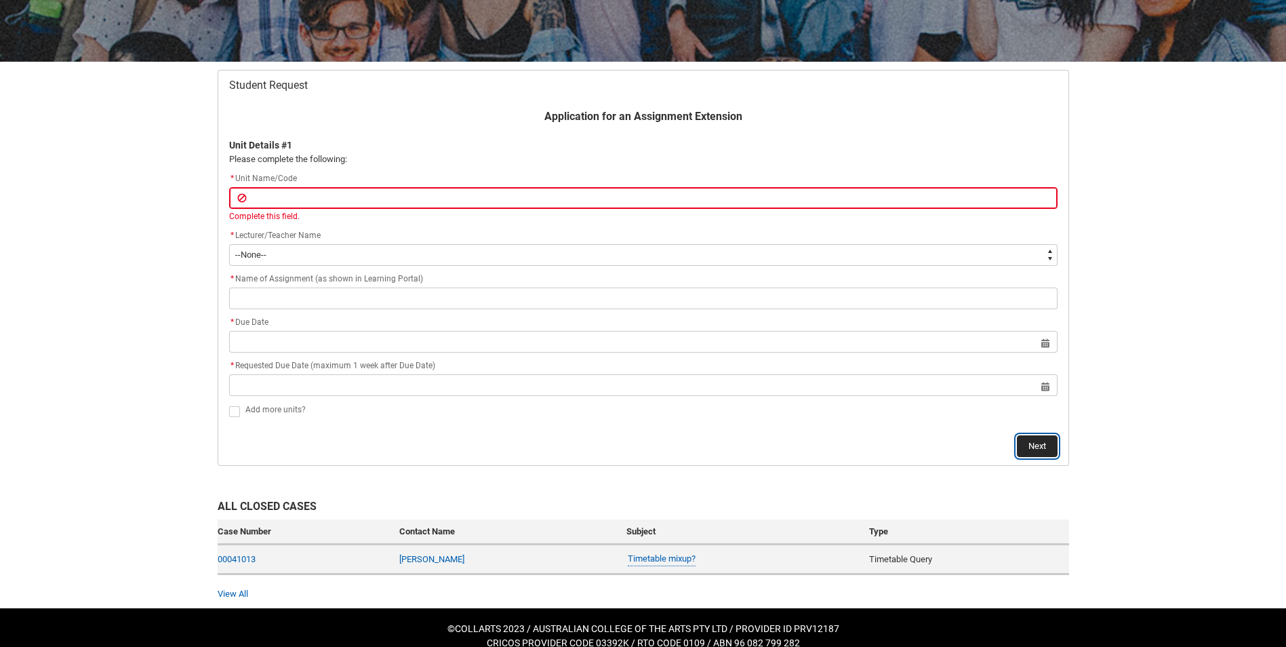
click at [1033, 436] on button "Next" at bounding box center [1037, 446] width 41 height 22
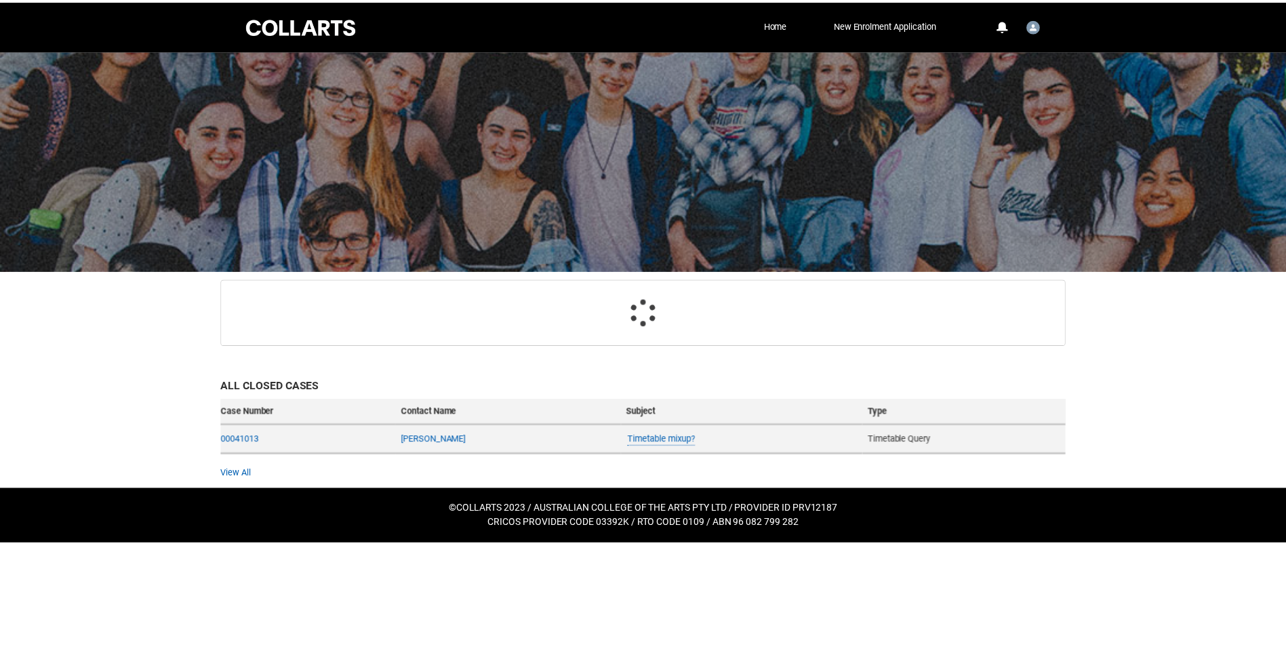
scroll to position [144, 0]
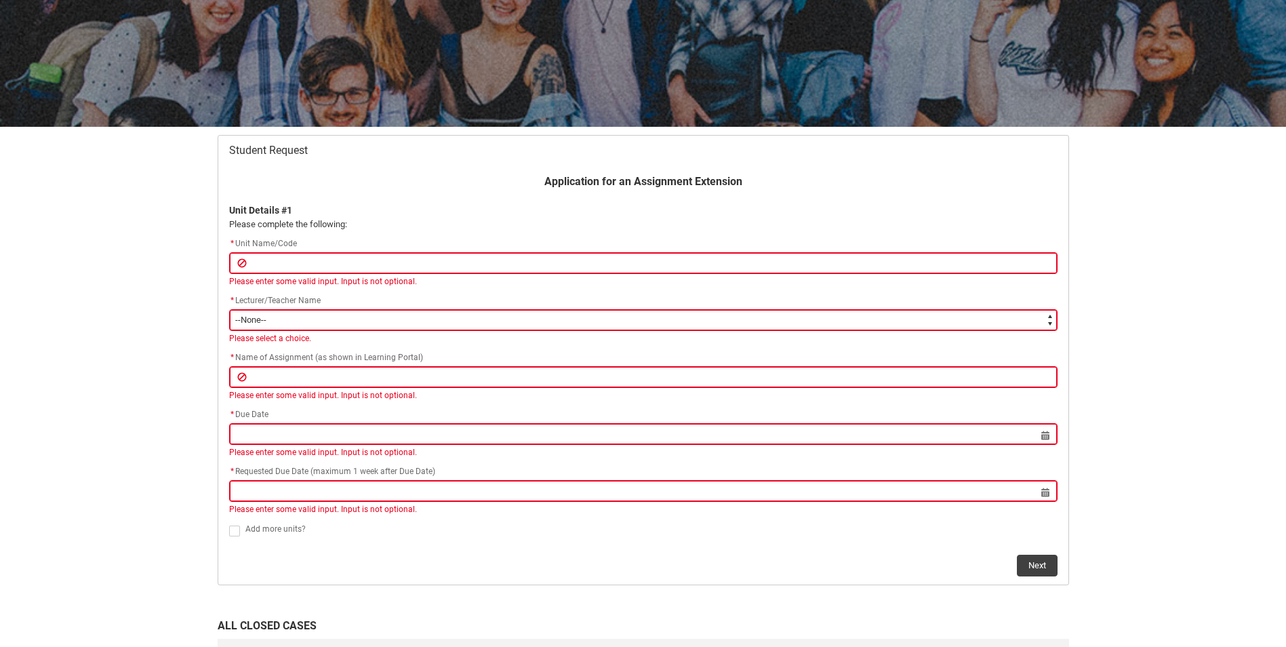
click at [315, 260] on input "text" at bounding box center [643, 263] width 829 height 22
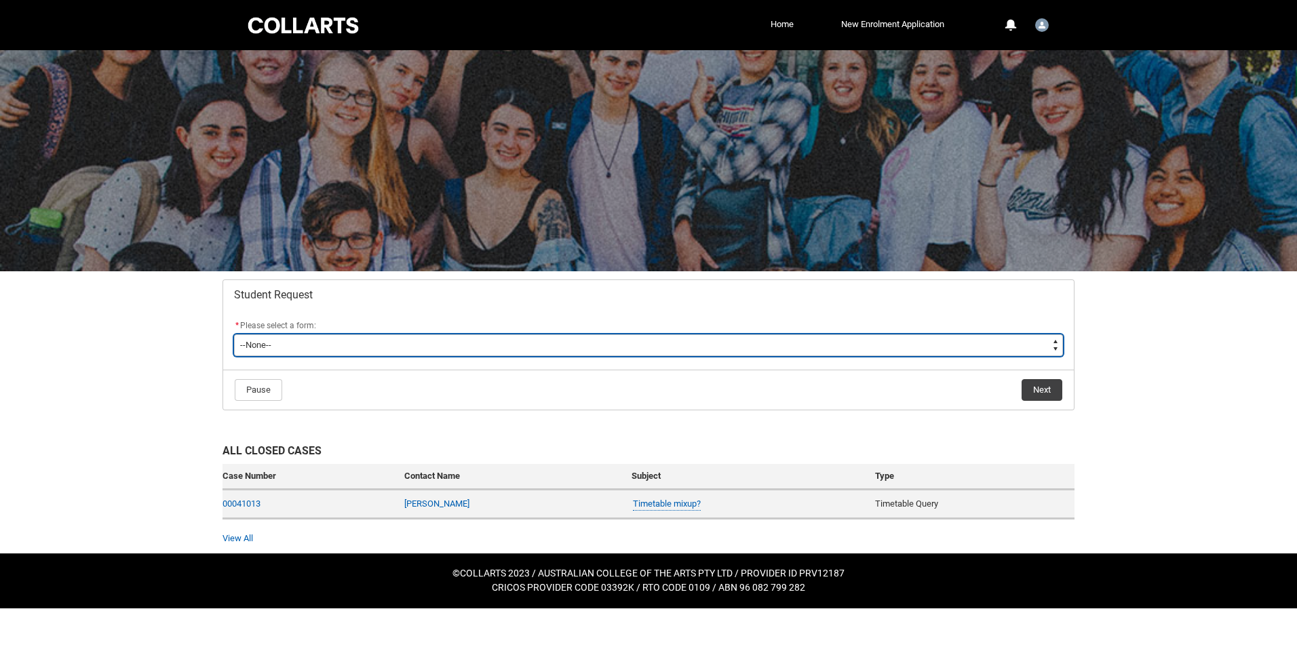
click at [401, 349] on select "--None-- Academic Transcript Application to Appeal Assignment Extension Change …" at bounding box center [648, 345] width 829 height 22
type lightning-select "Special_Consideration_Choice"
click at [234, 334] on select "--None-- Academic Transcript Application to Appeal Assignment Extension Change …" at bounding box center [648, 345] width 829 height 22
select select "Special_Consideration_Choice"
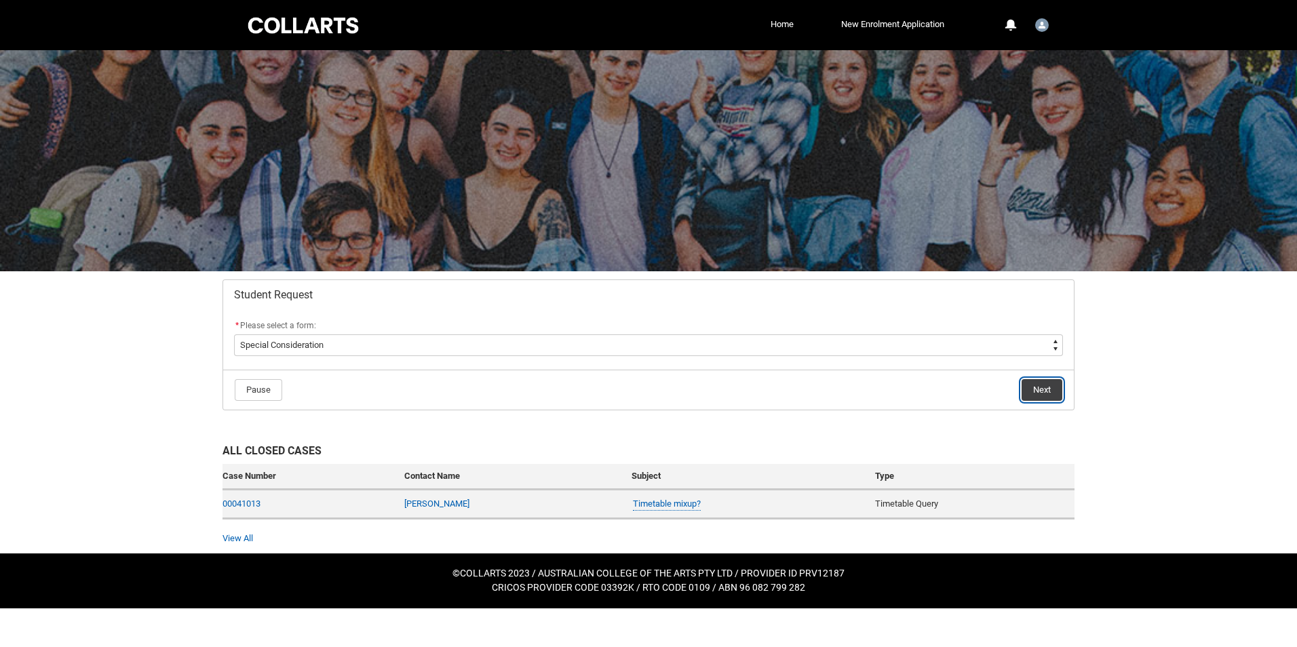
click at [1034, 381] on button "Next" at bounding box center [1041, 390] width 41 height 22
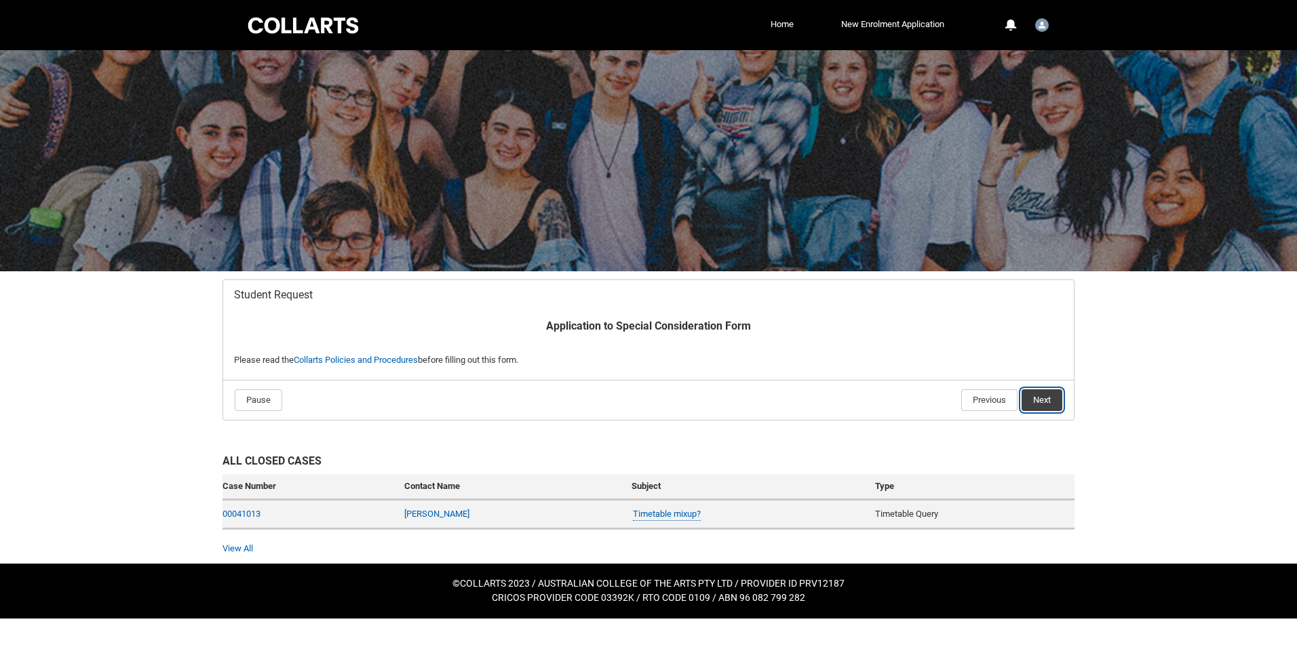
drag, startPoint x: 1042, startPoint y: 395, endPoint x: 1031, endPoint y: 383, distance: 16.3
click at [1043, 393] on button "Next" at bounding box center [1041, 400] width 41 height 22
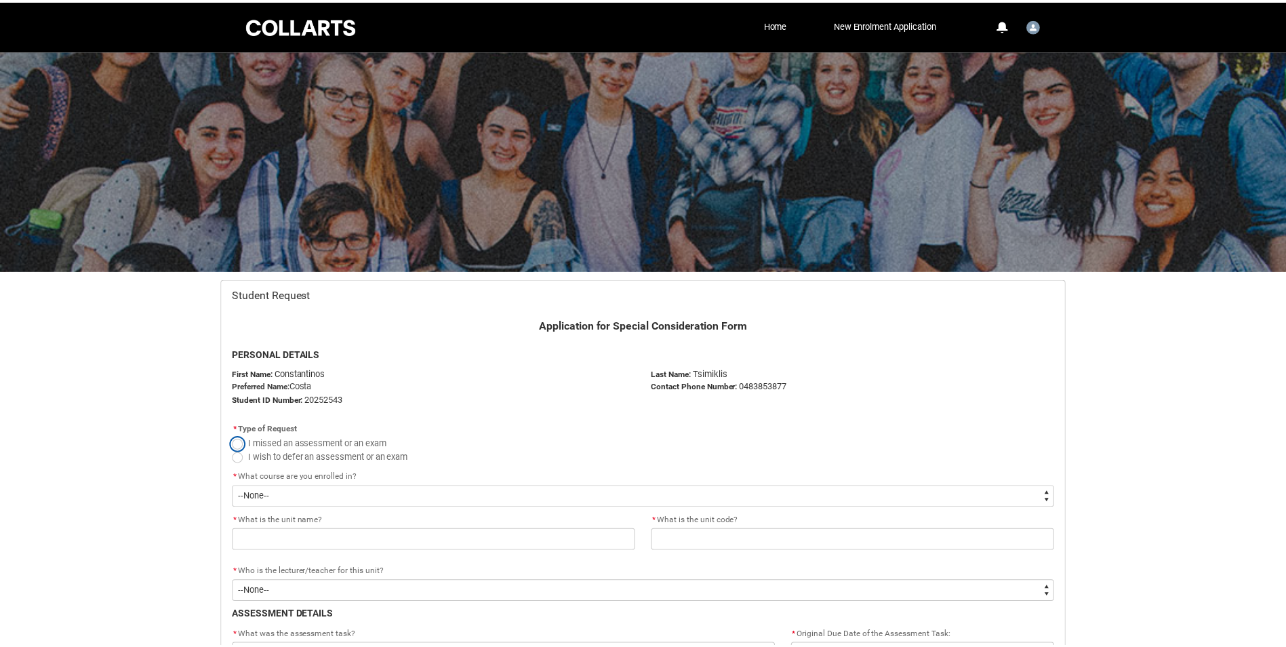
scroll to position [144, 0]
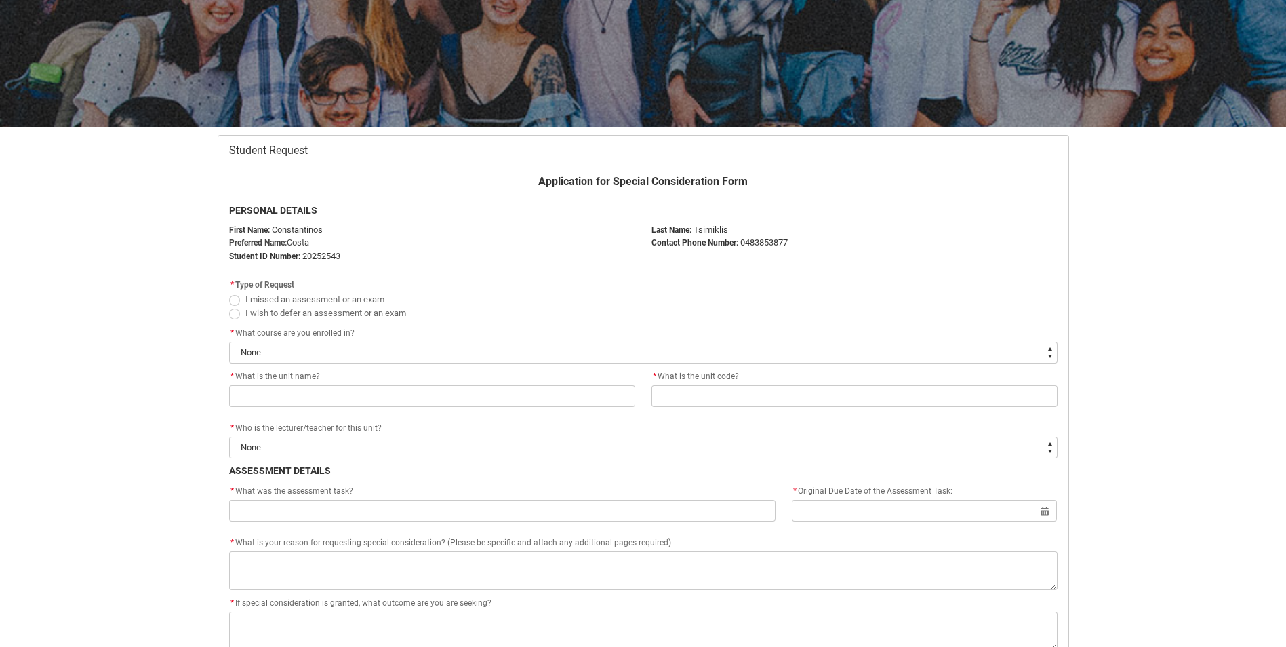
click at [229, 296] on label "I missed an assessment or an exam" at bounding box center [309, 299] width 161 height 10
click at [229, 292] on input "I missed an assessment or an exam" at bounding box center [229, 292] width 1 height 1
radio input "true"
click at [264, 338] on div "* What course are you enrolled in?" at bounding box center [643, 334] width 829 height 16
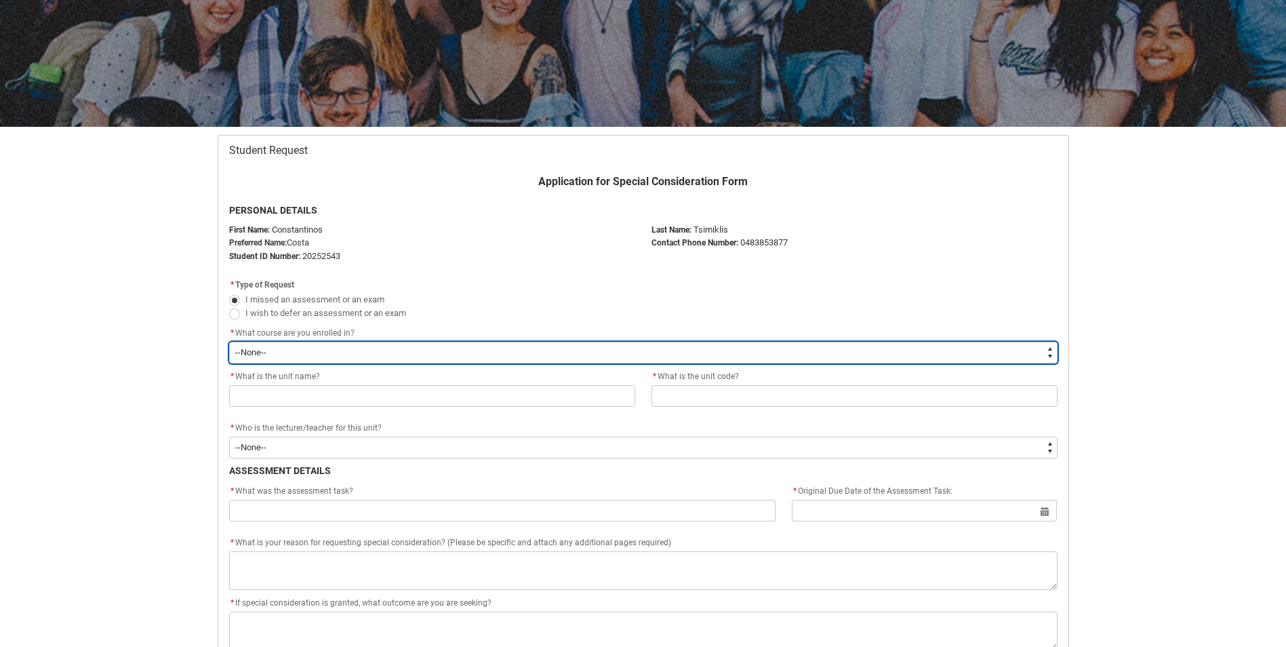
click at [271, 351] on select "--None-- Bachelor of Graphic and Digital Design" at bounding box center [643, 353] width 829 height 22
type lightning-select "recordPicklist_ProgramEnrollment.a0jOZ0000033M2HYAU"
click at [229, 342] on select "--None-- Bachelor of Graphic and Digital Design" at bounding box center [643, 353] width 829 height 22
select select "recordPicklist_ProgramEnrollment.a0jOZ0000033M2HYAU"
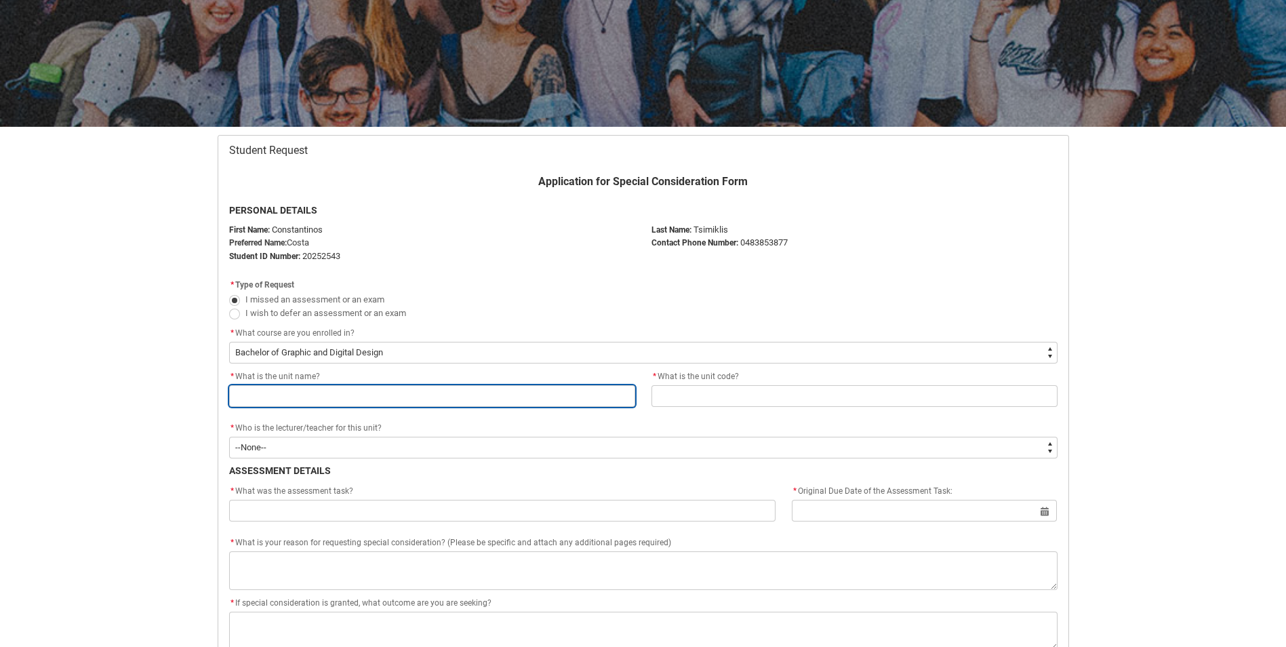
click at [264, 399] on input "text" at bounding box center [432, 396] width 406 height 22
paste input "User Experience & User Interface Design"
type lightning-primitive-input-simple "User Experience & User Interface Design"
type input "User Experience & User Interface Design"
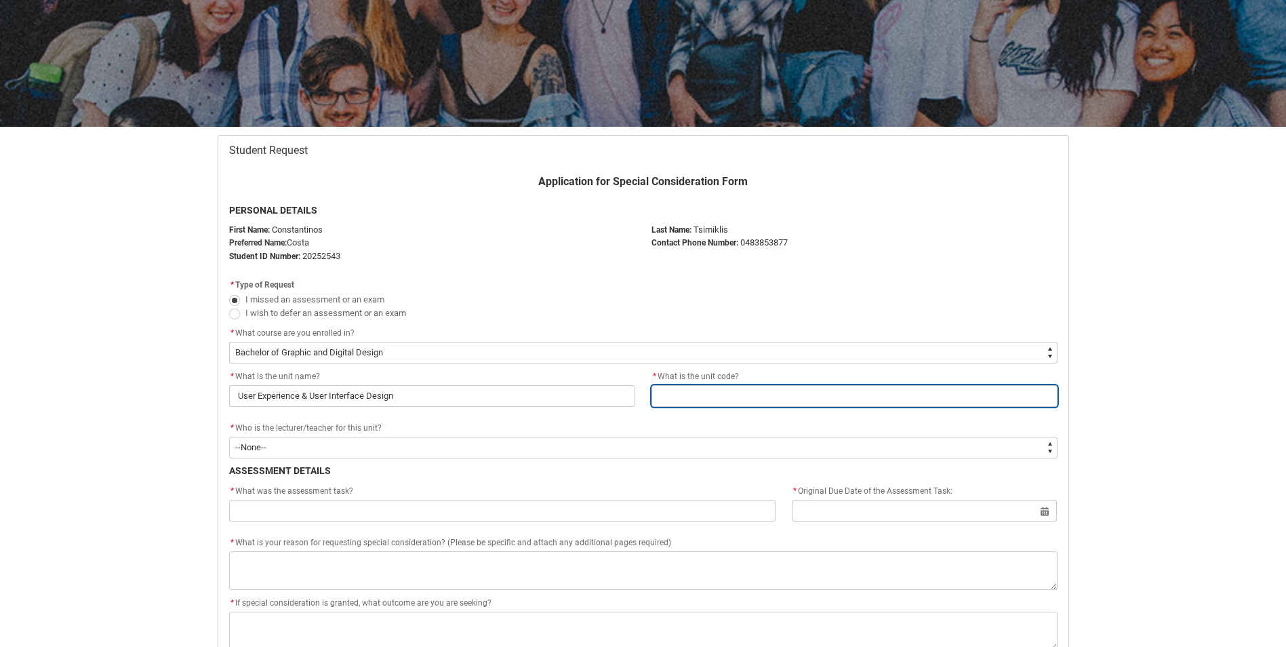
click at [703, 393] on input "text" at bounding box center [855, 396] width 406 height 22
type lightning-primitive-input-simple "[GDP3]"
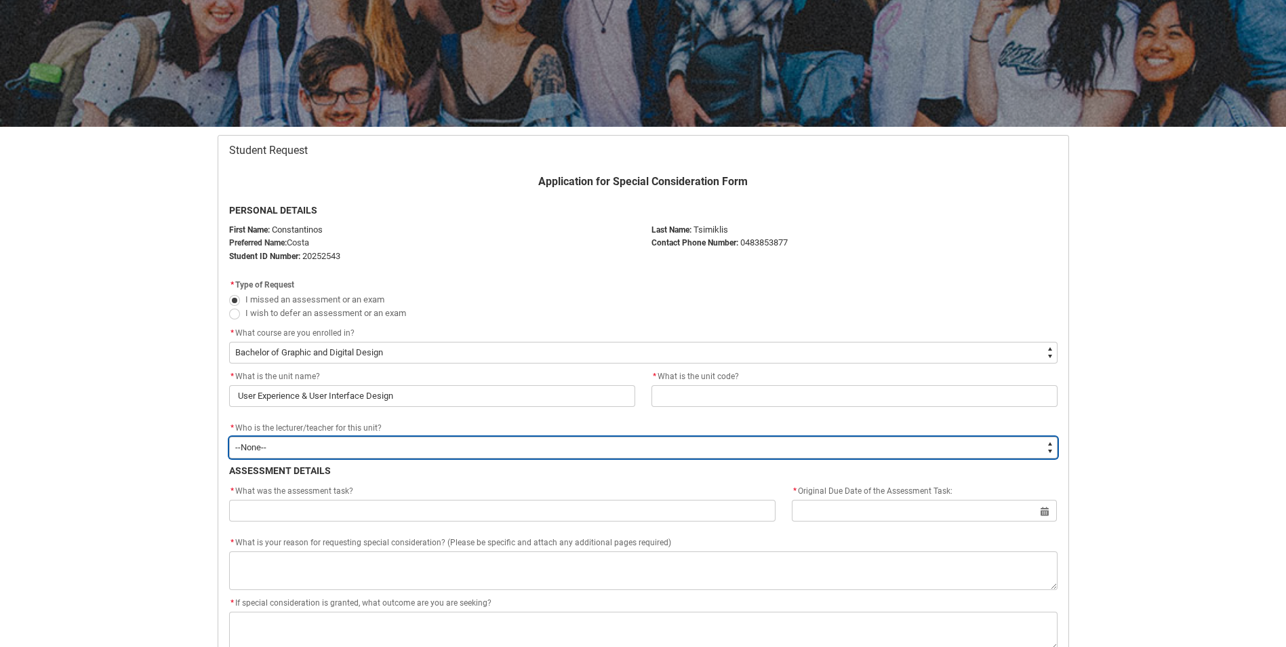
type lightning-primitive-input-simple "Assignment 1: Magazine Editorial"
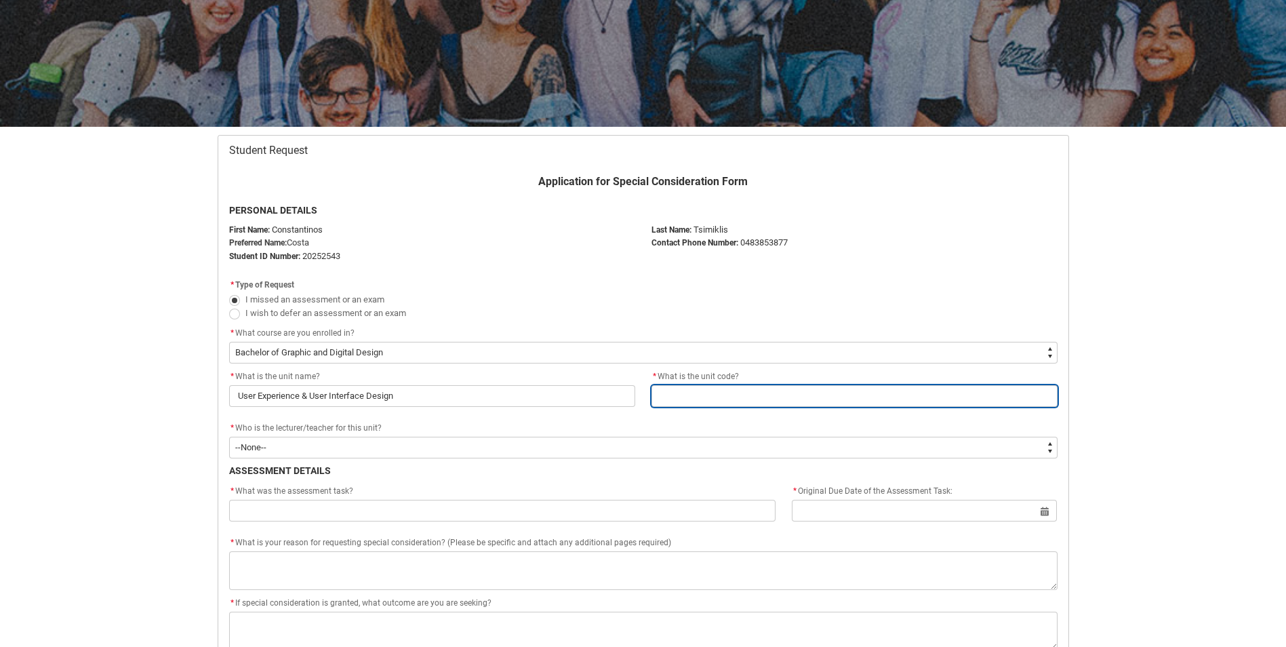
type input "[GDP3]"
type input "Assignment 1: Magazine Editorial"
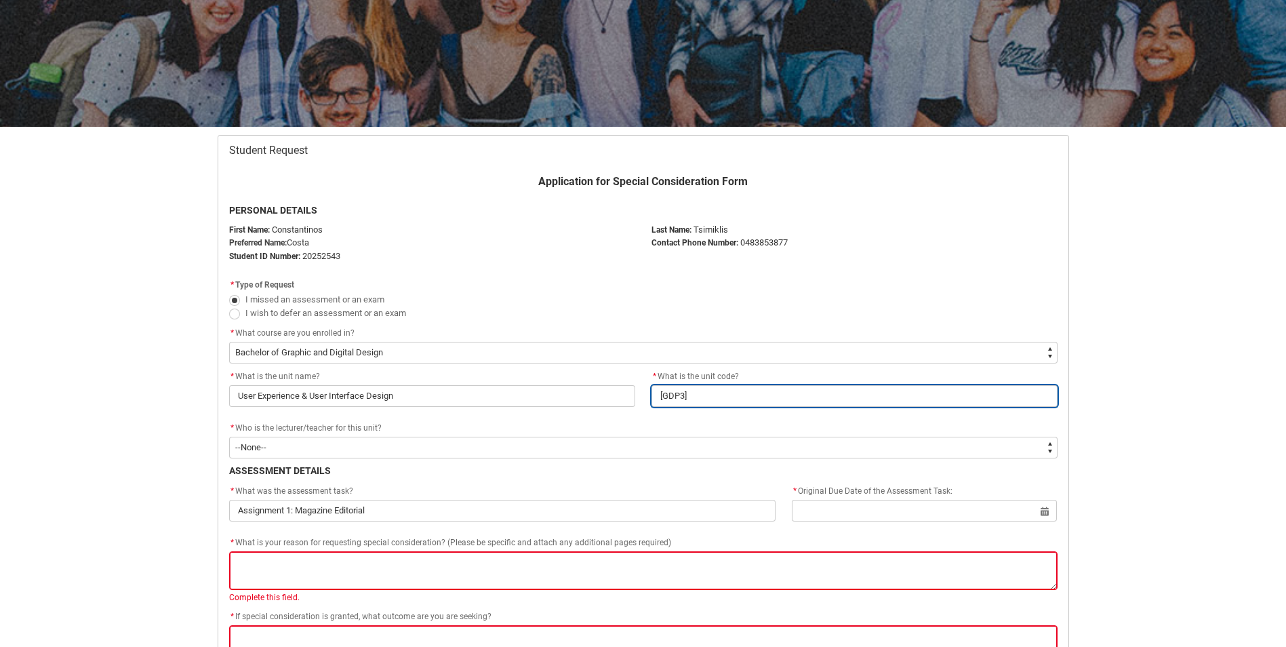
drag, startPoint x: 683, startPoint y: 399, endPoint x: 663, endPoint y: 398, distance: 19.7
click at [663, 398] on input "[GDP3]" at bounding box center [855, 396] width 406 height 22
paste input "SHUEID-O"
type lightning-primitive-input-simple "[SHUEID-O]"
type input "[SHUEID-O]"
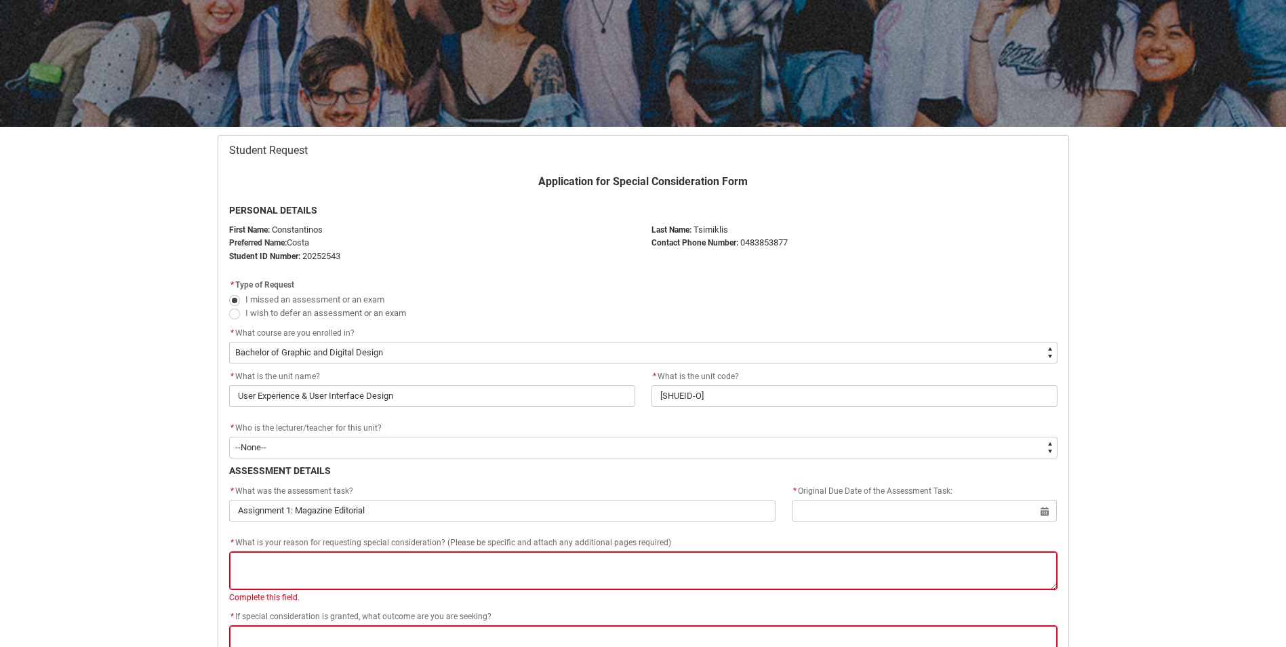
click at [704, 424] on div "* Who is the lecturer/teacher for this unit?" at bounding box center [643, 428] width 829 height 16
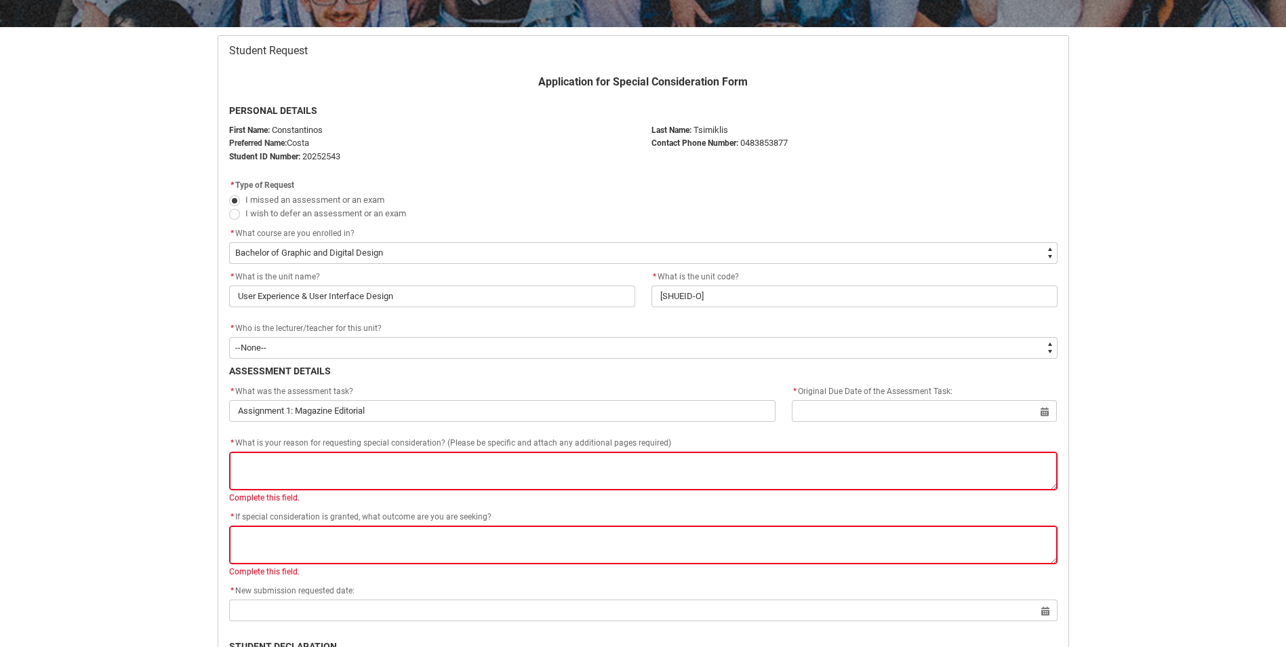
scroll to position [348, 0]
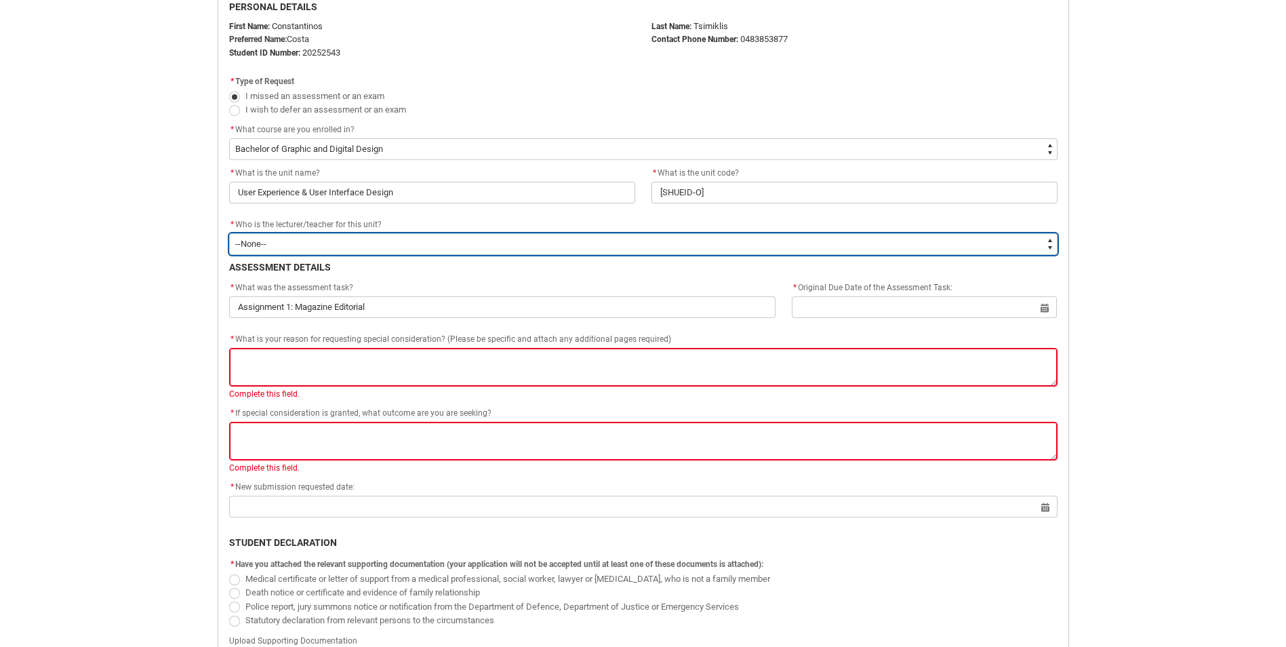
click at [283, 248] on select "--None-- Aaron Walker Adam King Adam McKenzie Adriana Perri Adrienne Couper-Smi…" at bounding box center [643, 244] width 829 height 22
click at [290, 247] on select "--None-- Aaron Walker Adam King Adam McKenzie Adriana Perri Adrienne Couper-Smi…" at bounding box center [643, 244] width 829 height 22
type lightning-select "Faculty_NamefromAtoM.0035g00000b9Aa8AAE"
select select "Faculty_NamefromAtoM.0035g00000b9Aa8AAE"
click at [290, 247] on select "--None-- Aaron Walker Adam King Adam McKenzie Adriana Perri Adrienne Couper-Smi…" at bounding box center [643, 244] width 829 height 22
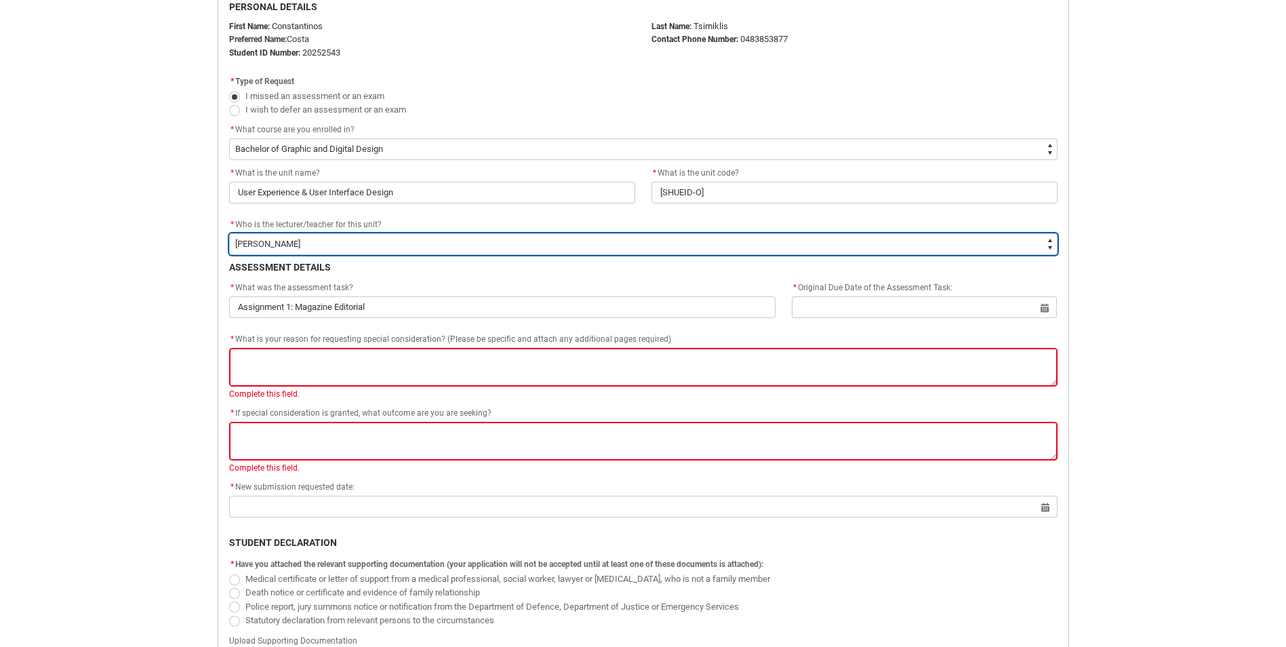
type lightning-select "Faculty_NamefromAtoM.0035g00000b9AZHAA2"
click at [229, 233] on select "--None-- Aaron Walker Adam King Adam McKenzie Adriana Perri Adrienne Couper-Smi…" at bounding box center [643, 244] width 829 height 22
select select "Faculty_NamefromAtoM.0035g00000b9AZHAA2"
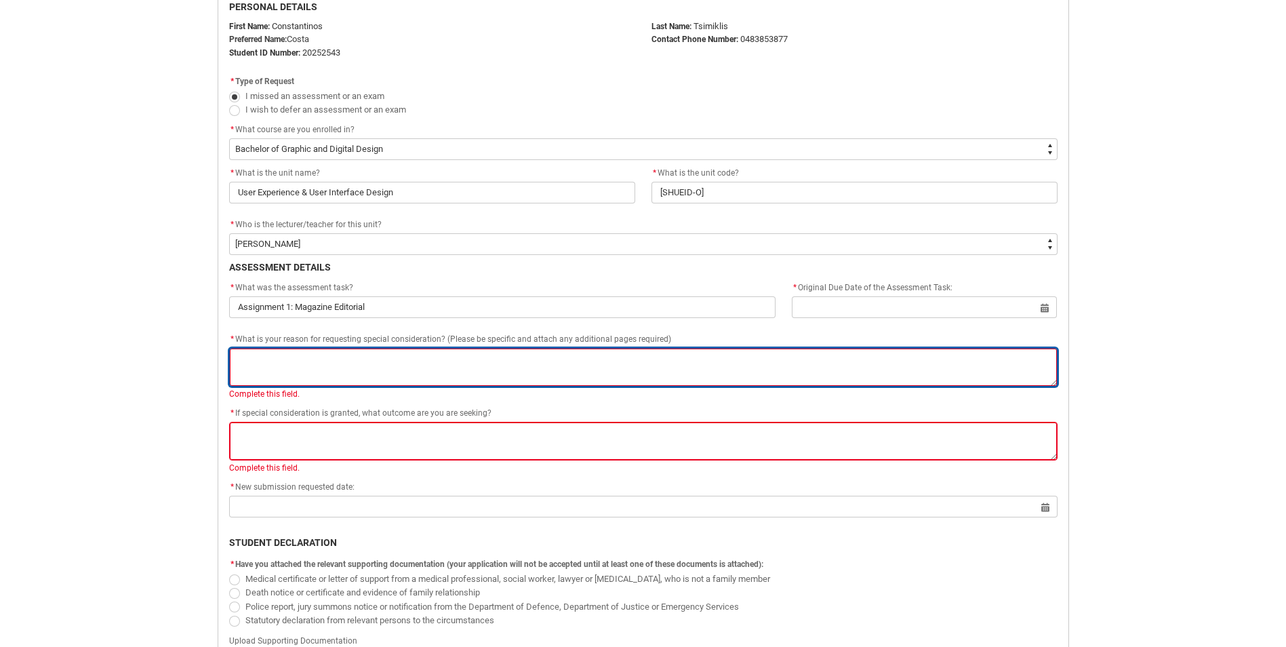
click at [355, 374] on textarea "* What is your reason for requesting special consideration? (Please be specific…" at bounding box center [643, 367] width 829 height 39
type lightning-textarea "H"
type textarea "H"
type lightning-textarea "Ha"
type textarea "Ha"
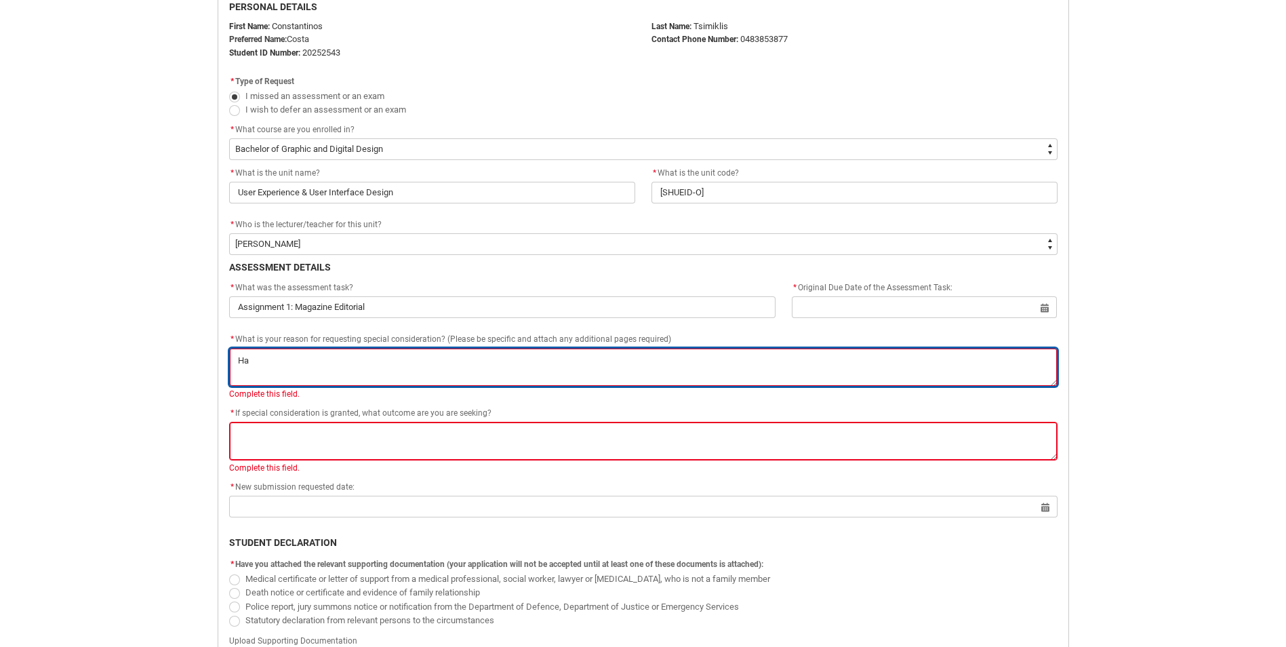
type lightning-textarea "Hav"
type textarea "Hav"
type lightning-textarea "Have"
type textarea "Have"
type lightning-textarea "Have"
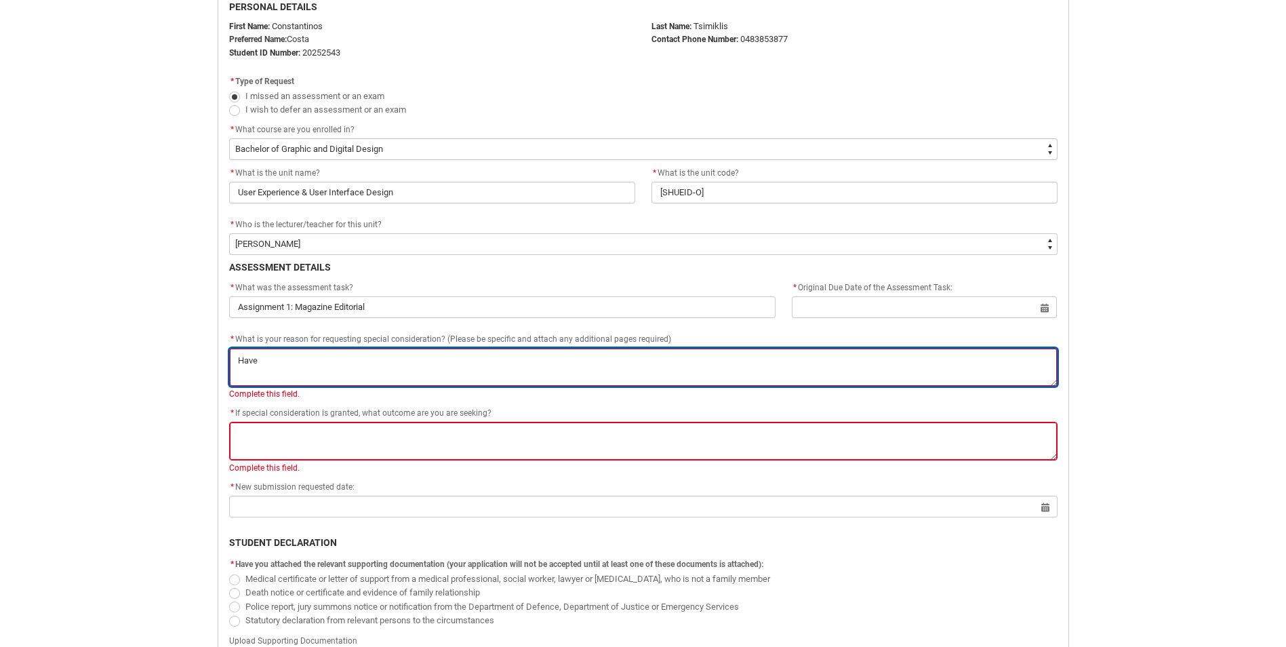
type textarea "Have"
type lightning-textarea "Have n"
type textarea "Have n"
type lightning-textarea "Have"
type textarea "Have"
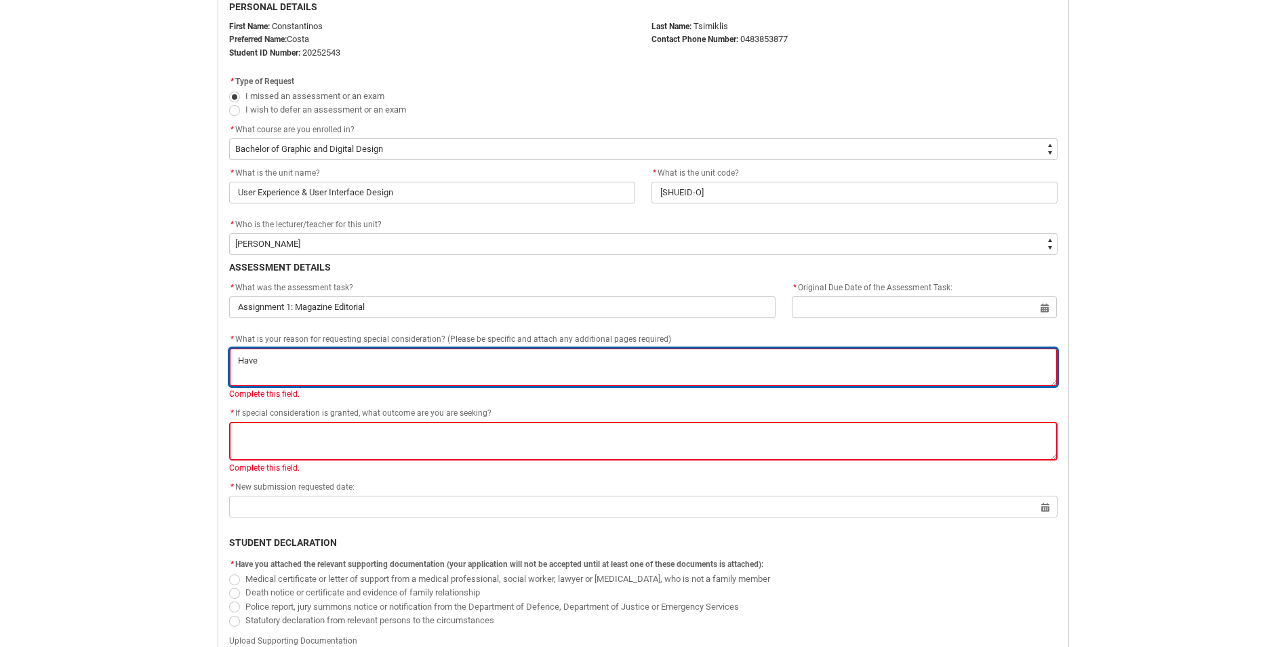
type lightning-textarea "Have n"
type textarea "Have n"
type lightning-textarea "Have no"
type textarea "Have no"
type lightning-textarea "Have not"
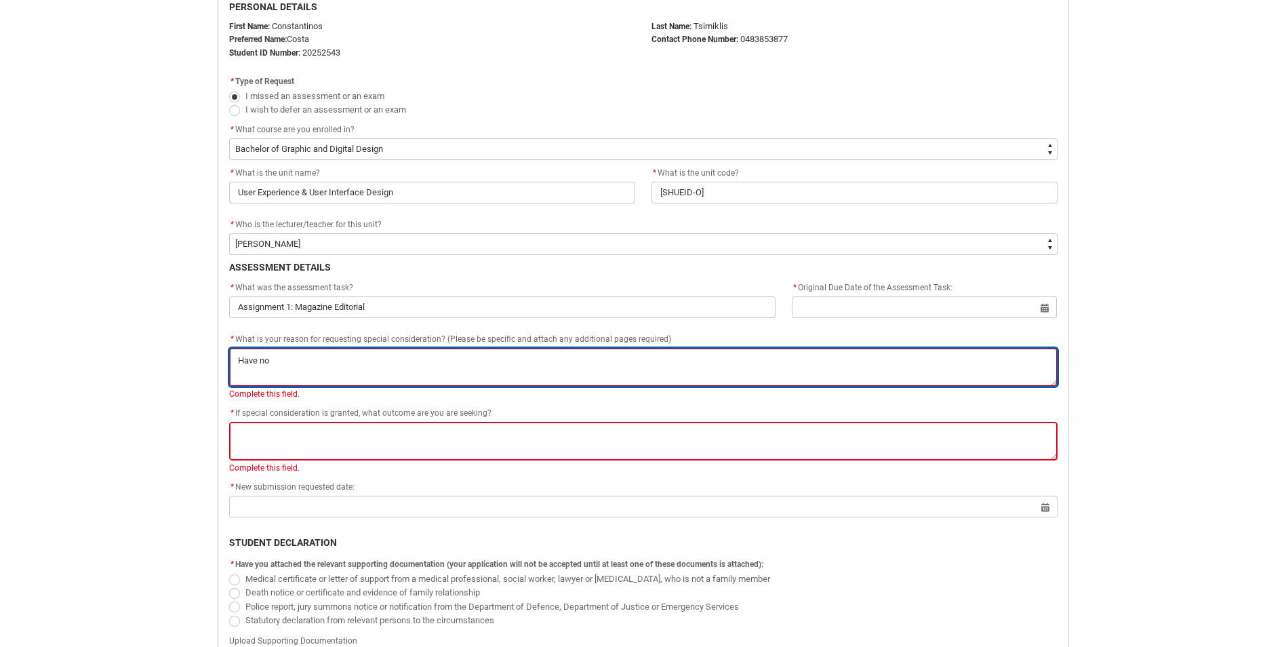
type textarea "Have not"
type lightning-textarea "Have not"
type textarea "Have not"
type lightning-textarea "Have not b"
type textarea "Have not b"
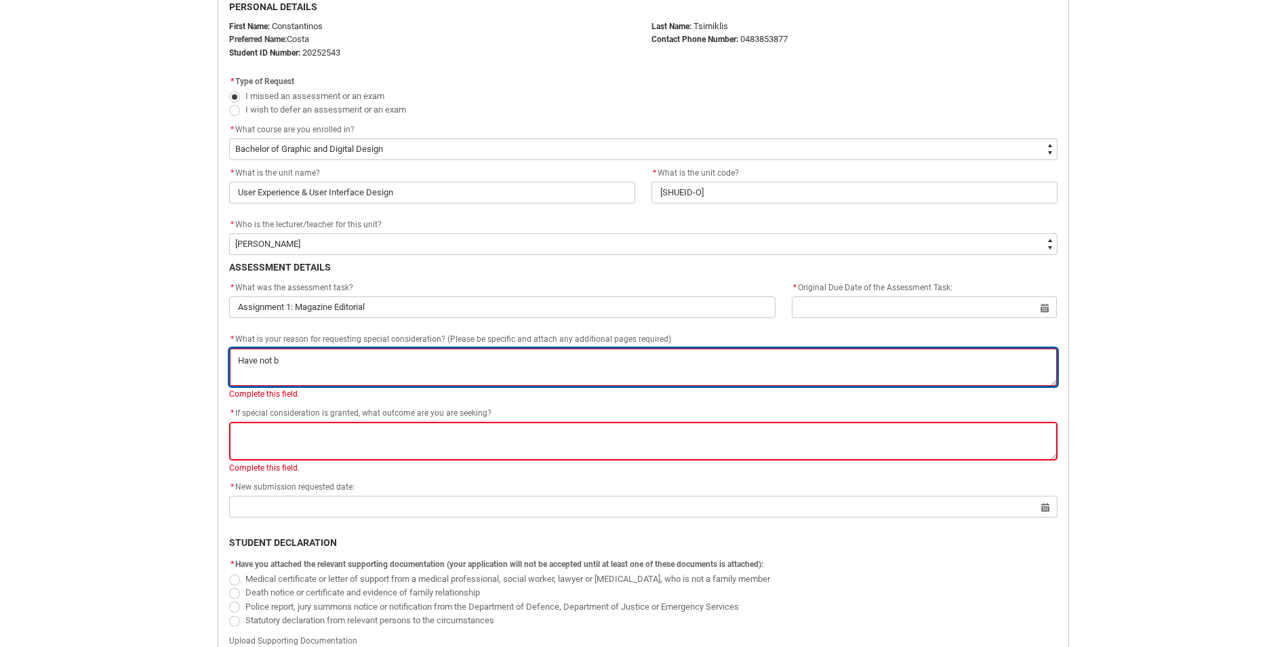
type lightning-textarea "Have not be"
type textarea "Have not be"
type lightning-textarea "Have not bee"
type textarea "Have not bee"
type lightning-textarea "Have not been"
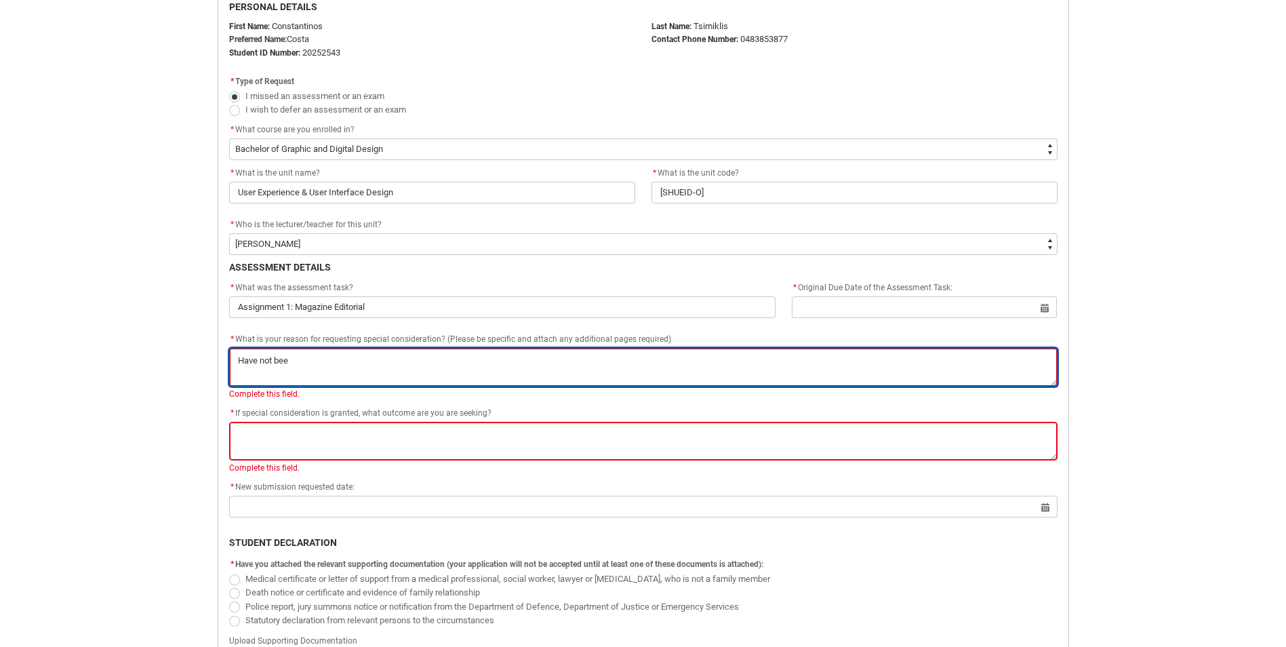
type textarea "Have not been"
type lightning-textarea "Have not been"
type textarea "Have not been"
type lightning-textarea "Have not been a"
type textarea "Have not been a"
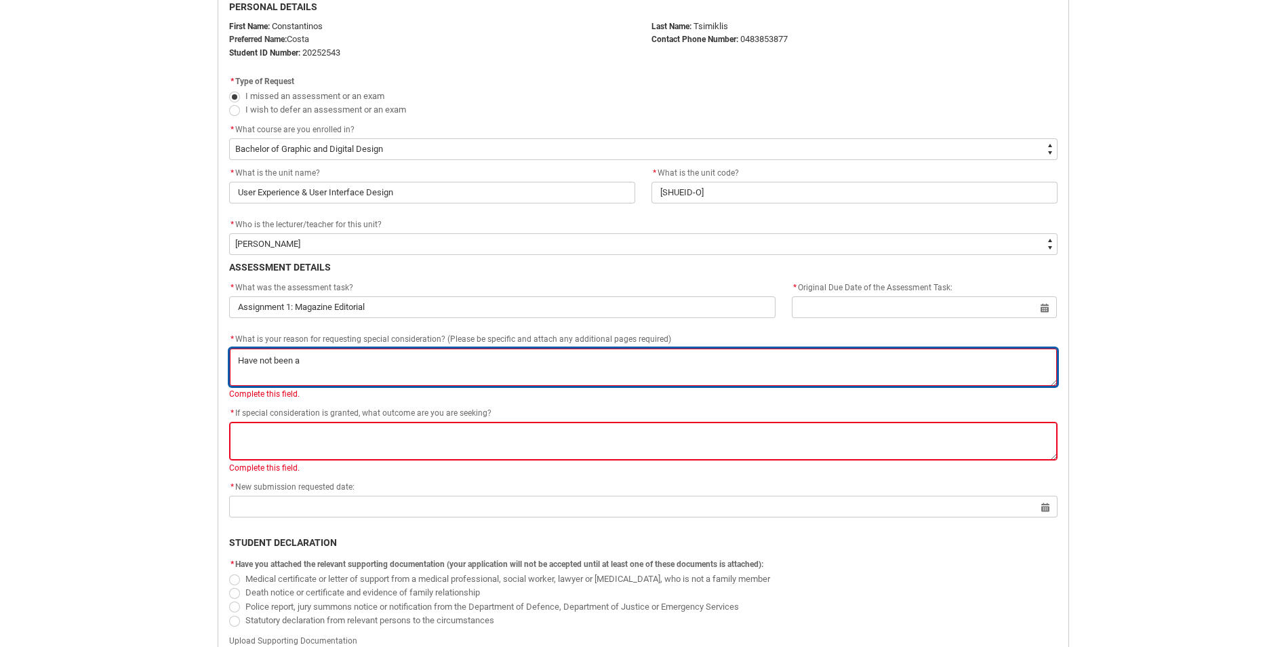
type lightning-textarea "Have not been ab"
type textarea "Have not been ab"
type lightning-textarea "Have not been abl"
type textarea "Have not been abl"
type lightning-textarea "Have not been able"
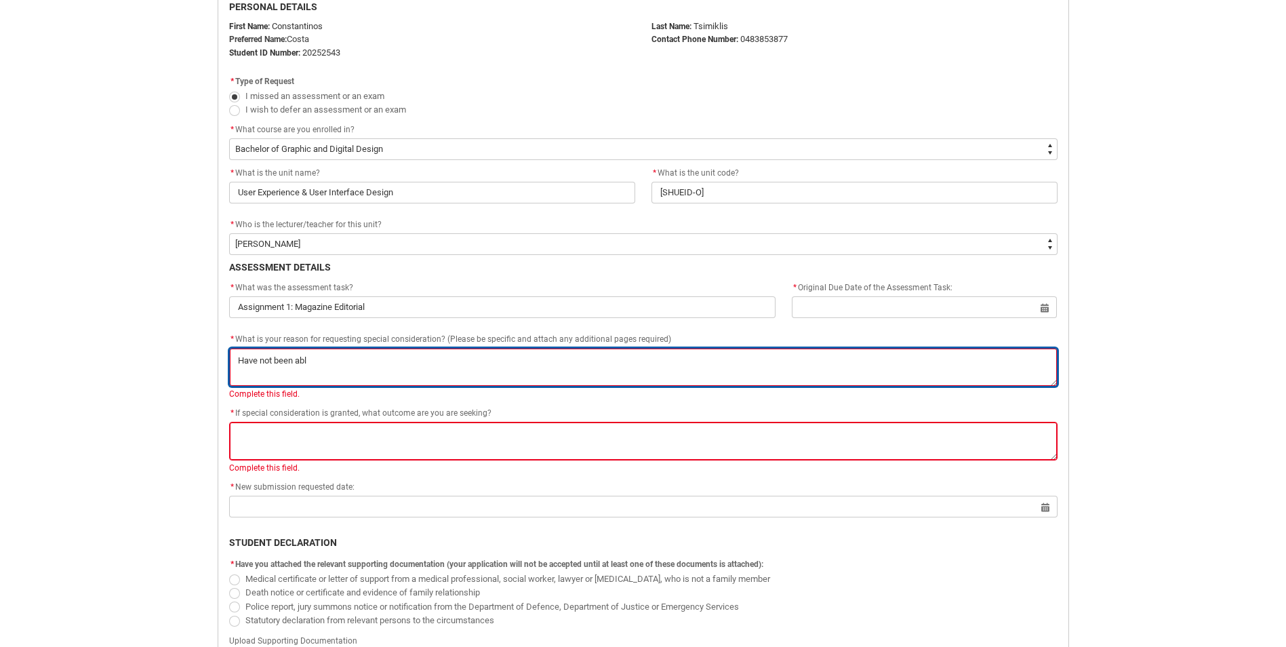
type textarea "Have not been able"
type lightning-textarea "Have not been able"
type textarea "Have not been able"
type lightning-textarea "Have not been able t"
type textarea "Have not been able t"
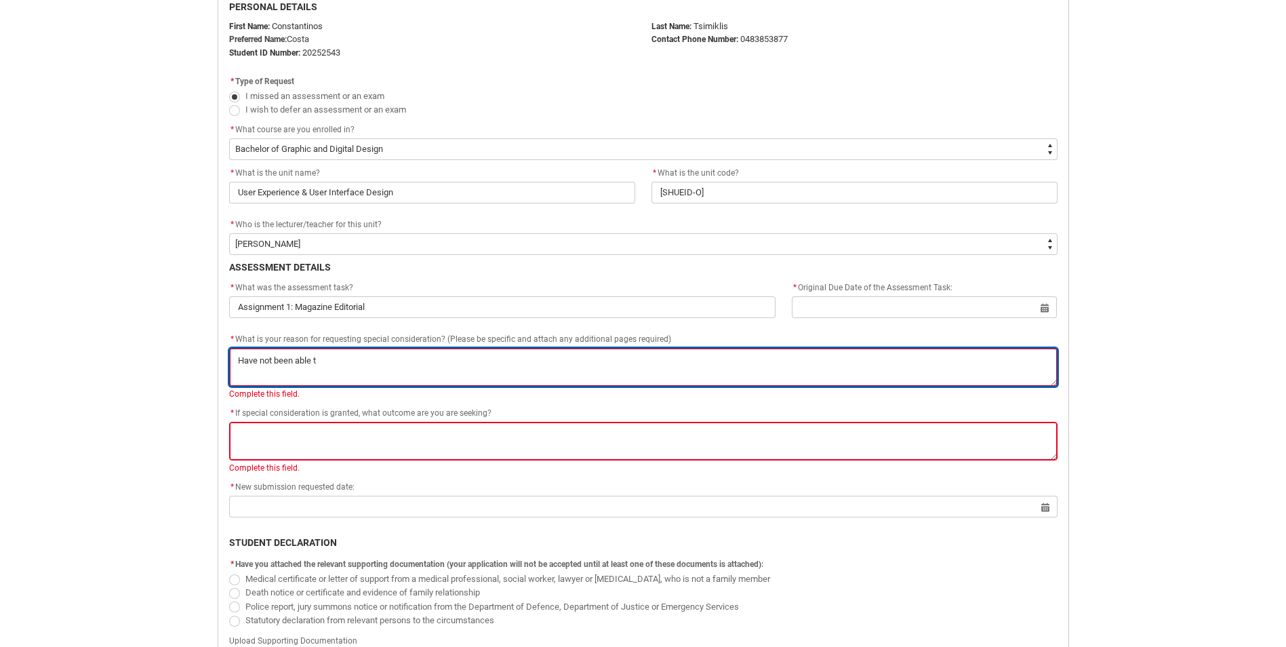
type lightning-textarea "Have not been able to"
type textarea "Have not been able to"
type lightning-textarea "Have not been able to"
type textarea "Have not been able to"
type lightning-textarea "Have not been able to c"
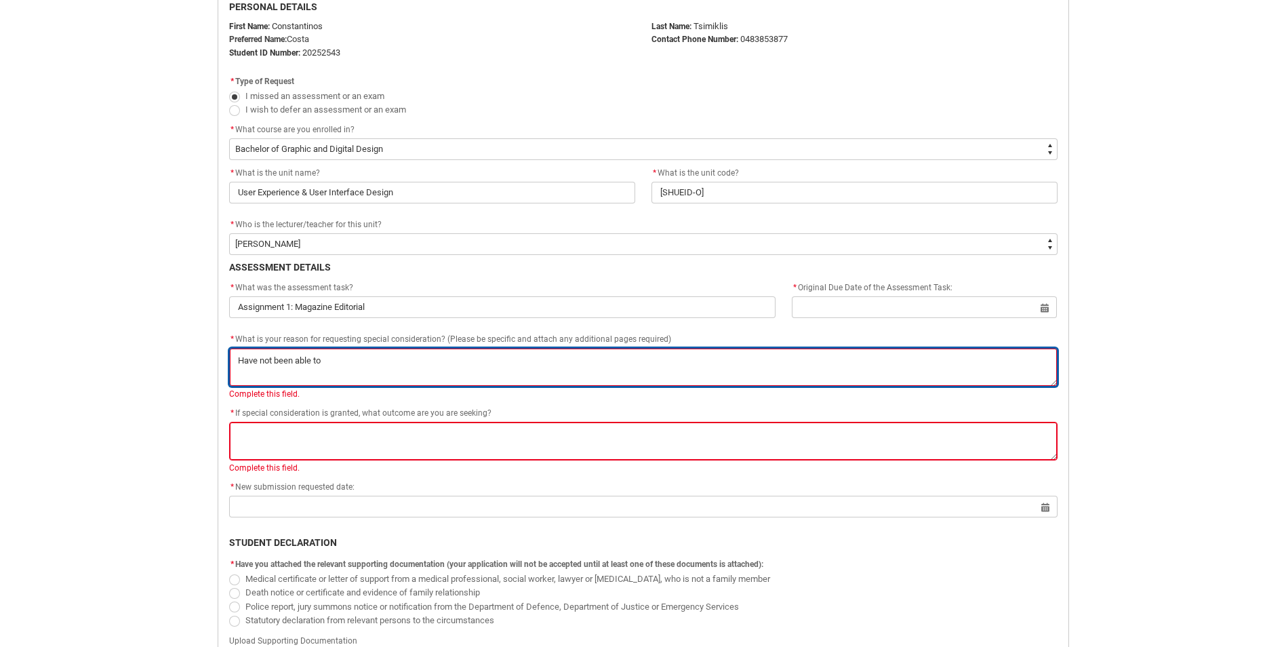
type textarea "Have not been able to c"
type lightning-textarea "Have not been able to co"
type textarea "Have not been able to co"
type lightning-textarea "Have not been able to com"
type textarea "Have not been able to com"
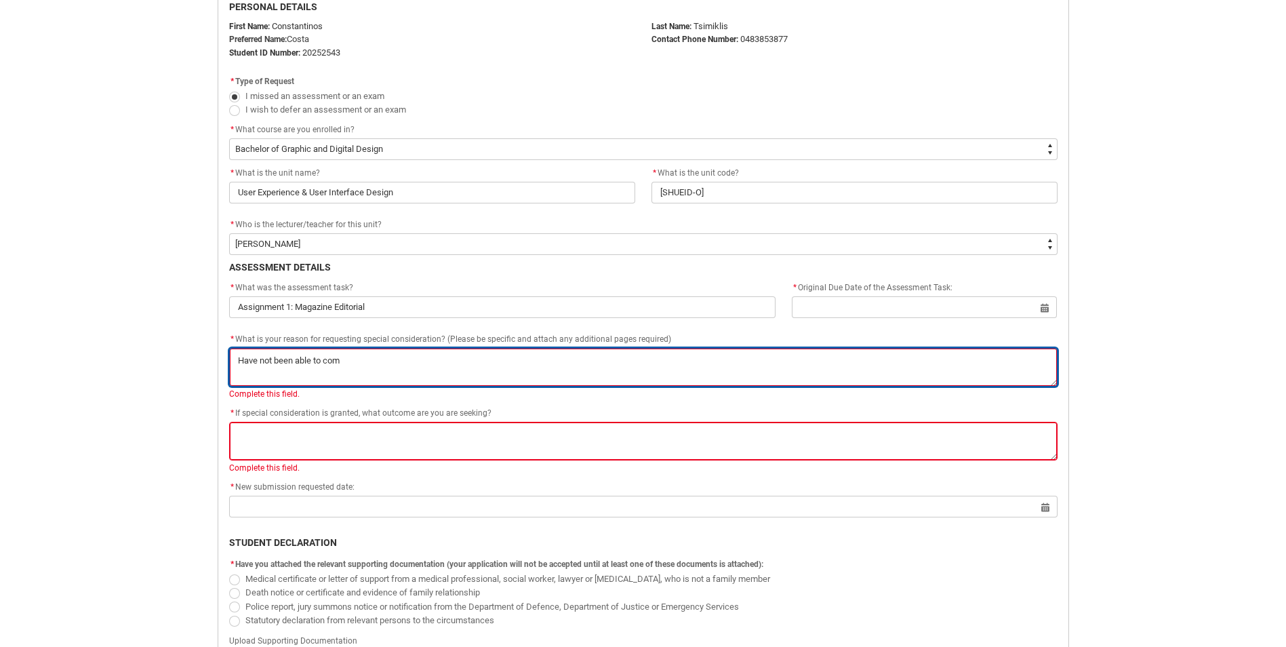
type lightning-textarea "Have not been able to comp"
type textarea "Have not been able to comp"
type lightning-textarea "Have not been able to compl"
type textarea "Have not been able to compl"
type lightning-textarea "Have not been able to comple"
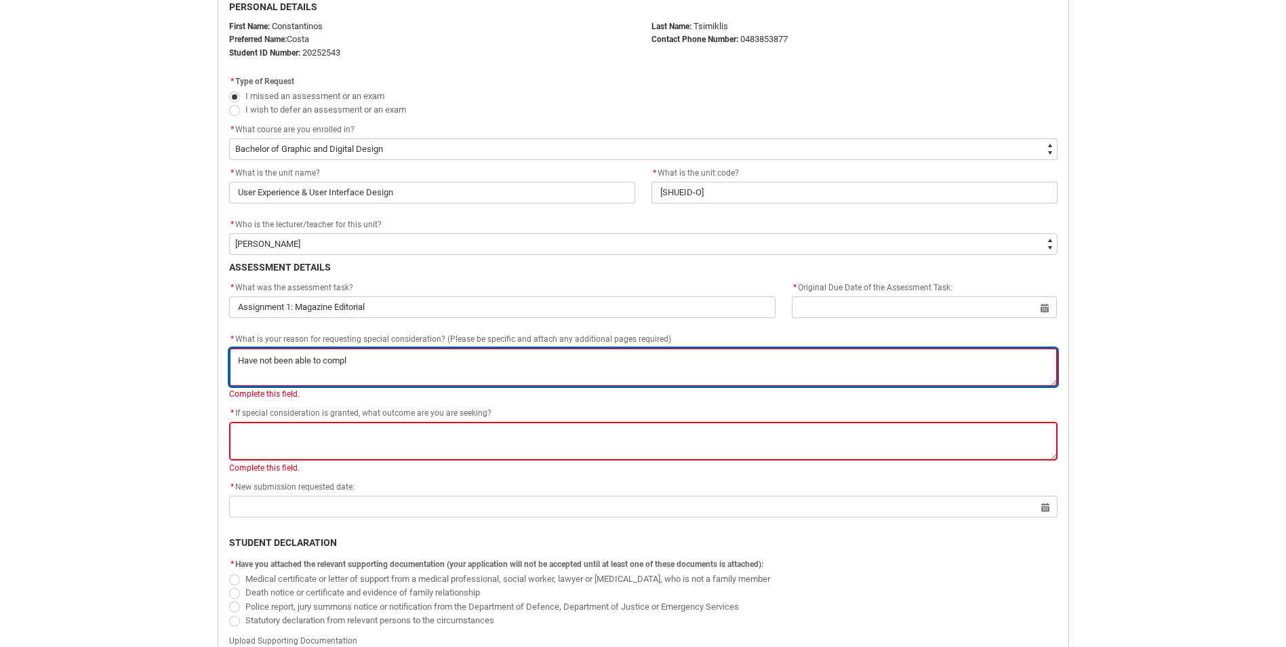
type textarea "Have not been able to comple"
type lightning-textarea "Have not been able to complet"
type textarea "Have not been able to complet"
type lightning-textarea "Have not been able to complete"
type textarea "Have not been able to complete"
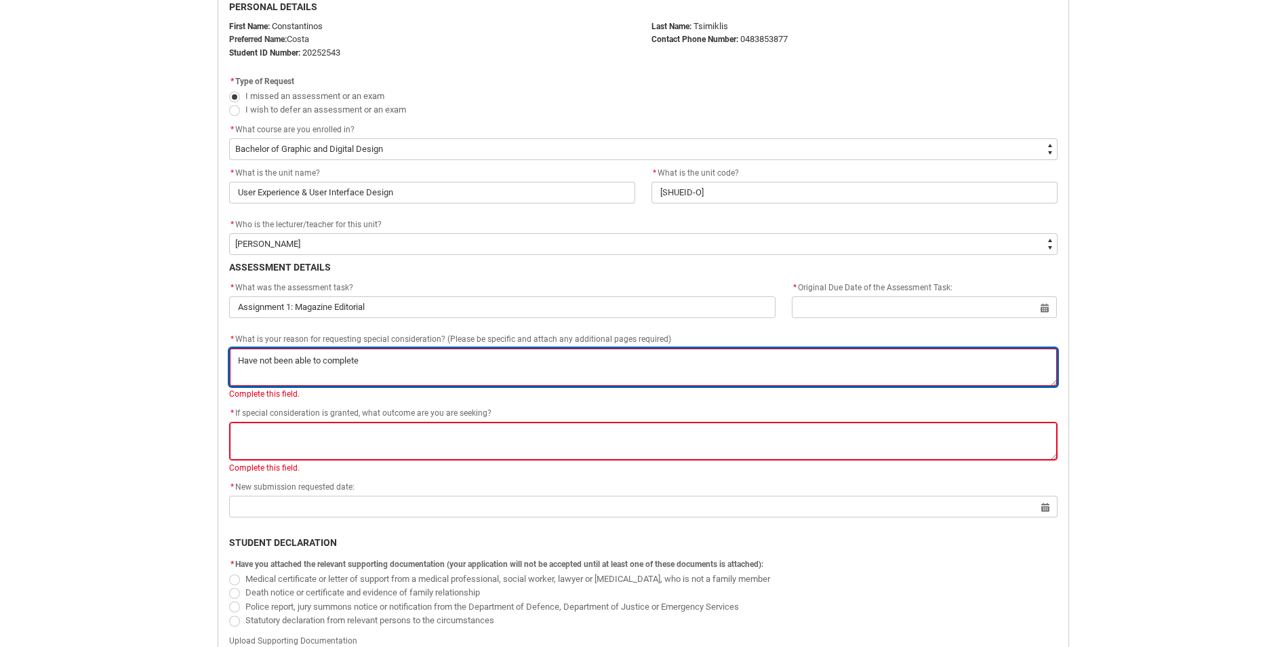
type lightning-textarea "Have not been able to complete"
type textarea "Have not been able to complete"
type lightning-textarea "Have not been able to complete a"
type textarea "Have not been able to complete a"
type lightning-textarea "Have not been able to complete as"
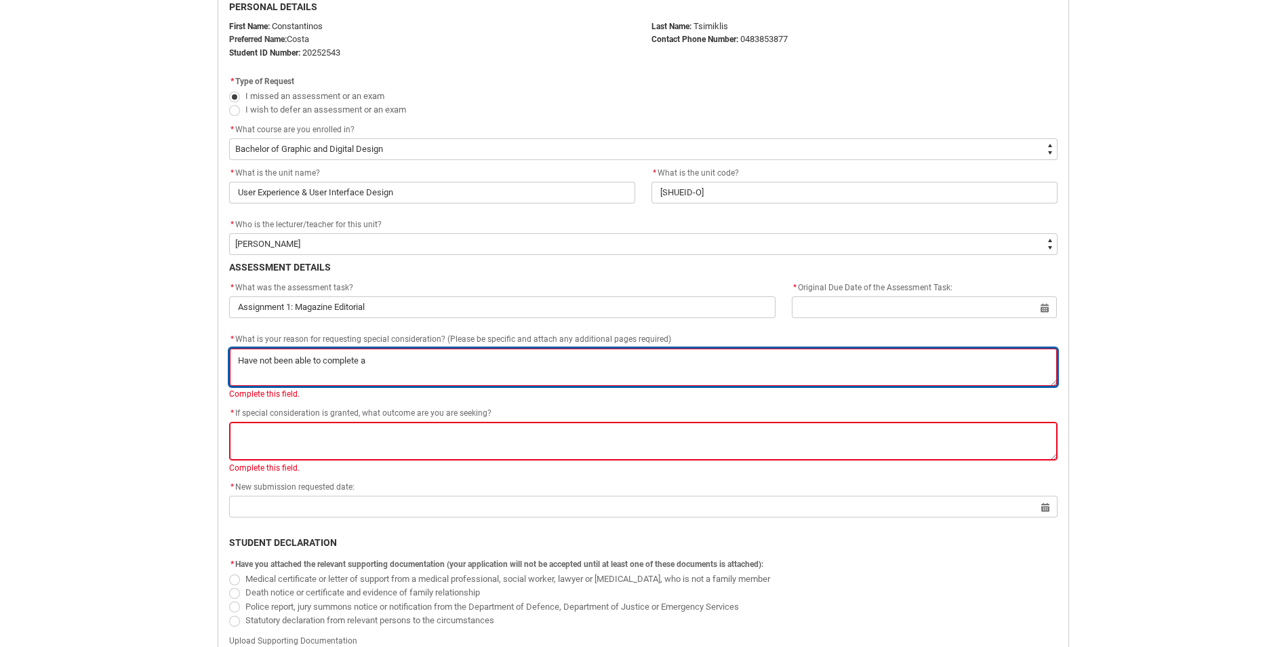
type textarea "Have not been able to complete as"
type lightning-textarea "Have not been able to complete as"
type textarea "Have not been able to complete as"
type lightning-textarea "Have not been able to complete as m"
type textarea "Have not been able to complete as m"
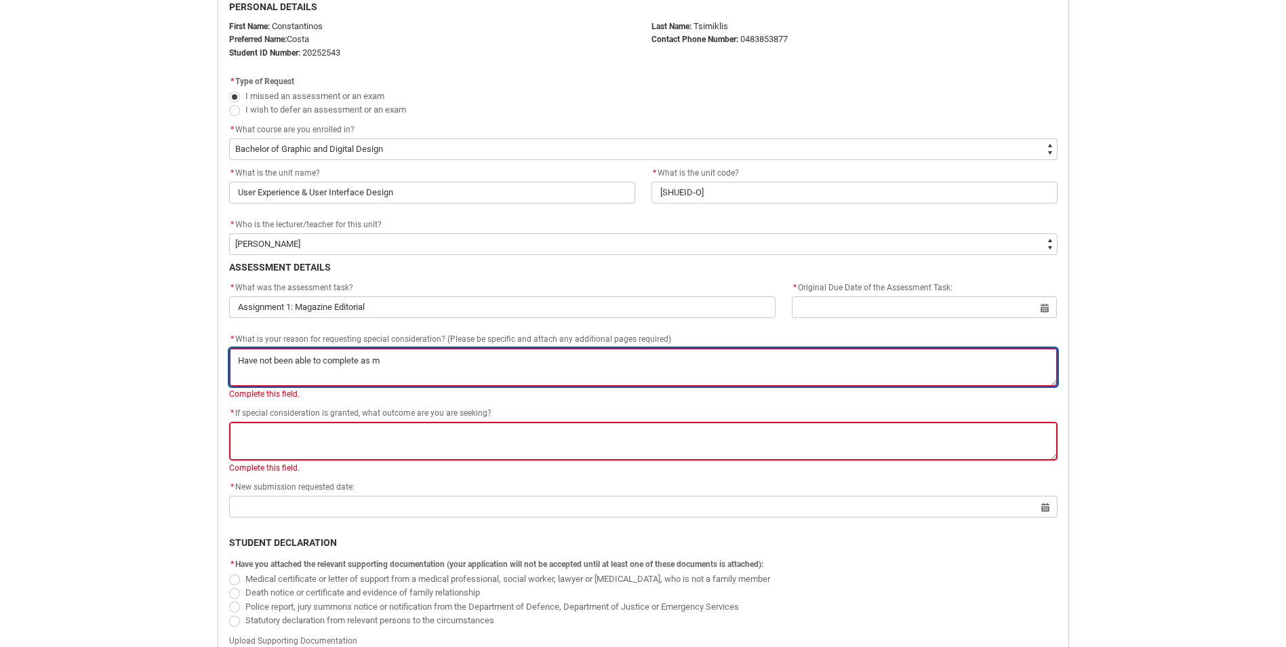
type lightning-textarea "Have not been able to complete as mu"
type textarea "Have not been able to complete as mu"
type lightning-textarea "Have not been able to complete as muc"
type textarea "Have not been able to complete as muc"
type lightning-textarea "Have not been able to complete as much"
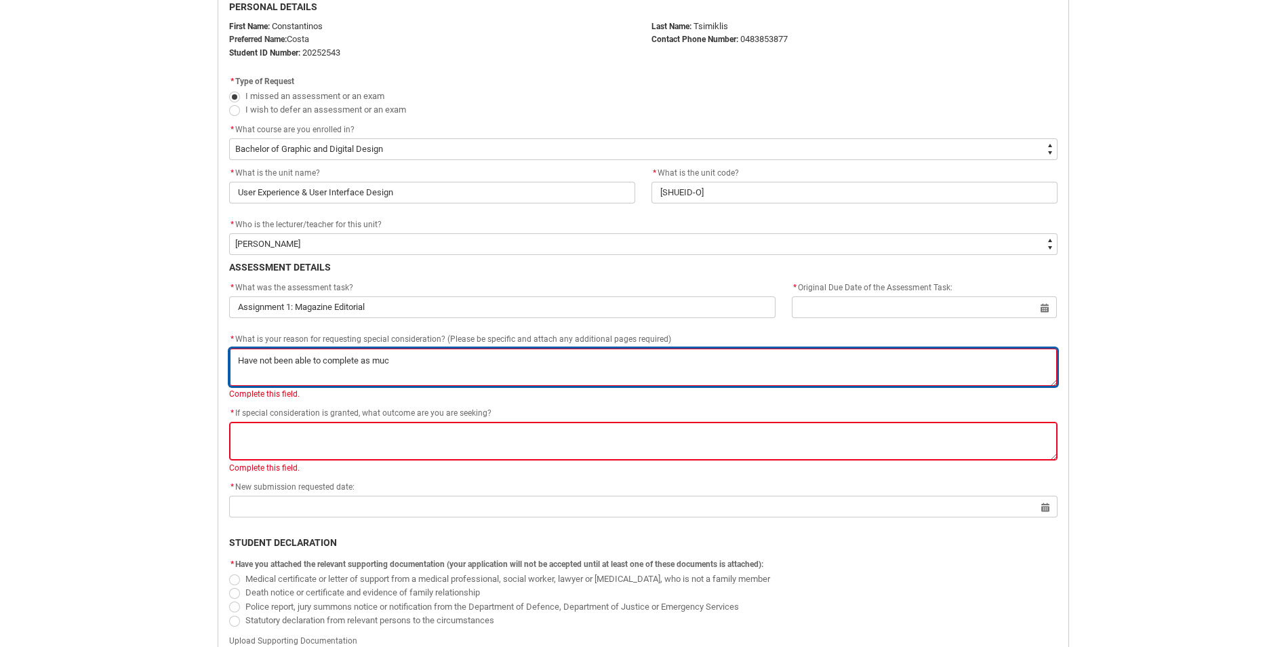
type textarea "Have not been able to complete as much"
type lightning-textarea "Have not been able to complete as much"
type textarea "Have not been able to complete as much"
type lightning-textarea "Have not been able to complete as much a"
type textarea "Have not been able to complete as much a"
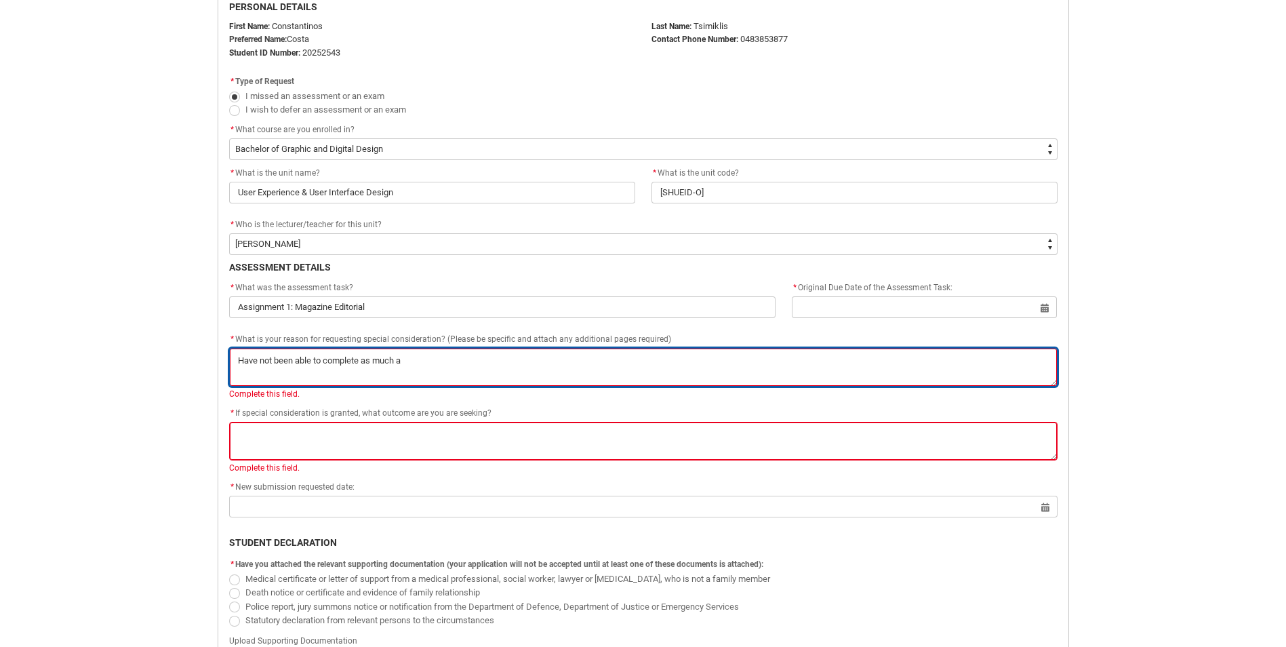
type lightning-textarea "Have not been able to complete as much as"
type textarea "Have not been able to complete as much as"
type lightning-textarea "Have not been able to complete as much a"
type textarea "Have not been able to complete as much a"
type lightning-textarea "Have not been able to complete as much"
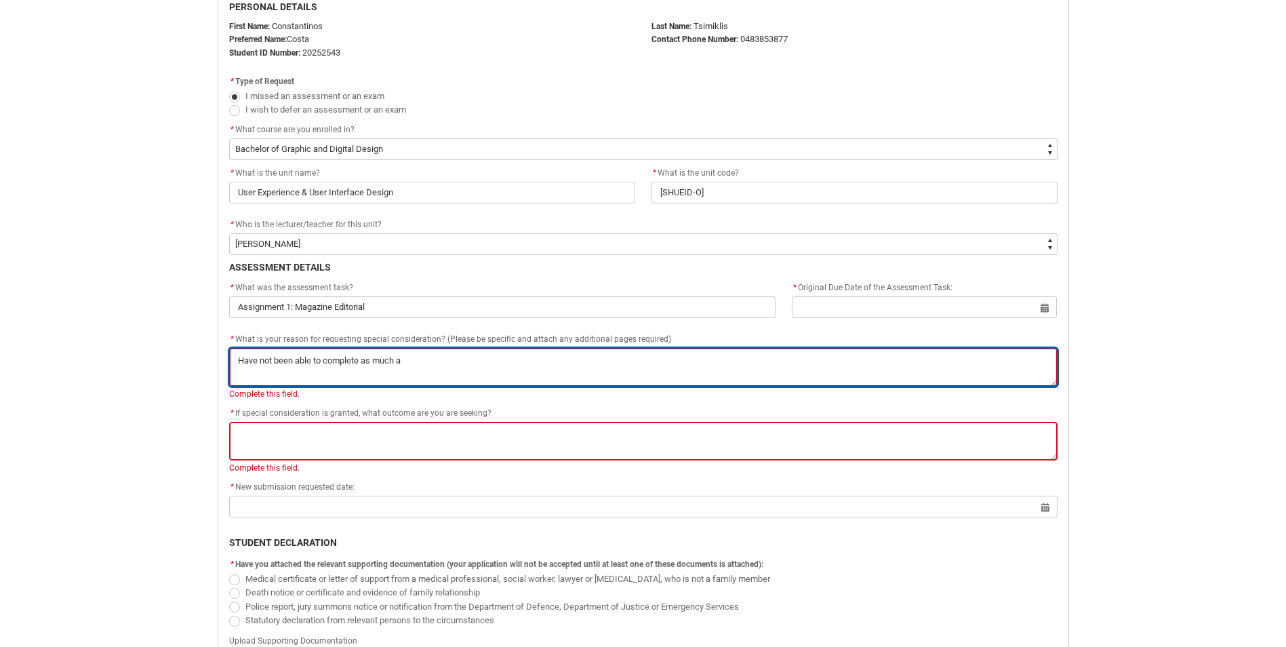
type textarea "Have not been able to complete as much"
type lightning-textarea "Have not been able to complete as much o"
type textarea "Have not been able to complete as much o"
type lightning-textarea "Have not been able to complete as much of"
type textarea "Have not been able to complete as much of"
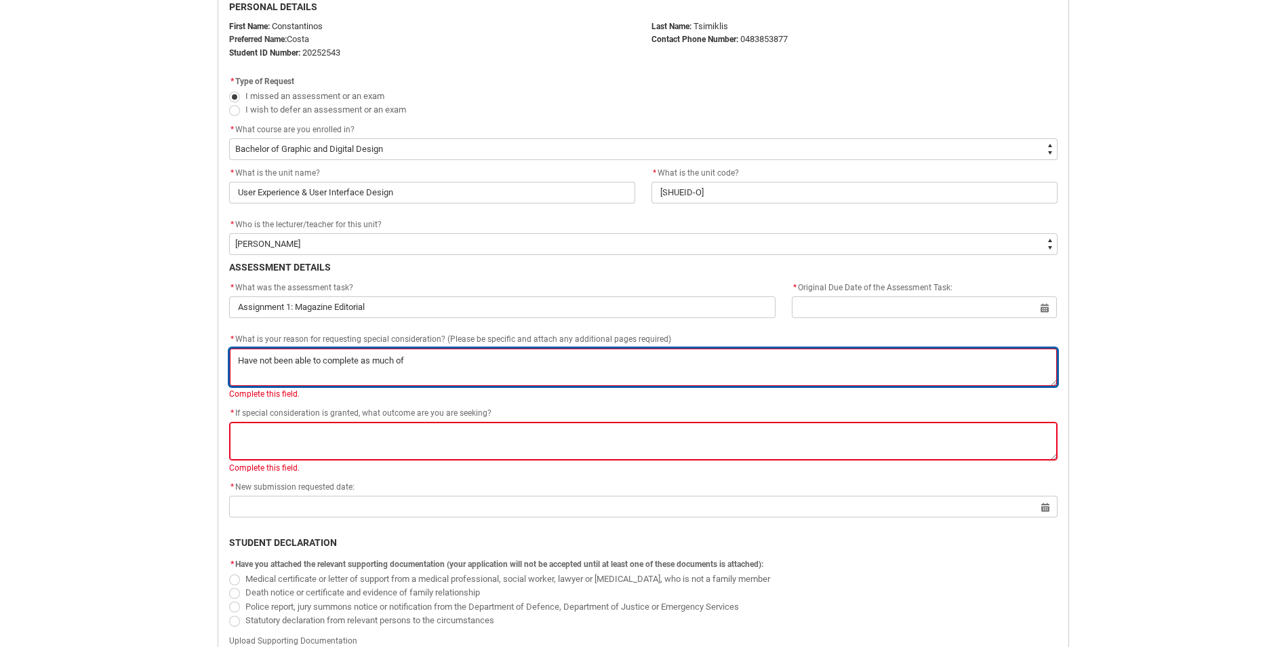
type lightning-textarea "Have not been able to complete as much of"
type textarea "Have not been able to complete as much of"
type lightning-textarea "Have not been able to complete as much of t"
type textarea "Have not been able to complete as much of t"
type lightning-textarea "Have not been able to complete as much of th"
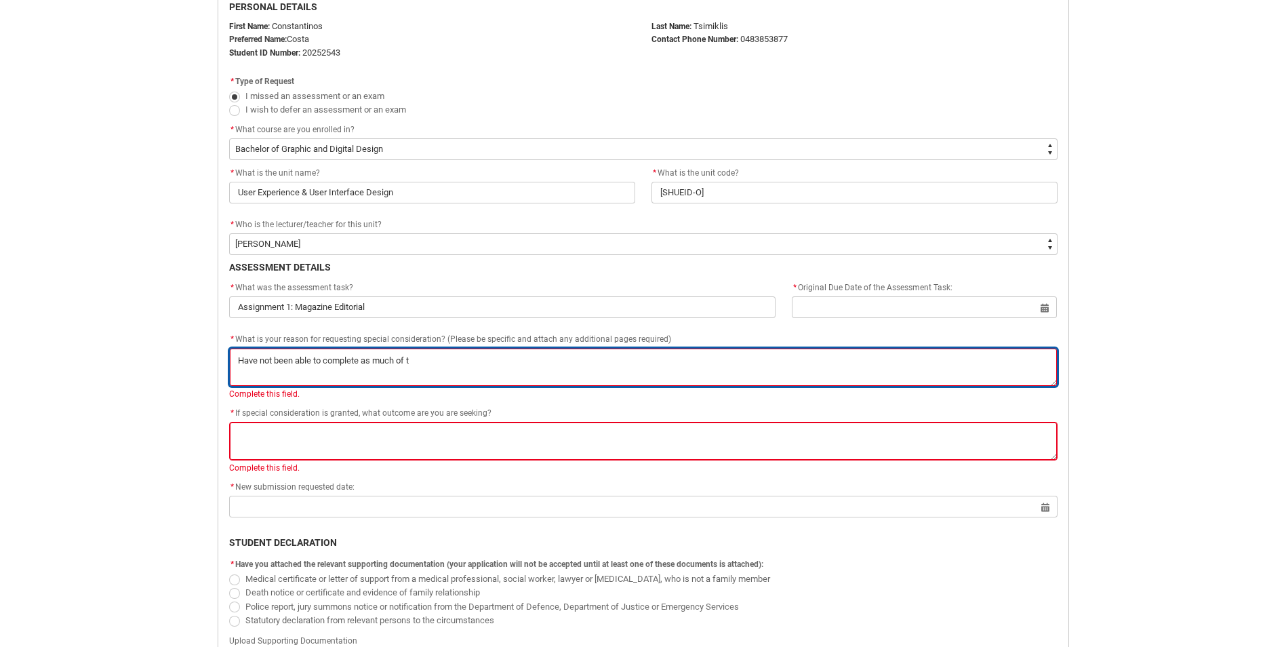
type textarea "Have not been able to complete as much of th"
type lightning-textarea "Have not been able to complete as much of the"
type textarea "Have not been able to complete as much of the"
type lightning-textarea "Have not been able to complete as much of th"
type textarea "Have not been able to complete as much of th"
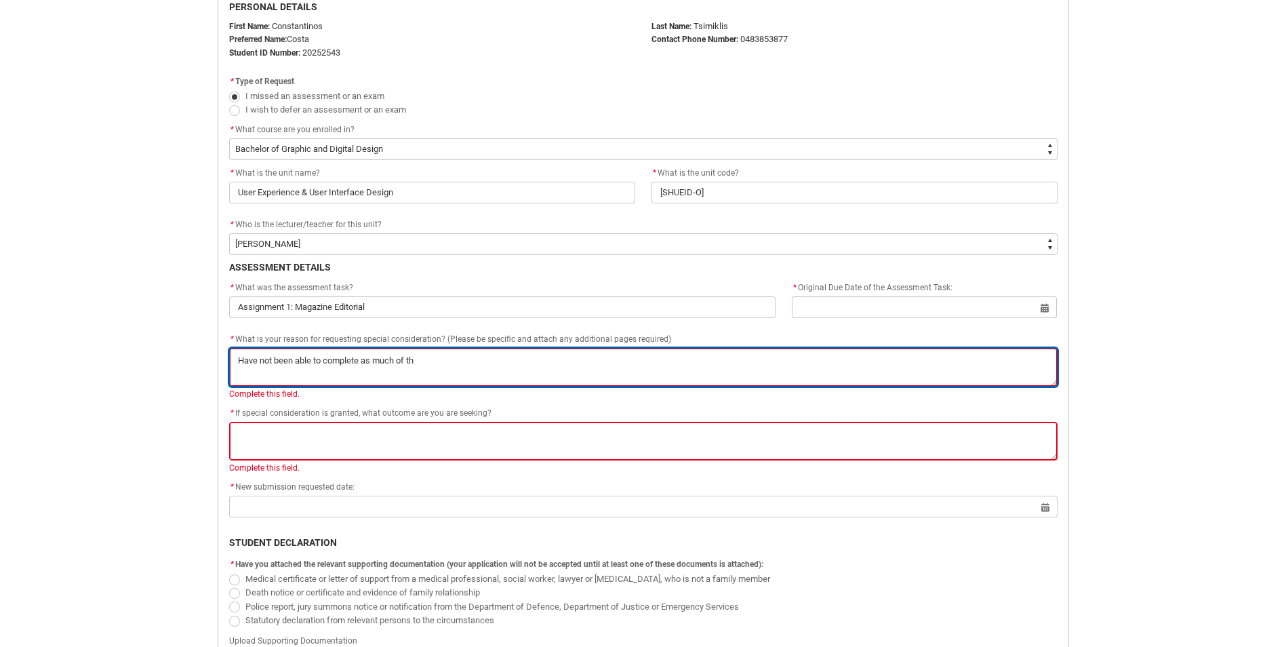
type lightning-textarea "Have not been able to complete as much of thi"
type textarea "Have not been able to complete as much of thi"
type lightning-textarea "Have not been able to complete as much of this"
type textarea "Have not been able to complete as much of this"
type lightning-textarea "Have not been able to complete as much of this"
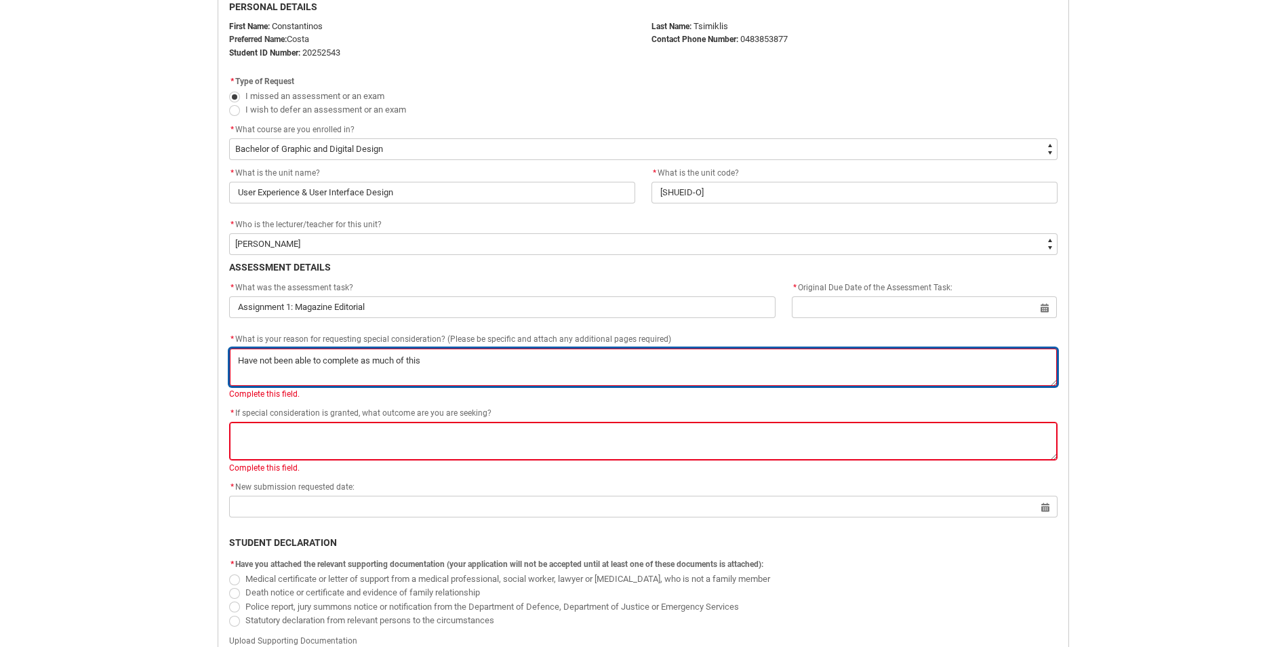
type textarea "Have not been able to complete as much of this"
type lightning-textarea "Have not been able to complete as much of this a"
type textarea "Have not been able to complete as much of this a"
type lightning-textarea "Have not been able to complete as much of this as"
type textarea "Have not been able to complete as much of this as"
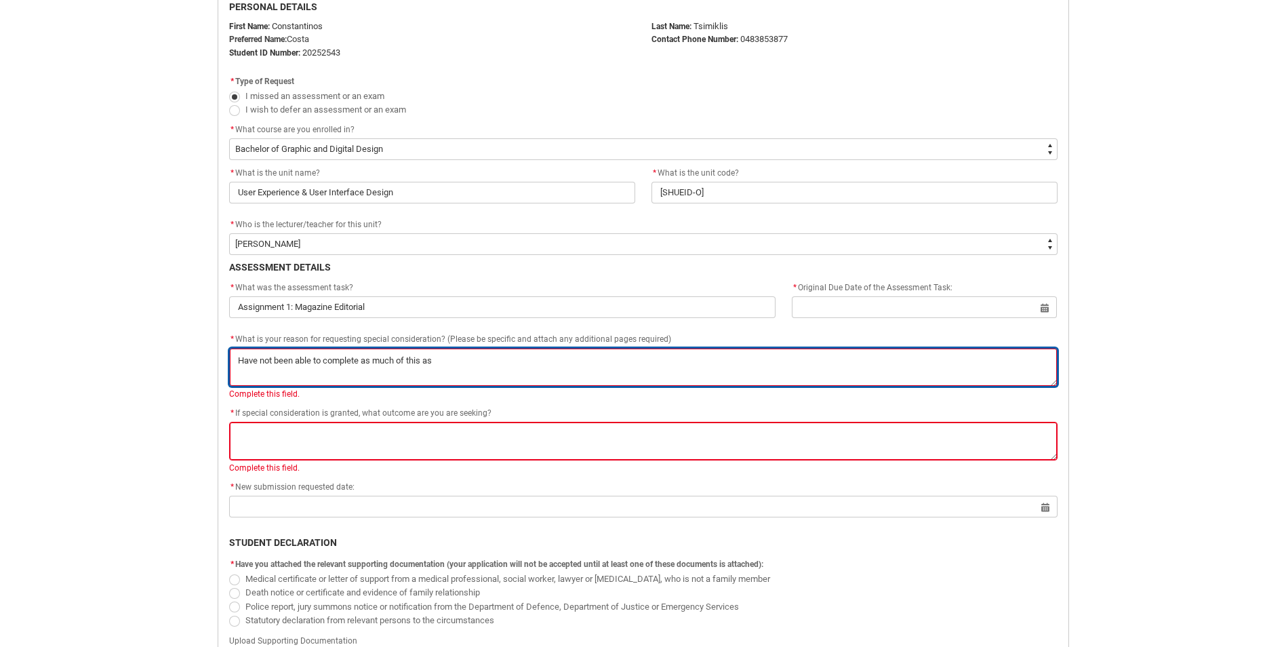
type lightning-textarea "Have not been able to complete as much of this ass"
type textarea "Have not been able to complete as much of this ass"
type lightning-textarea "Have not been able to complete as much of this assi"
type textarea "Have not been able to complete as much of this assi"
type lightning-textarea "Have not been able to complete as much of this assig"
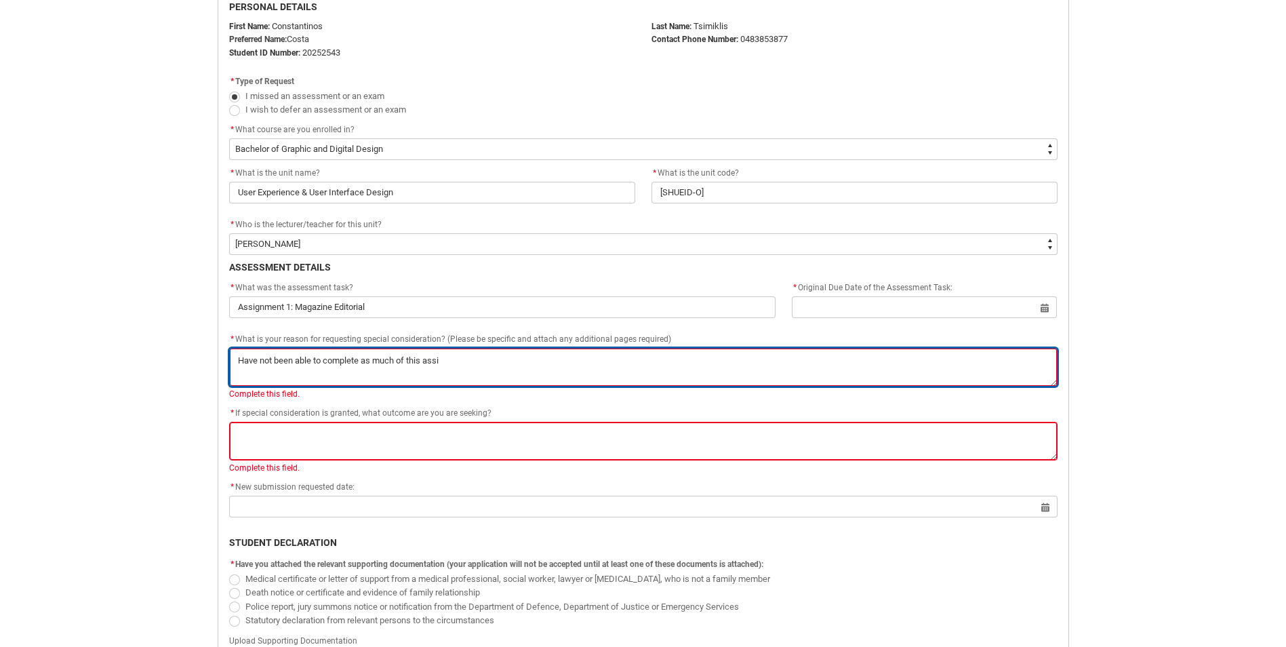
type textarea "Have not been able to complete as much of this assig"
type lightning-textarea "Have not been able to complete as much of this assign"
type textarea "Have not been able to complete as much of this assign"
type lightning-textarea "Have not been able to complete as much of this assignm"
type textarea "Have not been able to complete as much of this assignm"
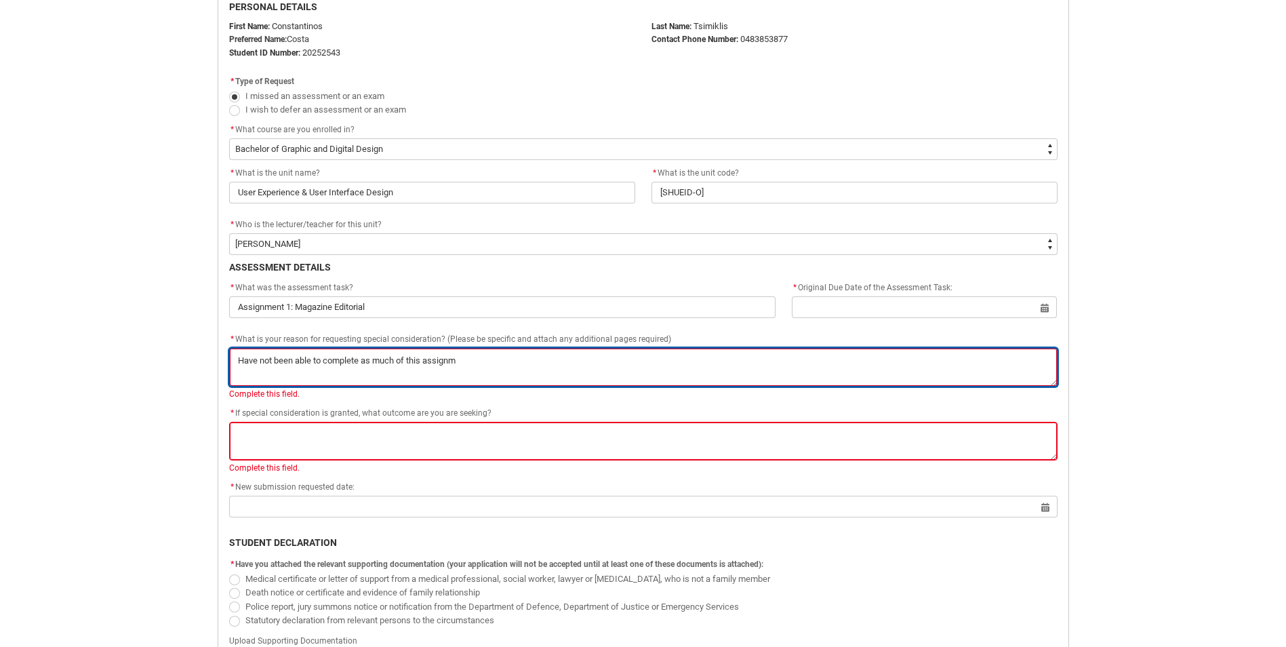
type lightning-textarea "Have not been able to complete as much of this assignme"
type textarea "Have not been able to complete as much of this assignme"
type lightning-textarea "Have not been able to complete as much of this assignmen"
type textarea "Have not been able to complete as much of this assignmen"
type lightning-textarea "Have not been able to complete as much of this assignment"
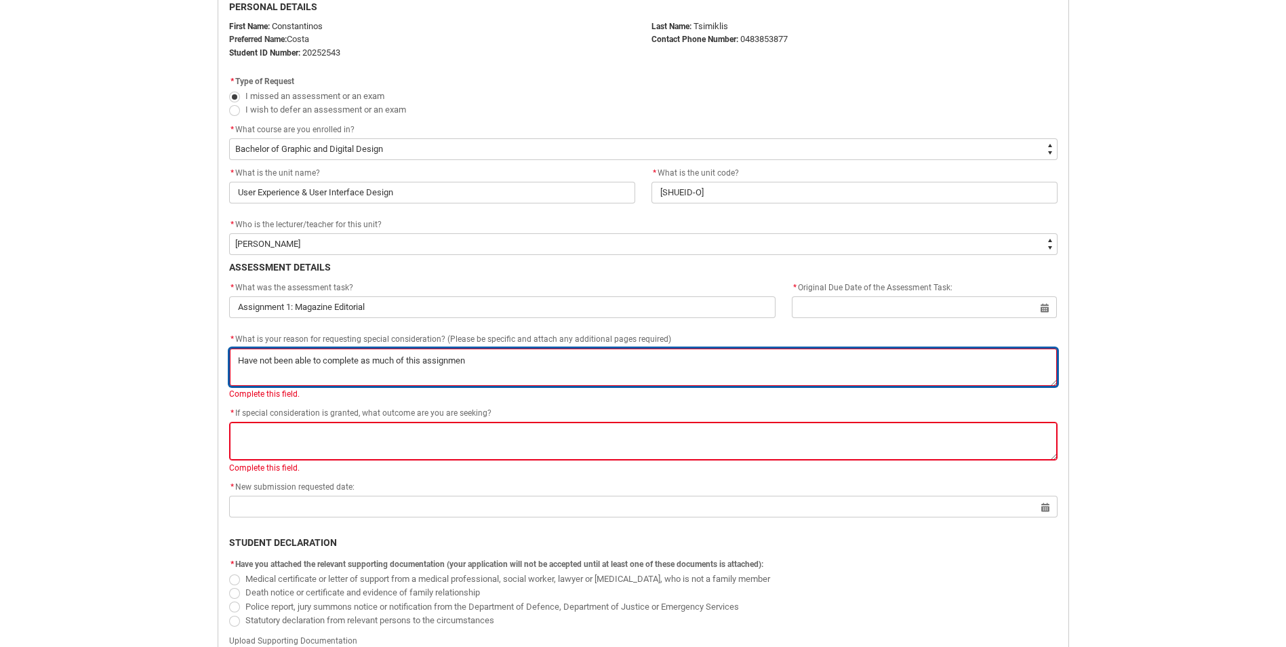
type textarea "Have not been able to complete as much of this assignment"
type lightning-textarea "Have not been able to complete as much of this assignment"
type textarea "Have not been able to complete as much of this assignment"
type lightning-textarea "Have not been able to complete as much of this assignment a"
type textarea "Have not been able to complete as much of this assignment a"
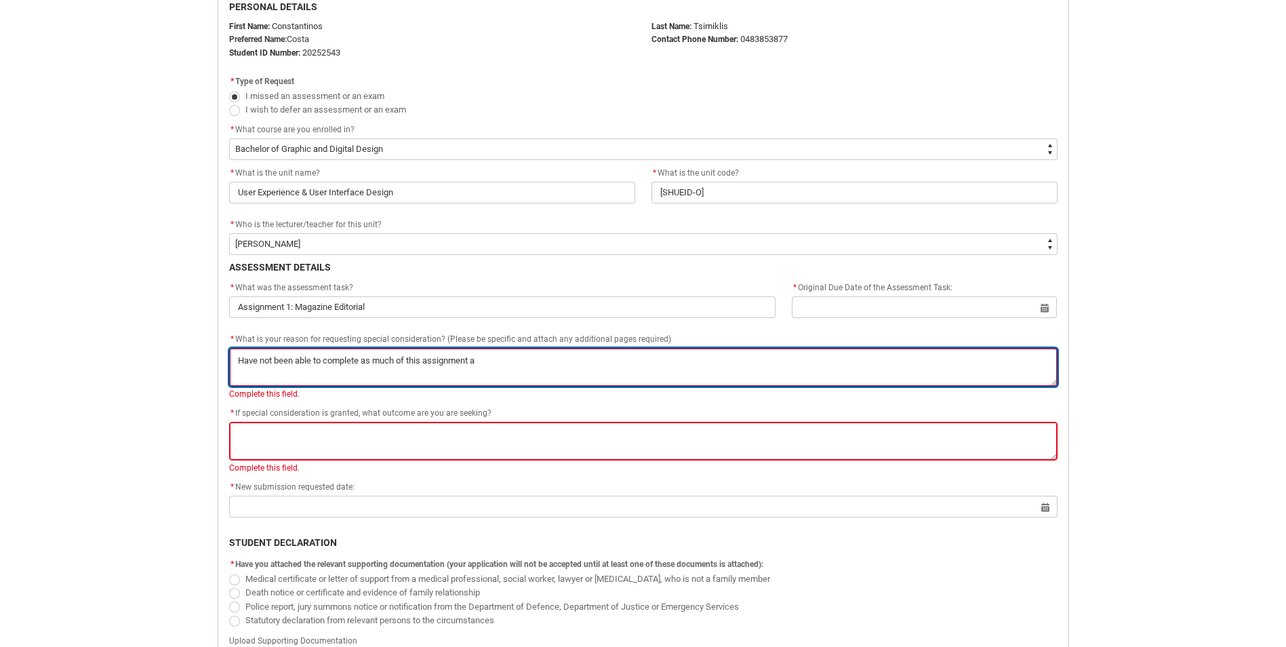
type lightning-textarea "Have not been able to complete as much of this assignment as"
type textarea "Have not been able to complete as much of this assignment as"
type lightning-textarea "Have not been able to complete as much of this assignment as"
type textarea "Have not been able to complete as much of this assignment as"
type lightning-textarea "Have not been able to complete as much of this assignment as i"
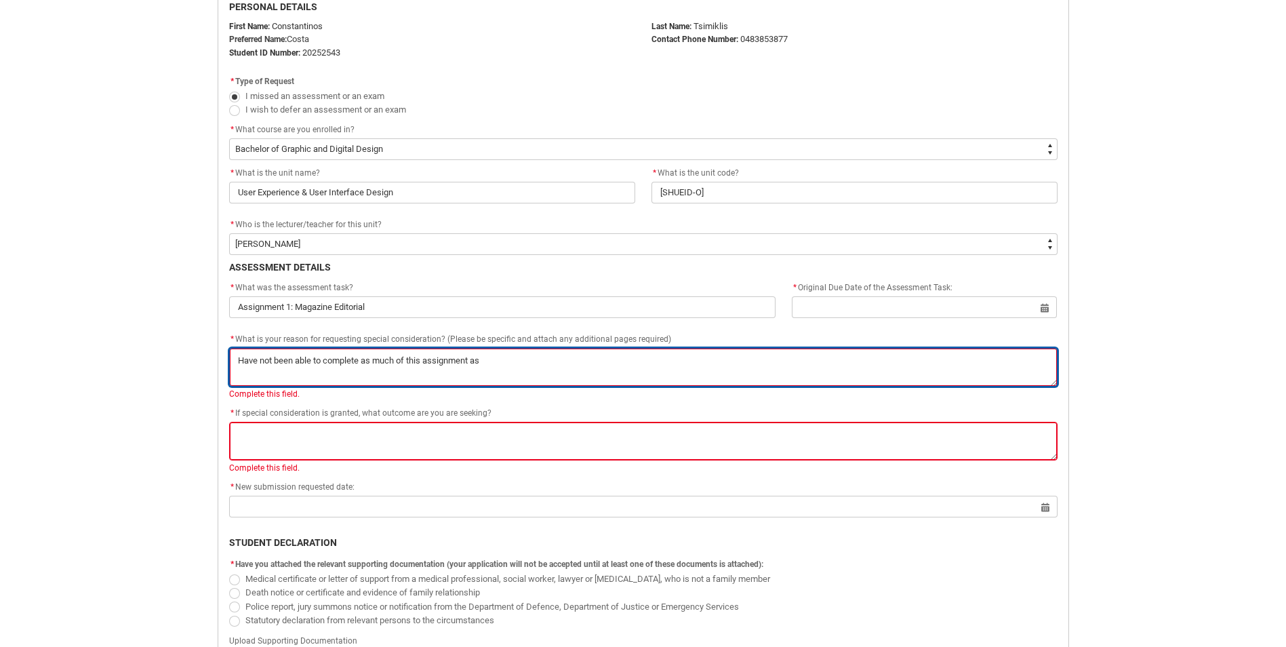
type textarea "Have not been able to complete as much of this assignment as i"
type lightning-textarea "Have not been able to complete as much of this assignment as id"
type textarea "Have not been able to complete as much of this assignment as id"
type lightning-textarea "Have not been able to complete as much of this assignment as id"
type textarea "Have not been able to complete as much of this assignment as id"
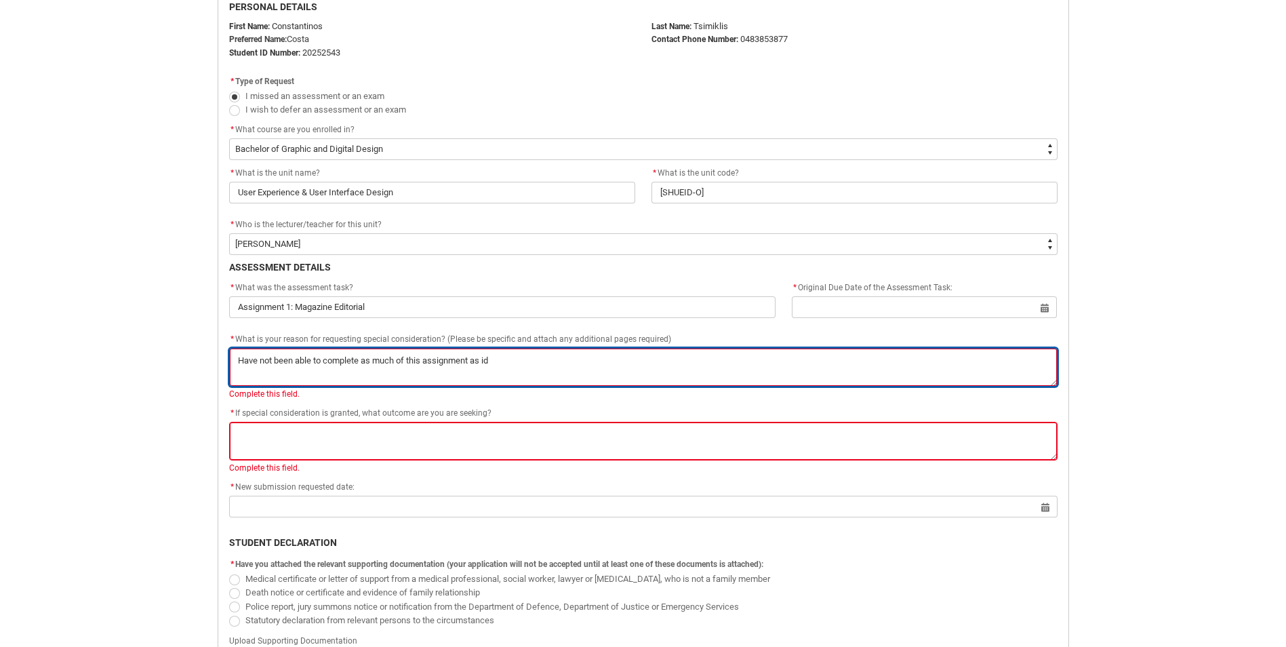
type lightning-textarea "Have not been able to complete as much of this assignment as id"
type textarea "Have not been able to complete as much of this assignment as id"
type lightning-textarea "Have not been able to complete as much of this assignment as i"
type textarea "Have not been able to complete as much of this assignment as i"
type lightning-textarea "Have not been able to complete as much of this assignment as"
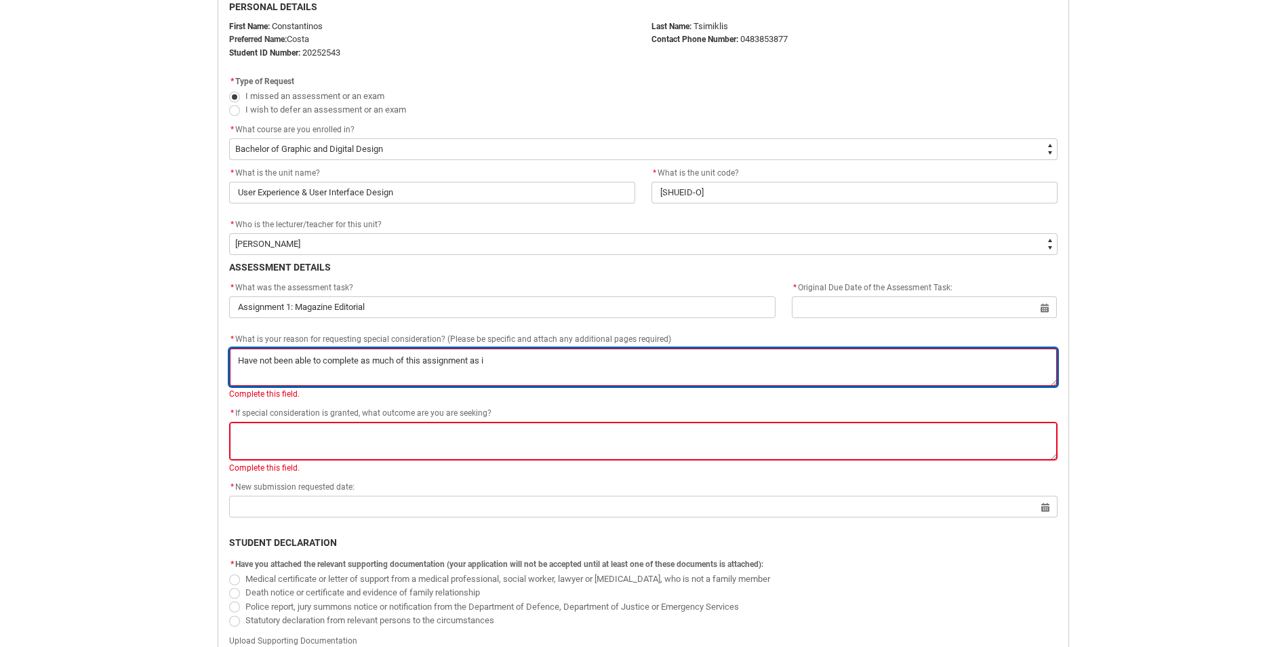
type textarea "Have not been able to complete as much of this assignment as"
type lightning-textarea "Have not been able to complete as much of this assignment as I"
type textarea "Have not been able to complete as much of this assignment as I"
type lightning-textarea "Have not been able to complete as much of this assignment as Id"
type textarea "Have not been able to complete as much of this assignment as Id"
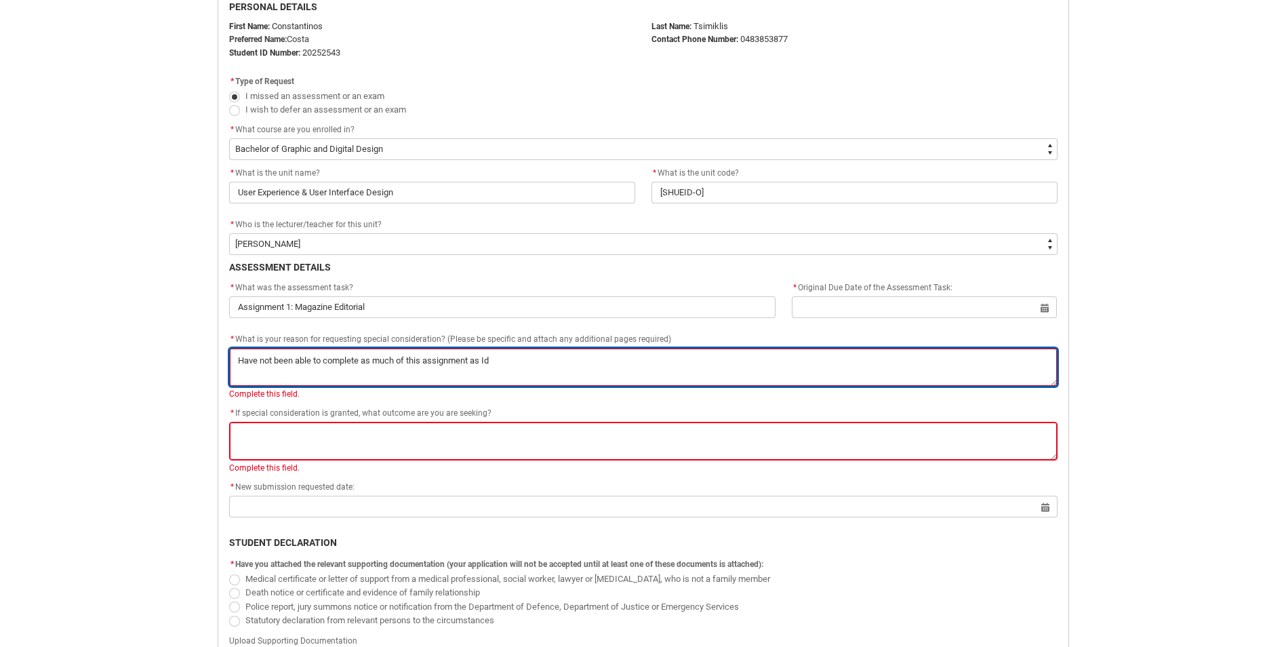
type lightning-textarea "Have not been able to complete as much of this assignment as I"
type textarea "Have not been able to complete as much of this assignment as I"
type lightning-textarea "Have not been able to complete as much of this assignment as I'"
type textarea "Have not been able to complete as much of this assignment as I'"
type lightning-textarea "Have not been able to complete as much of this assignment as I'd"
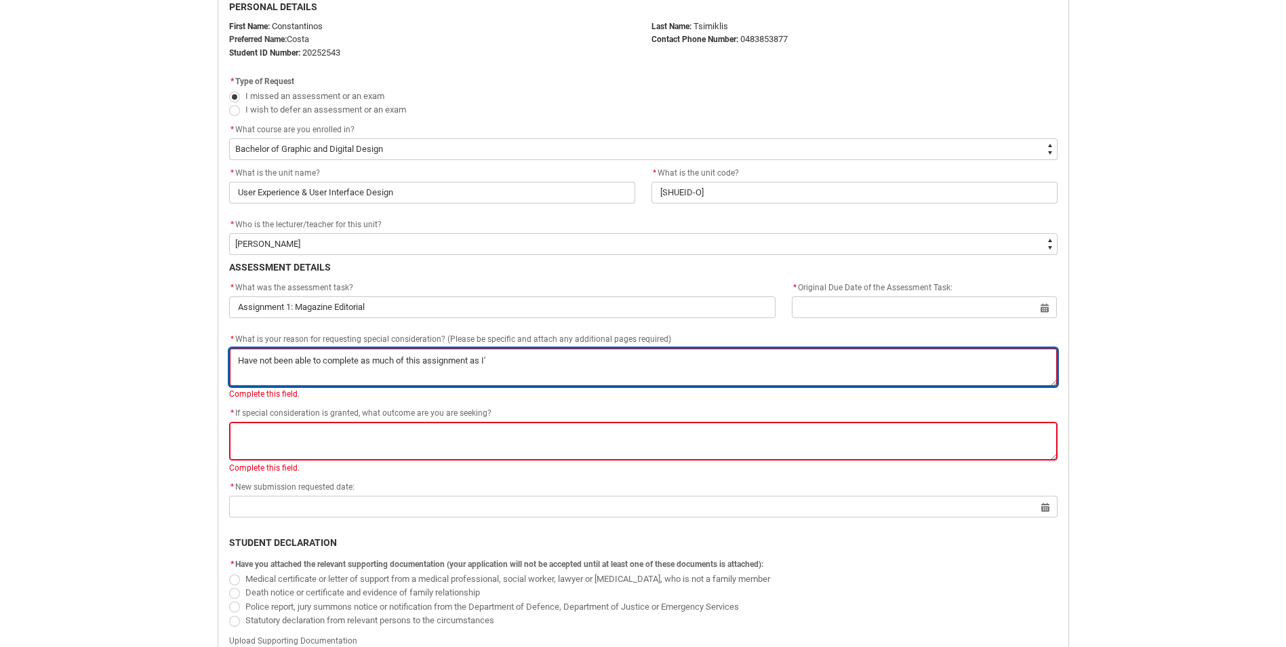
type textarea "Have not been able to complete as much of this assignment as I'd"
type lightning-textarea "Have not been able to complete as much of this assignment as I'd"
type textarea "Have not been able to complete as much of this assignment as I'd"
type lightning-textarea "Have not been able to complete as much of this assignment as I'd h"
type textarea "Have not been able to complete as much of this assignment as I'd h"
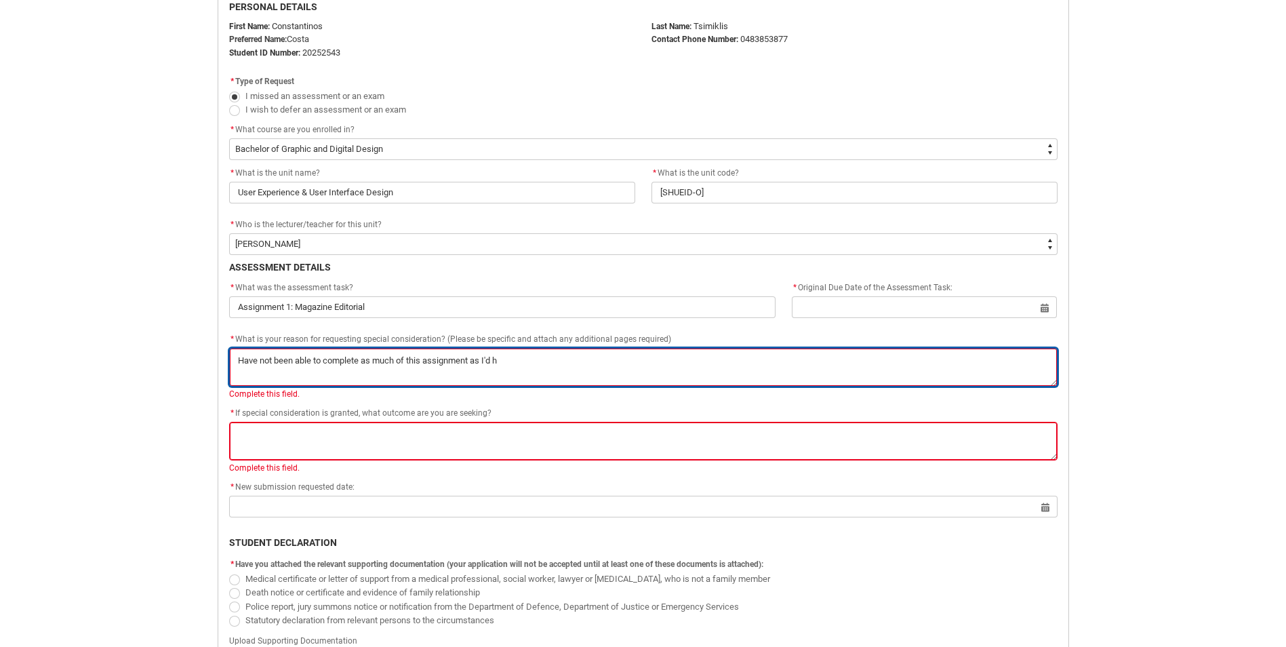
type lightning-textarea "Have not been able to complete as much of this assignment as I'd ho"
type textarea "Have not been able to complete as much of this assignment as I'd ho"
type lightning-textarea "Have not been able to complete as much of this assignment as I'd hop"
type textarea "Have not been able to complete as much of this assignment as I'd hop"
type lightning-textarea "Have not been able to complete as much of this assignment as I'd hope"
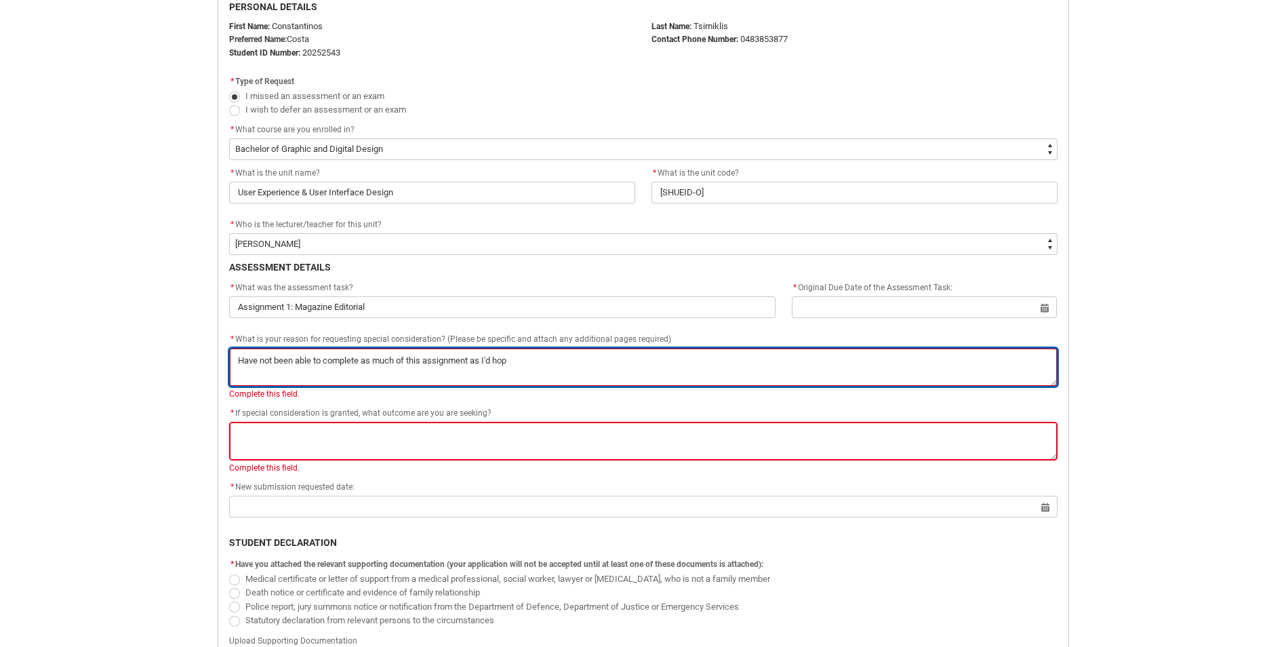
type textarea "Have not been able to complete as much of this assignment as I'd hope"
type lightning-textarea "Have not been able to complete as much of this assignment as I'd hoped"
type textarea "Have not been able to complete as much of this assignment as I'd hoped"
type lightning-textarea "Have not been able to complete as much of this assignment as I'd hoped"
type textarea "Have not been able to complete as much of this assignment as I'd hoped"
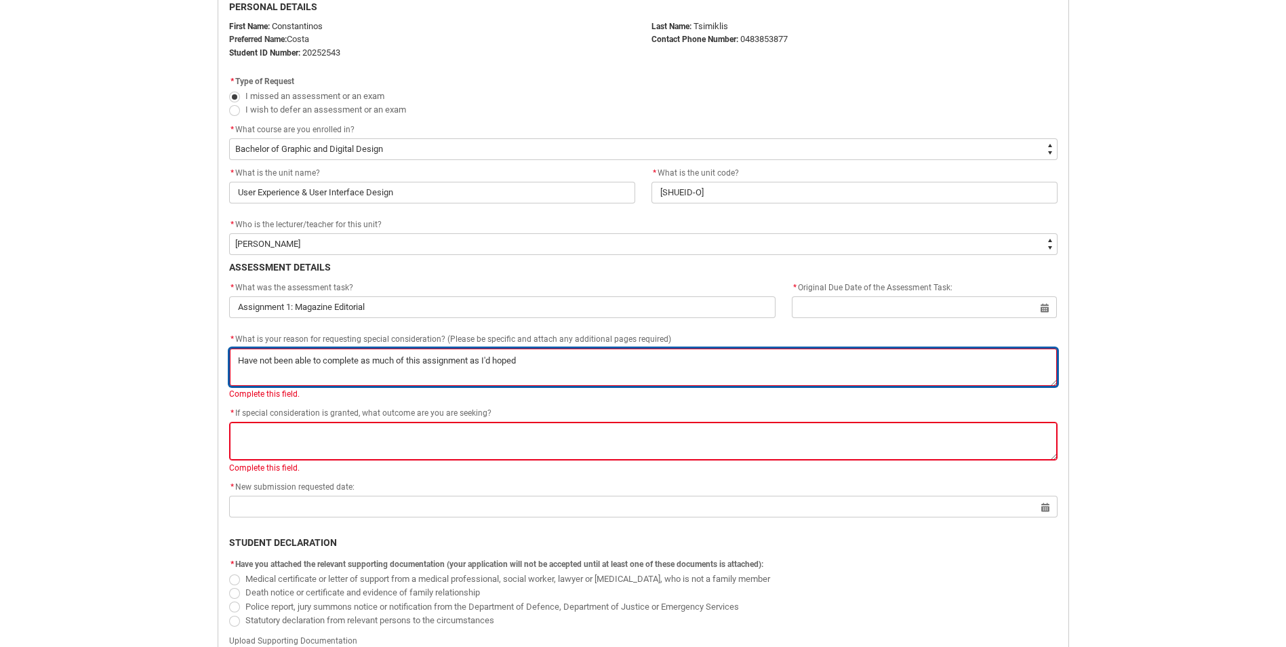
type lightning-textarea "Have not been able to complete as much of this assignment as I'd hoped b"
type textarea "Have not been able to complete as much of this assignment as I'd hoped b"
type lightning-textarea "Have not been able to complete as much of this assignment as I'd hoped by"
type textarea "Have not been able to complete as much of this assignment as I'd hoped by"
type lightning-textarea "Have not been able to complete as much of this assignment as I'd hoped by"
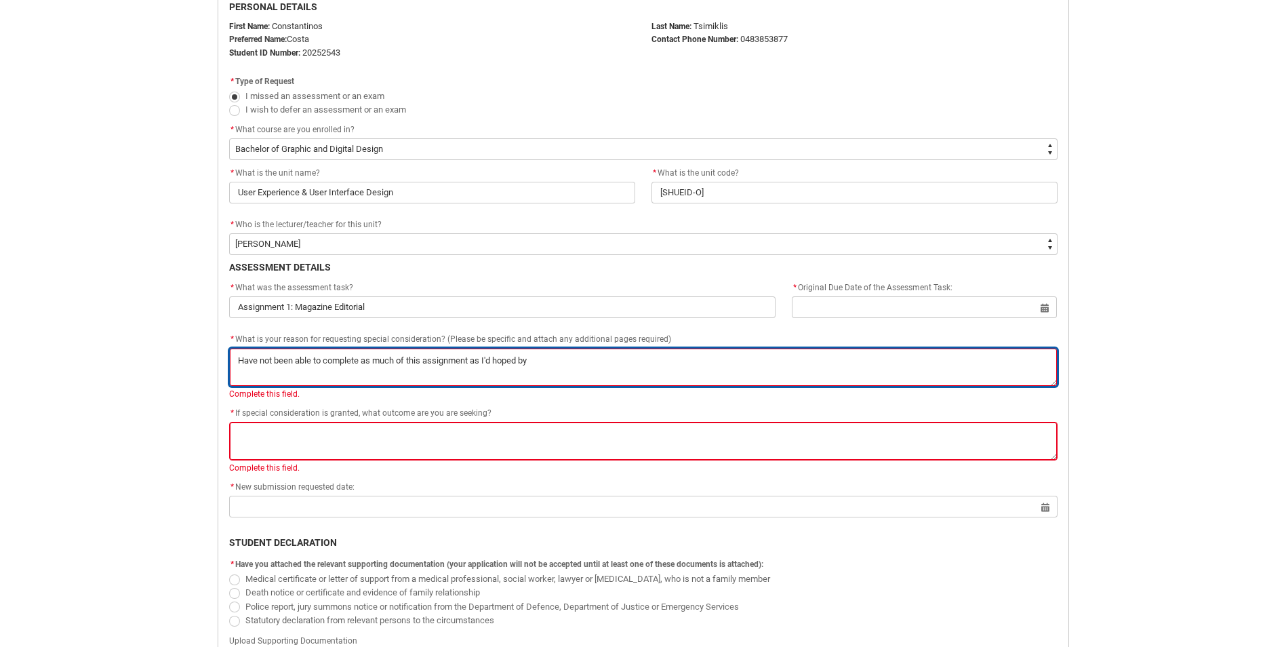
type textarea "Have not been able to complete as much of this assignment as I'd hoped by"
type lightning-textarea "Have not been able to complete as much of this assignment as I'd hoped by n"
type textarea "Have not been able to complete as much of this assignment as I'd hoped by n"
type lightning-textarea "Have not been able to complete as much of this assignment as I'd hoped by no"
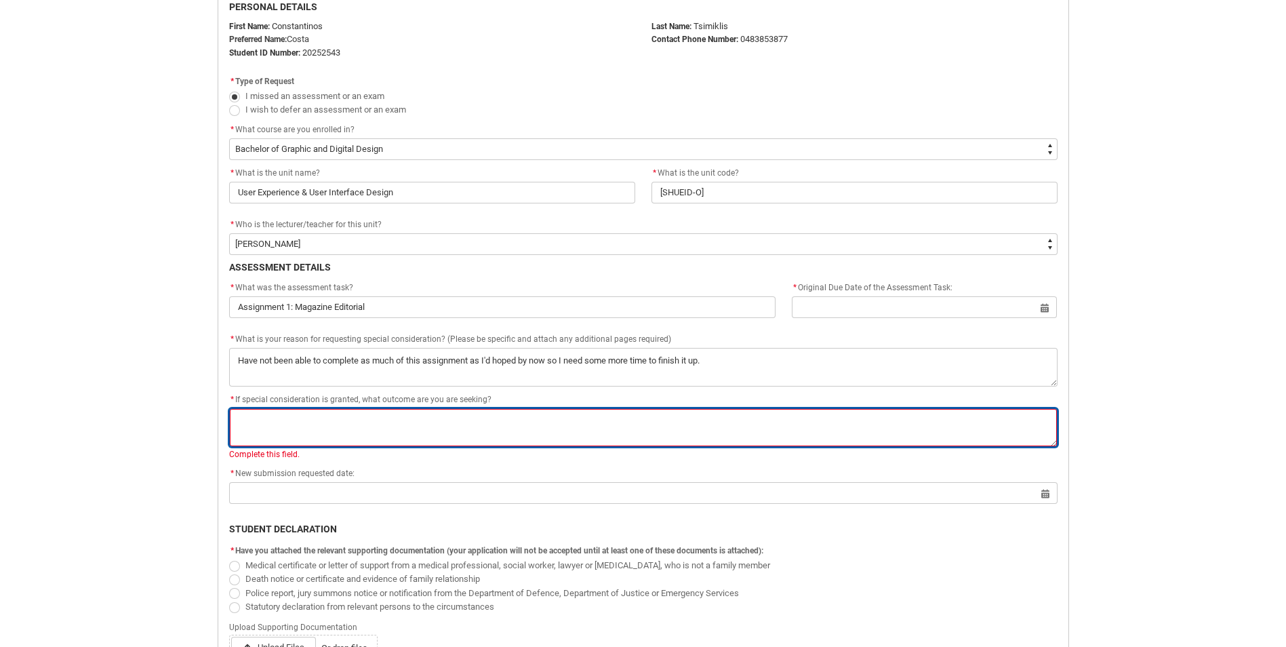
click at [351, 432] on textarea "* If special consideration is granted, what outcome are you are seeking?" at bounding box center [643, 427] width 829 height 39
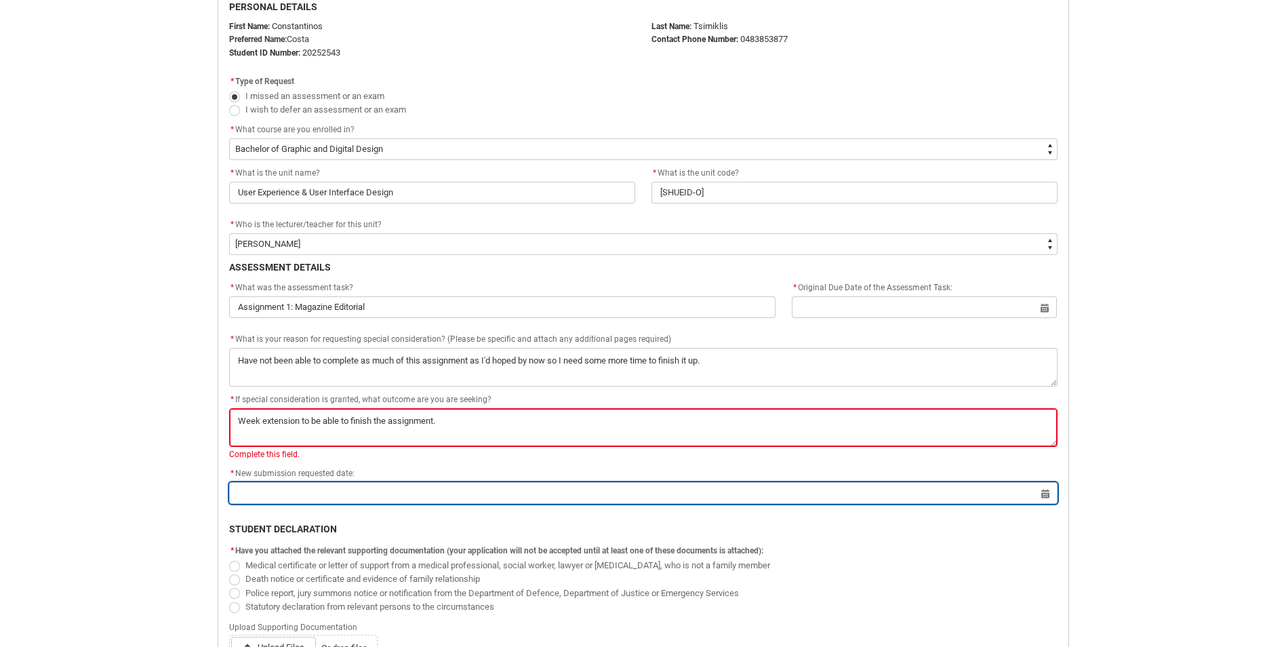
click at [332, 489] on input "text" at bounding box center [643, 493] width 829 height 22
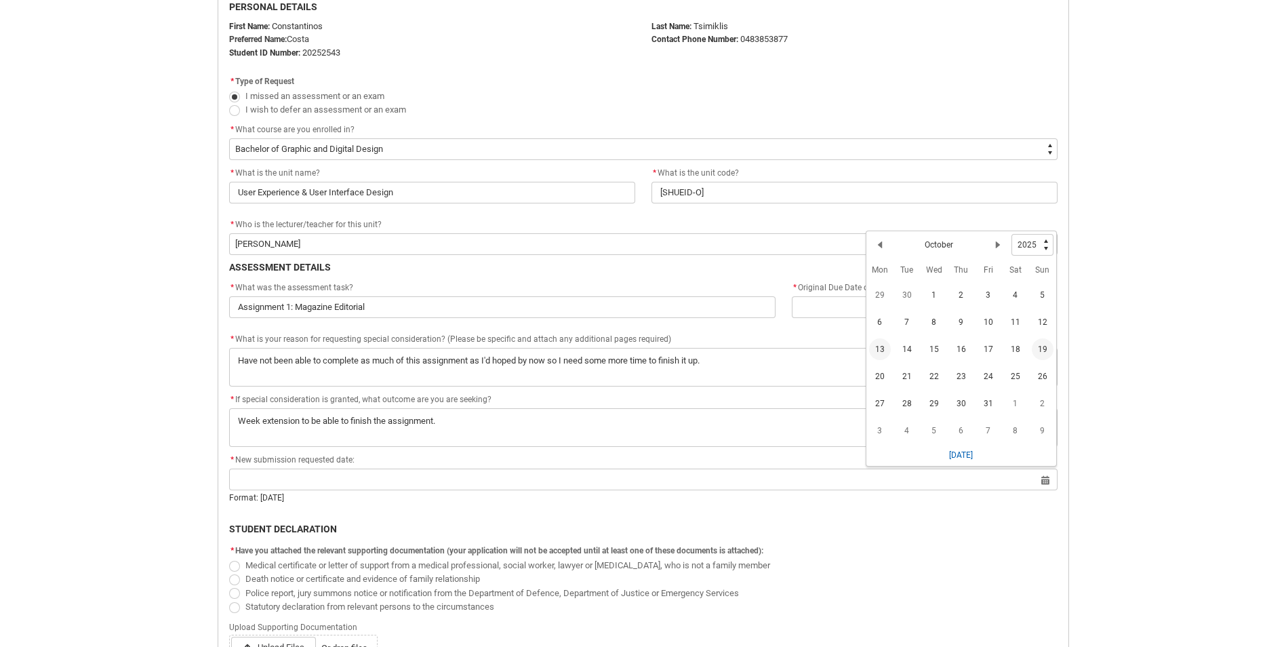
click at [1040, 344] on span "19" at bounding box center [1043, 349] width 22 height 22
click at [1281, 450] on div "Skip to Main Content Collarts Education Community Home New Enrolment Applicatio…" at bounding box center [643, 312] width 1286 height 1320
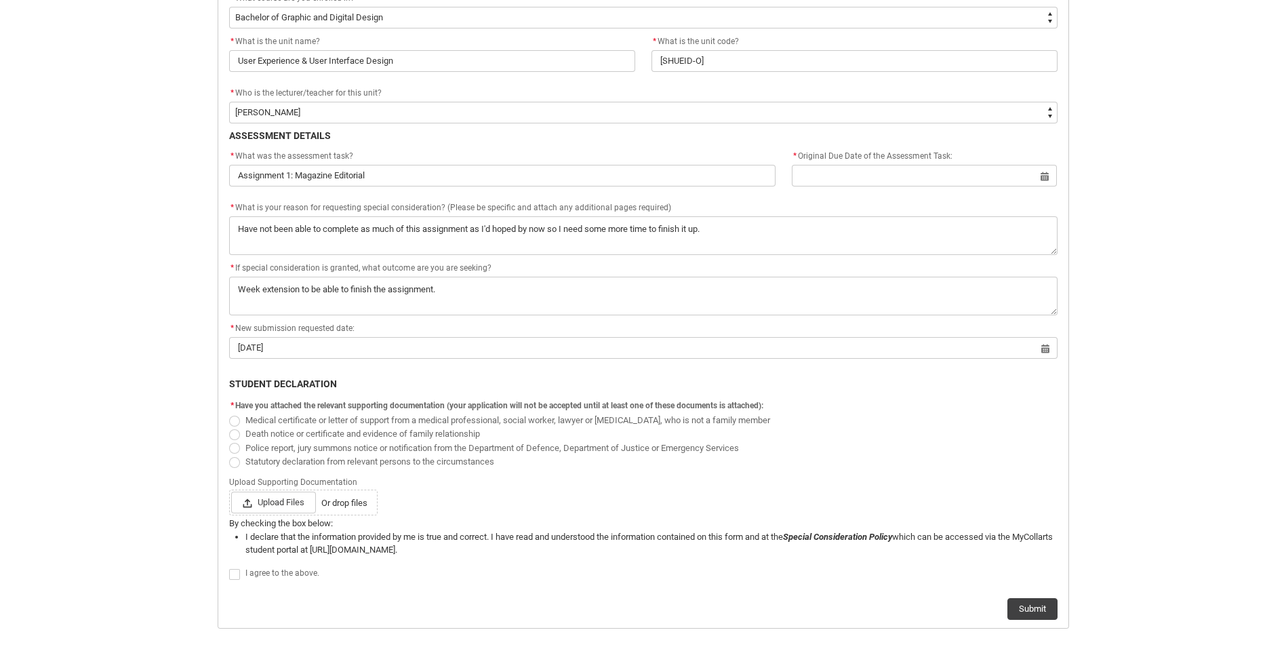
scroll to position [484, 0]
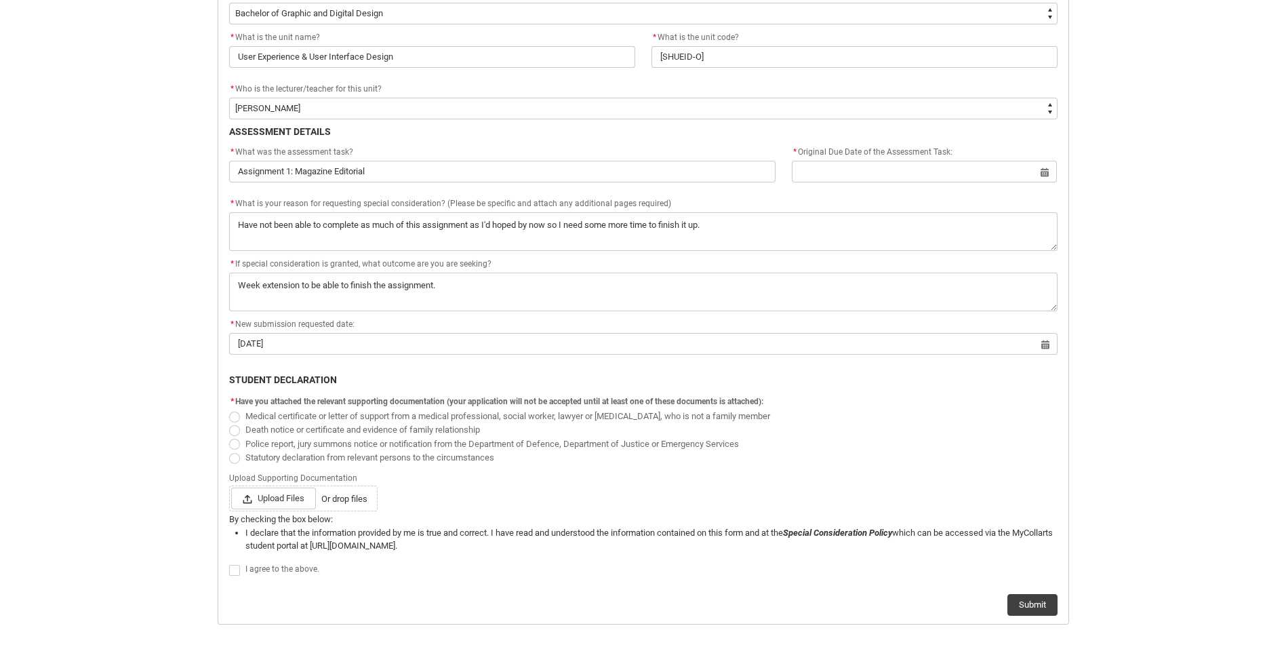
click at [236, 416] on span at bounding box center [234, 417] width 11 height 11
click at [229, 409] on input "Medical certificate or letter of support from a medical professional, social wo…" at bounding box center [229, 408] width 1 height 1
click at [262, 498] on span "Upload Files" at bounding box center [273, 499] width 85 height 22
click at [231, 488] on input "Upload Files Or drop files" at bounding box center [231, 487] width 1 height 1
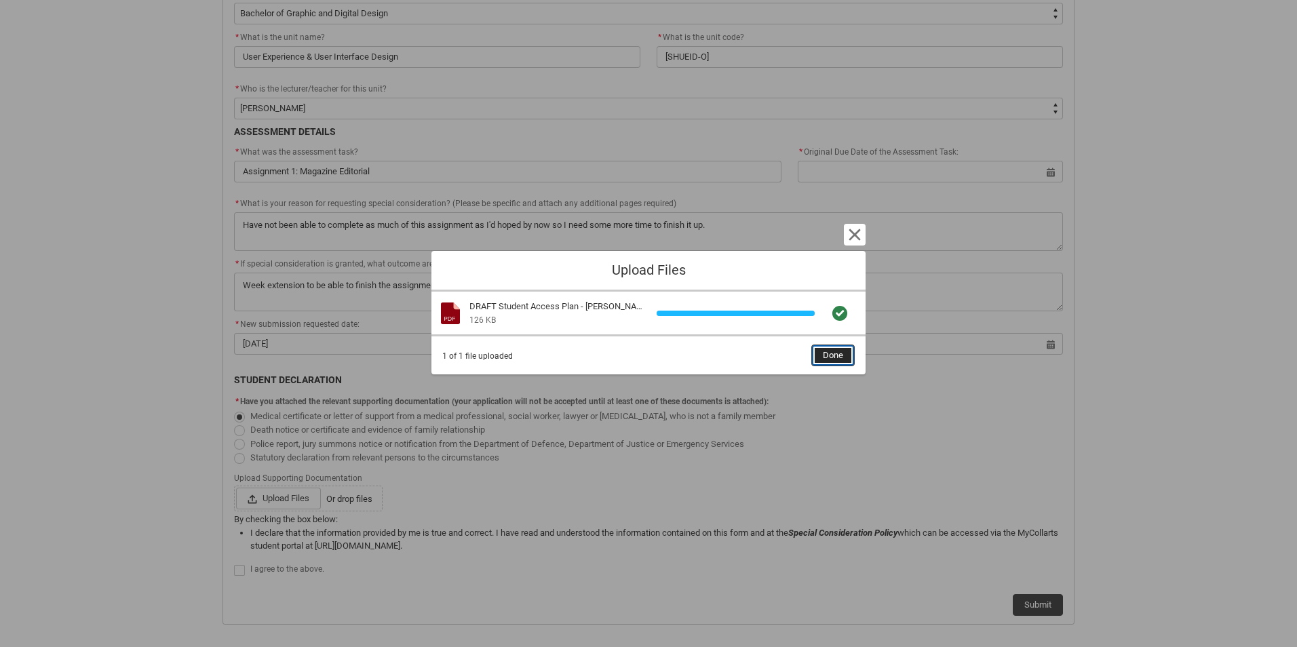
click at [828, 347] on span "Done" at bounding box center [833, 355] width 20 height 20
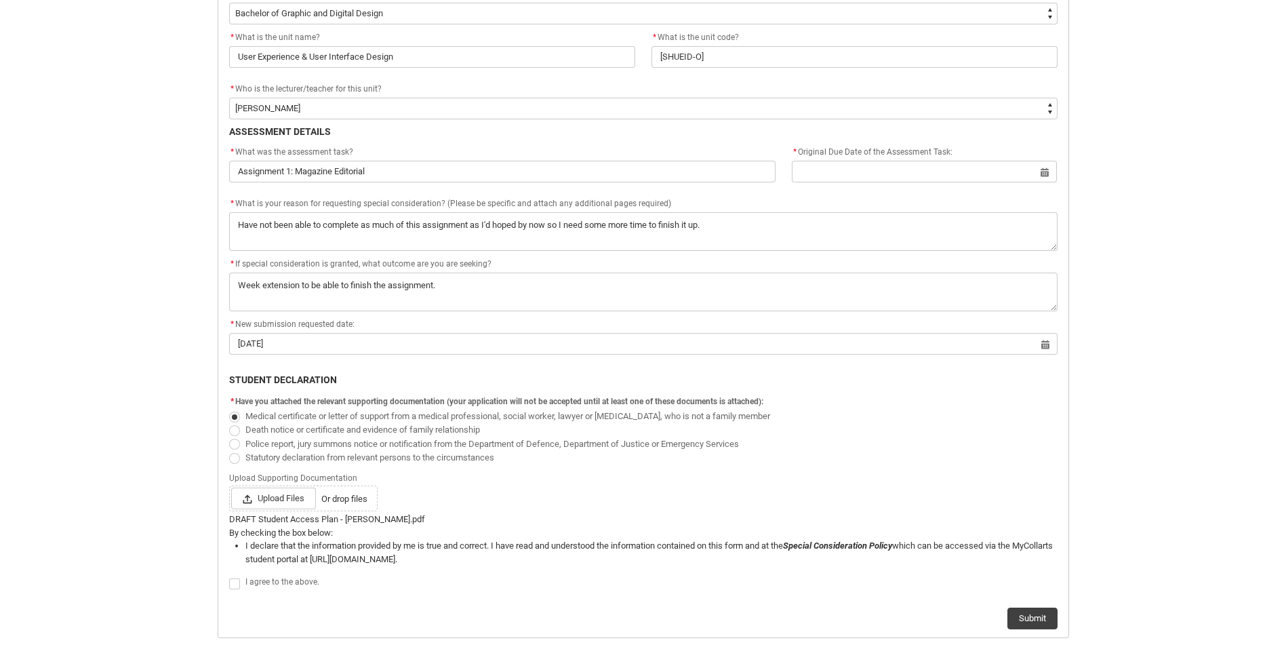
click at [305, 503] on span "Upload Files" at bounding box center [273, 499] width 85 height 22
click at [231, 488] on input "Upload Files Or drop files" at bounding box center [231, 487] width 1 height 1
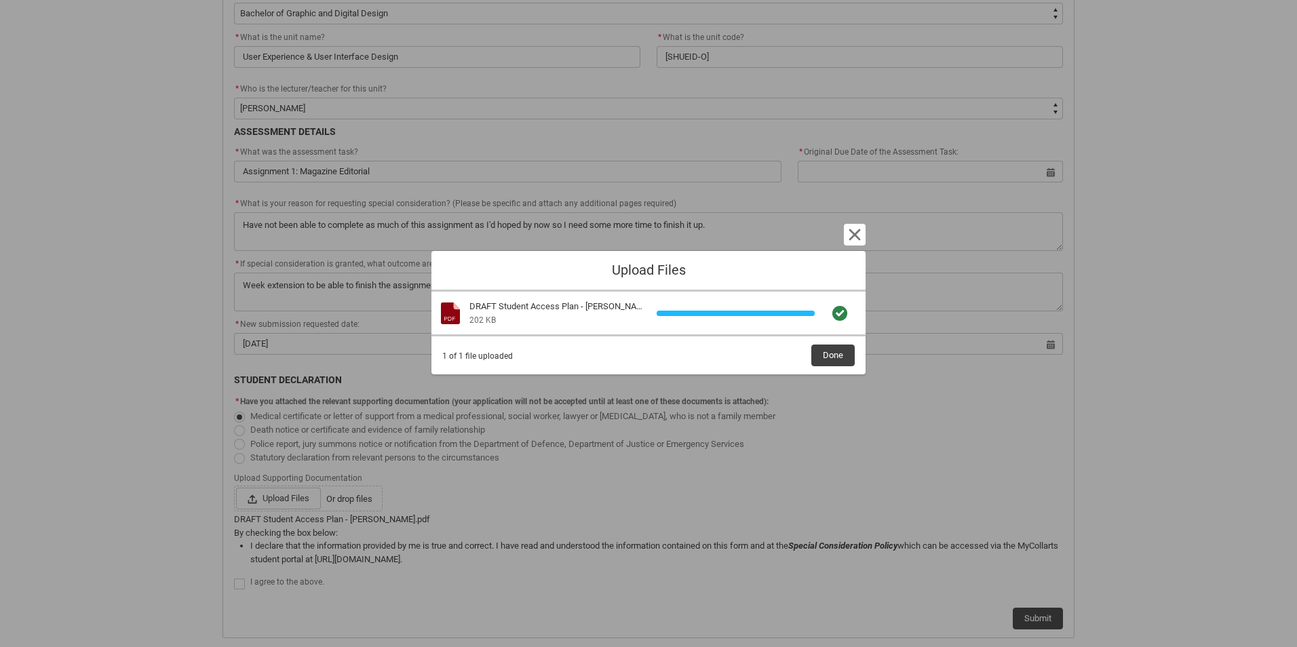
click at [803, 351] on div "1 of 1 file uploaded Done" at bounding box center [648, 356] width 412 height 22
click at [823, 358] on span "Done" at bounding box center [833, 355] width 20 height 20
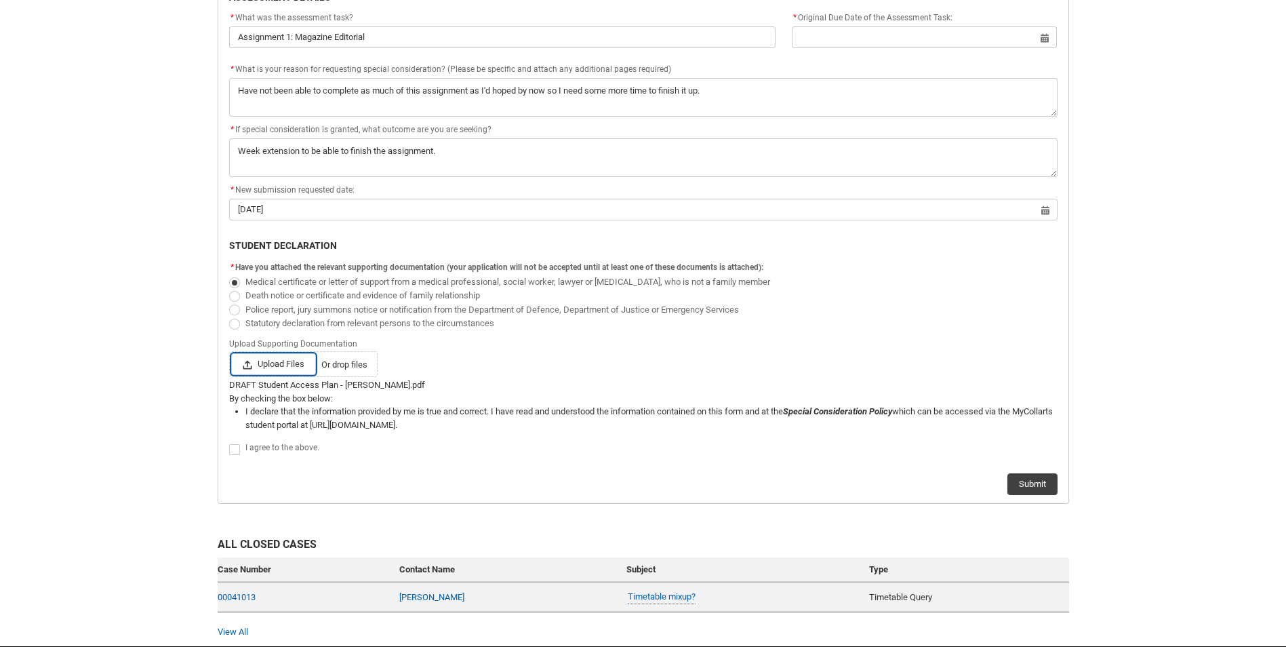
scroll to position [619, 0]
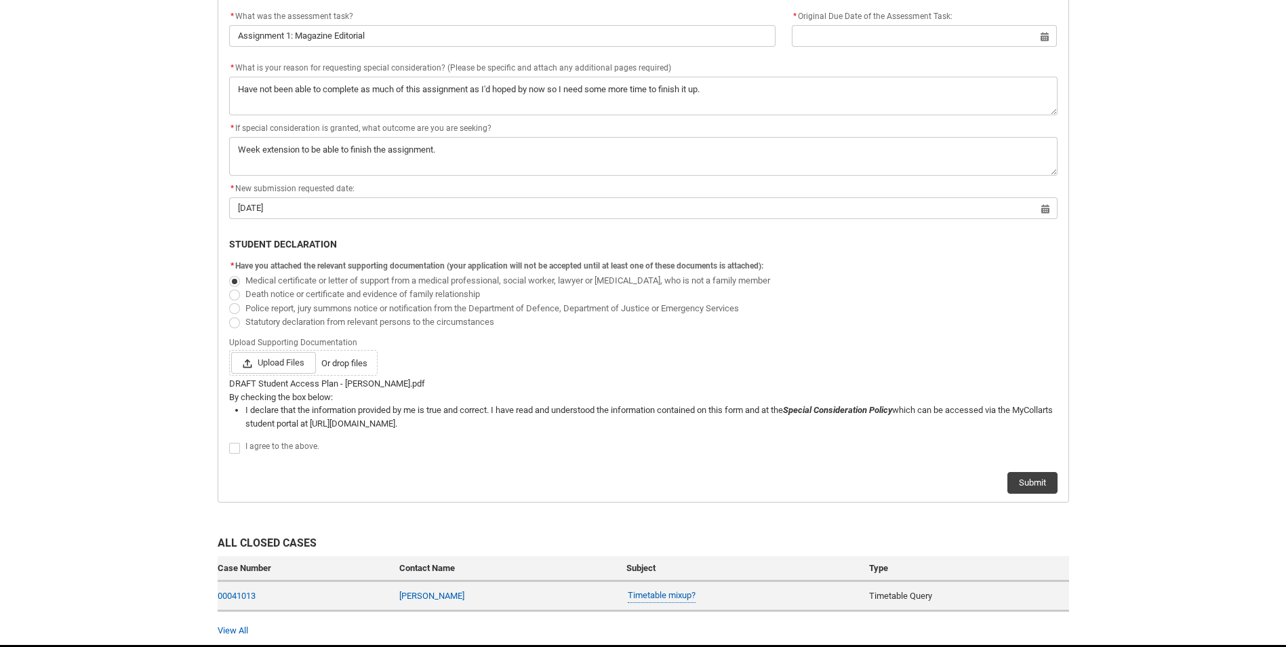
click at [237, 454] on span "I agree to the above." at bounding box center [237, 448] width 16 height 14
click at [233, 449] on span at bounding box center [234, 448] width 11 height 11
click at [229, 441] on input "I agree to the above." at bounding box center [229, 440] width 1 height 1
click at [1011, 484] on button "Submit" at bounding box center [1033, 483] width 50 height 22
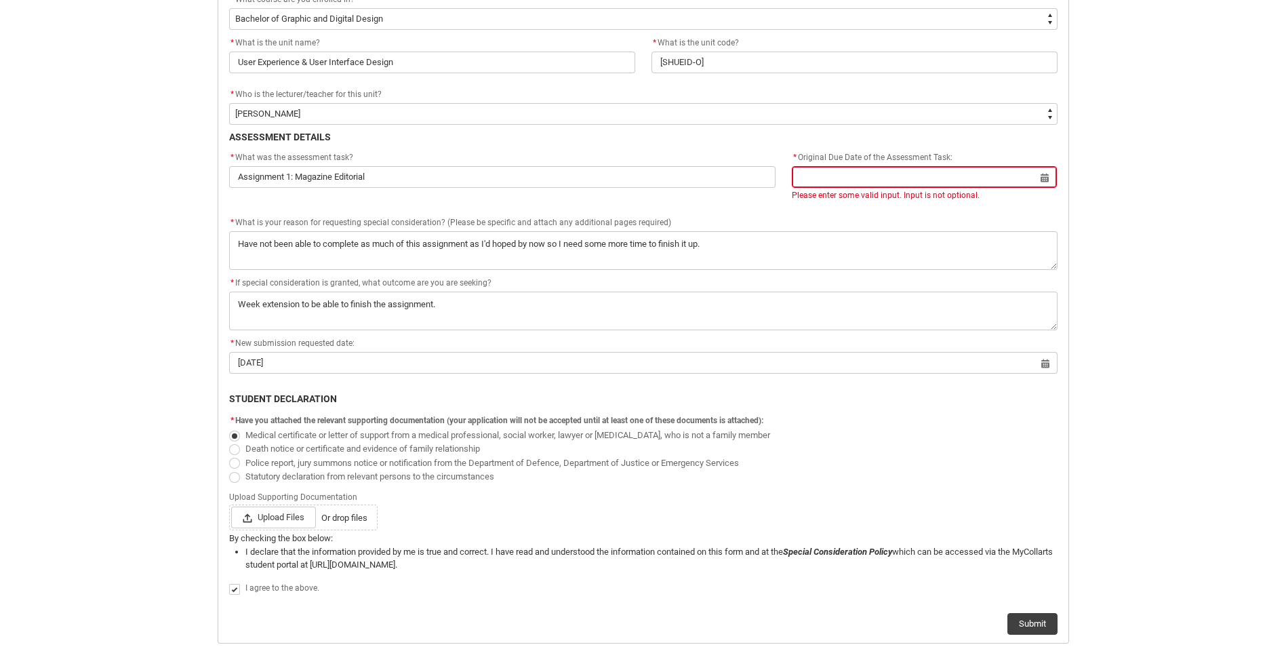
scroll to position [416, 0]
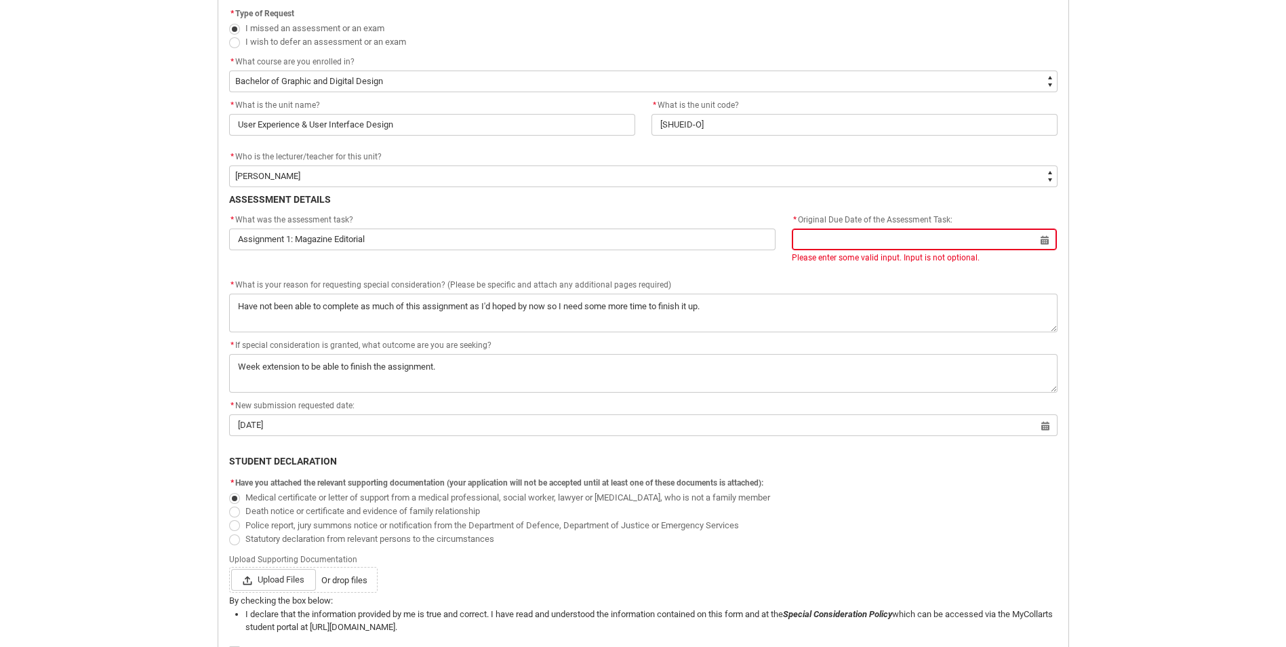
click at [1041, 243] on input "text" at bounding box center [924, 240] width 265 height 22
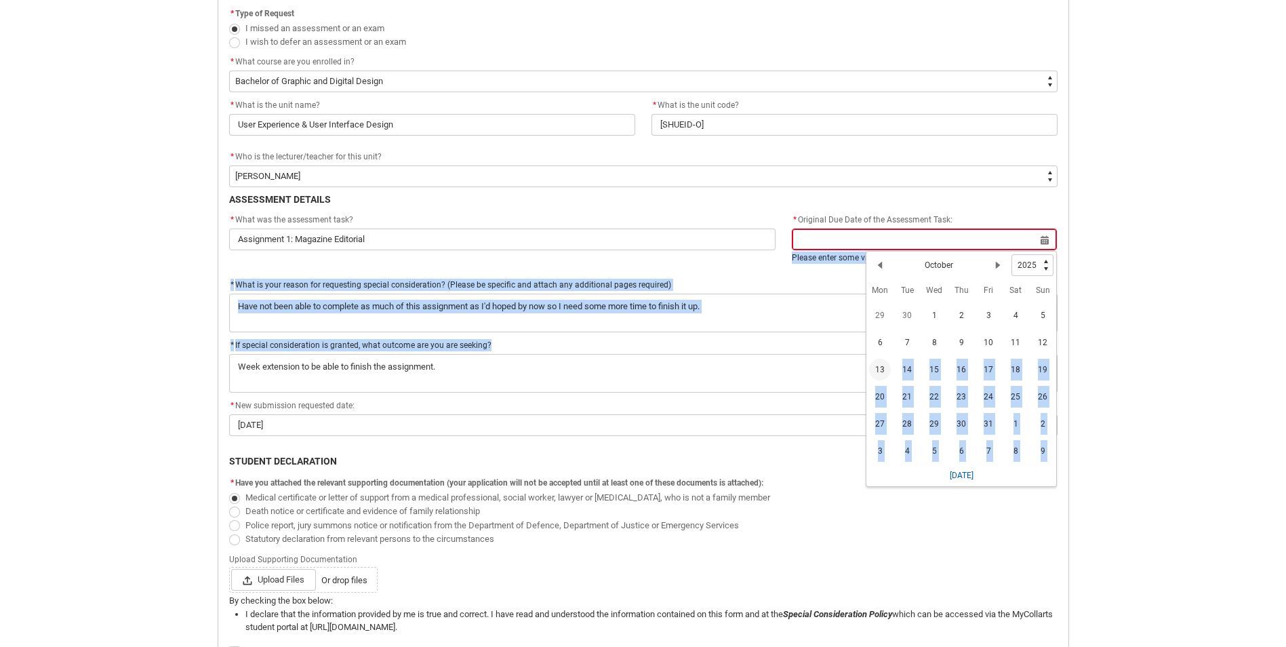
drag, startPoint x: 886, startPoint y: 366, endPoint x: 1148, endPoint y: 346, distance: 263.2
click at [1160, 345] on div "Skip to Main Content Collarts Education Community Home New Enrolment Applicatio…" at bounding box center [643, 244] width 1286 height 1320
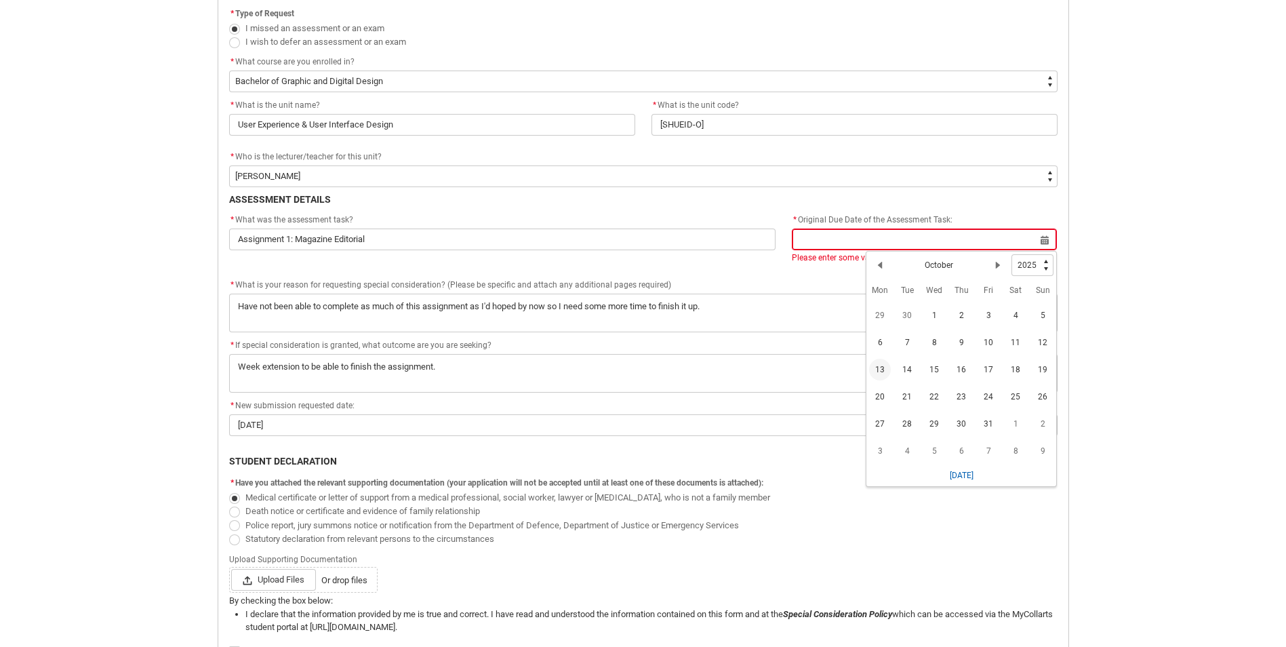
click at [1047, 347] on span "12" at bounding box center [1043, 343] width 22 height 22
click at [1121, 319] on div "Skip to Main Content Collarts Education Community Home New Enrolment Applicatio…" at bounding box center [643, 244] width 1286 height 1320
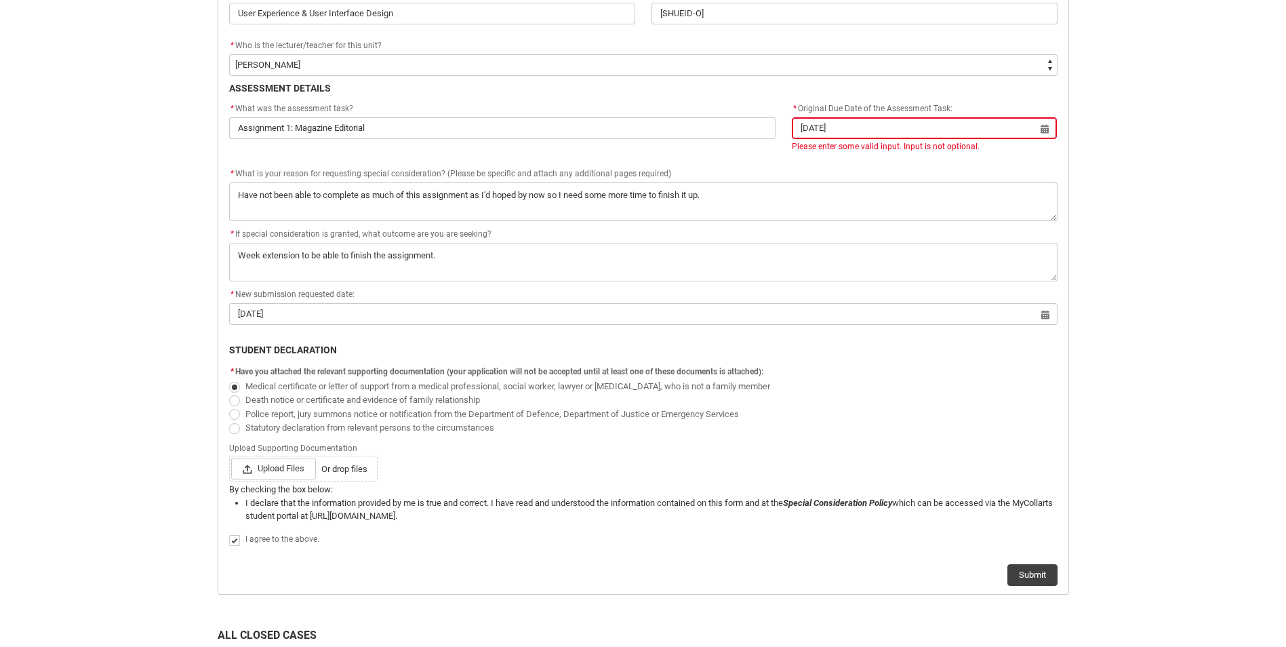
scroll to position [670, 0]
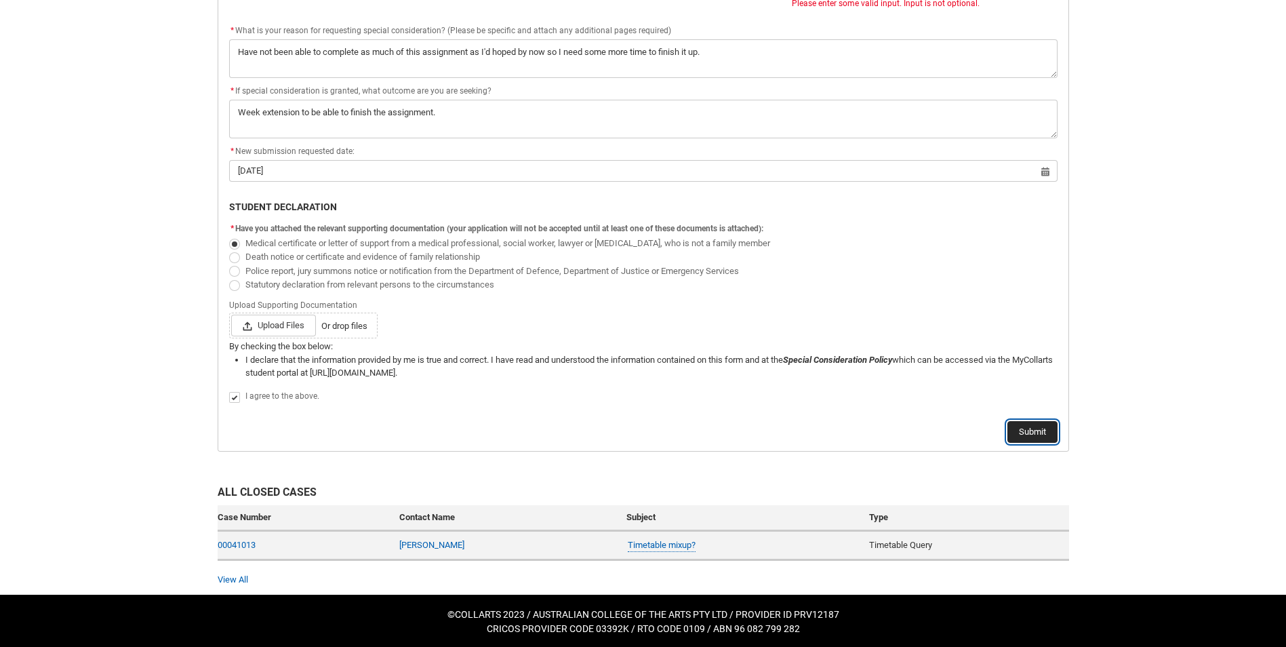
click at [1023, 427] on button "Submit" at bounding box center [1033, 432] width 50 height 22
